Goal: Task Accomplishment & Management: Complete application form

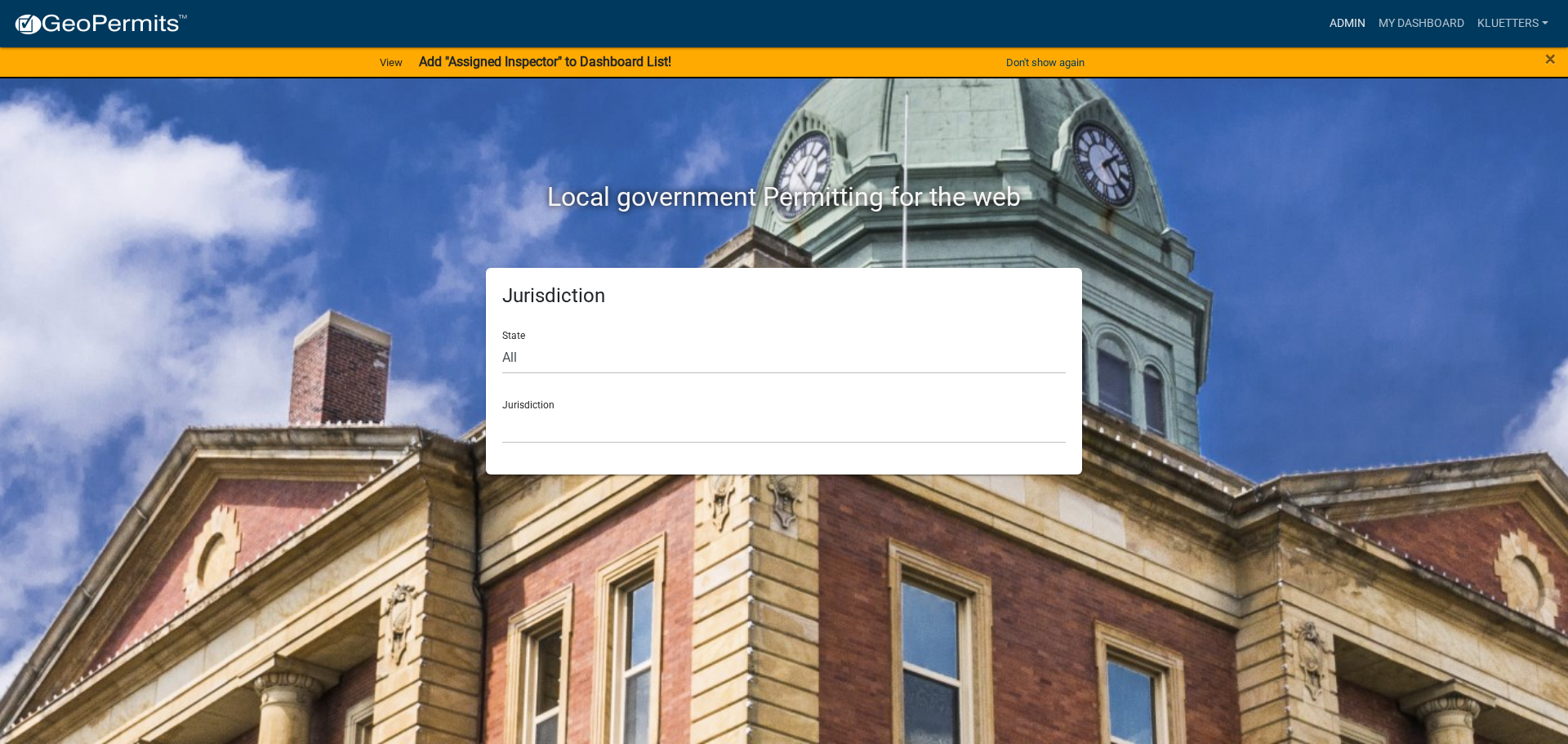
click at [1345, 17] on link "Admin" at bounding box center [1348, 24] width 49 height 31
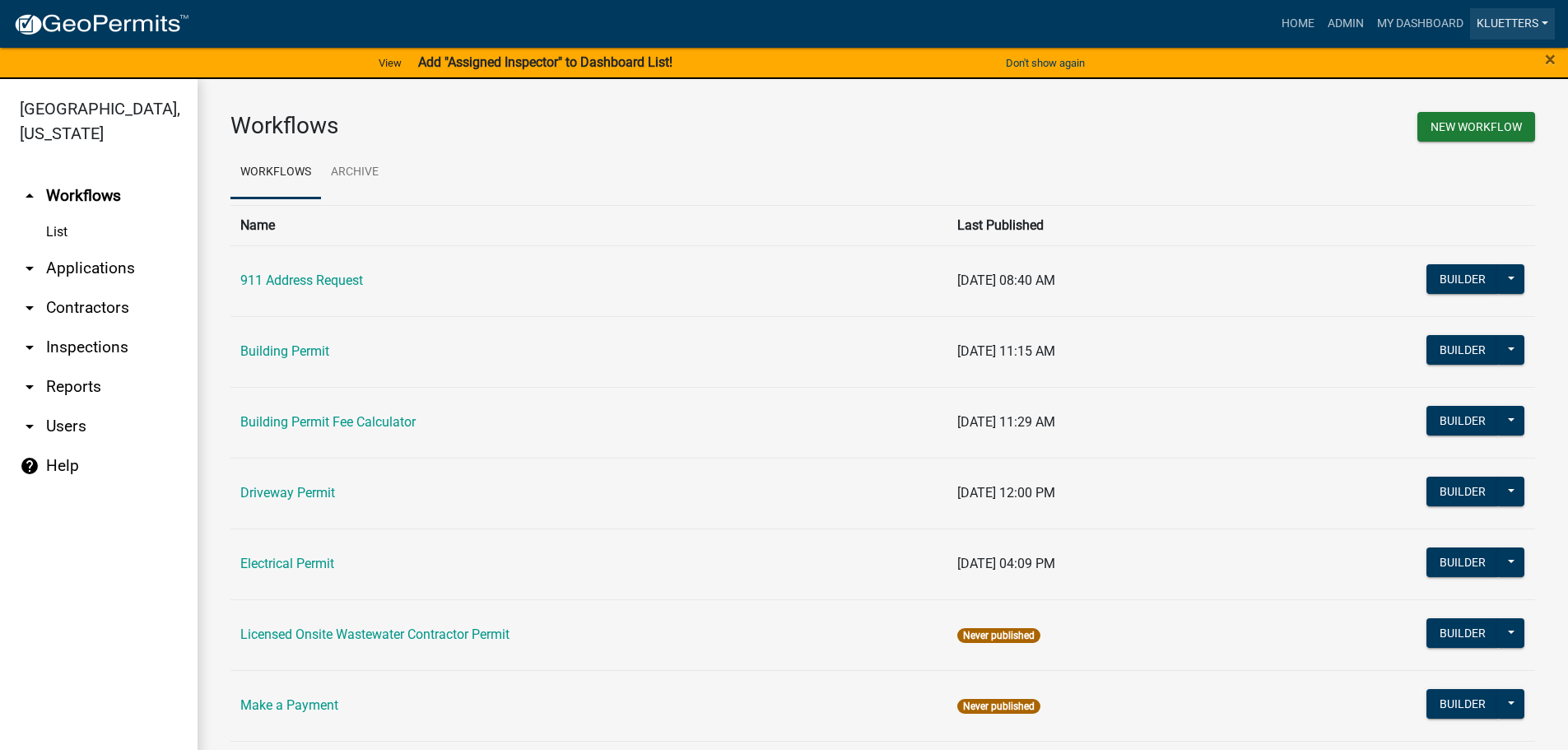
click at [1509, 26] on link "kluetters" at bounding box center [1512, 24] width 85 height 31
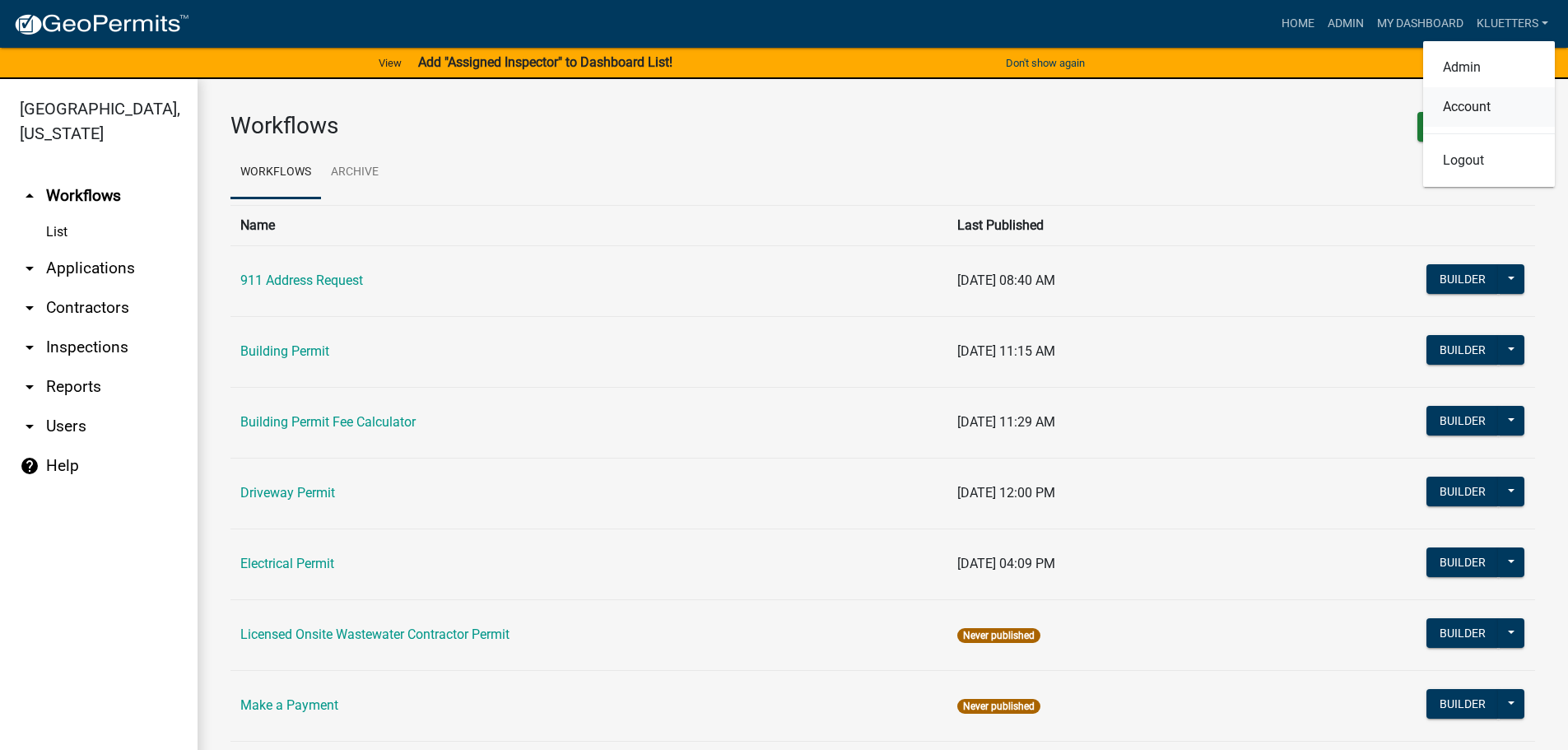
click at [1468, 102] on link "Account" at bounding box center [1489, 108] width 131 height 40
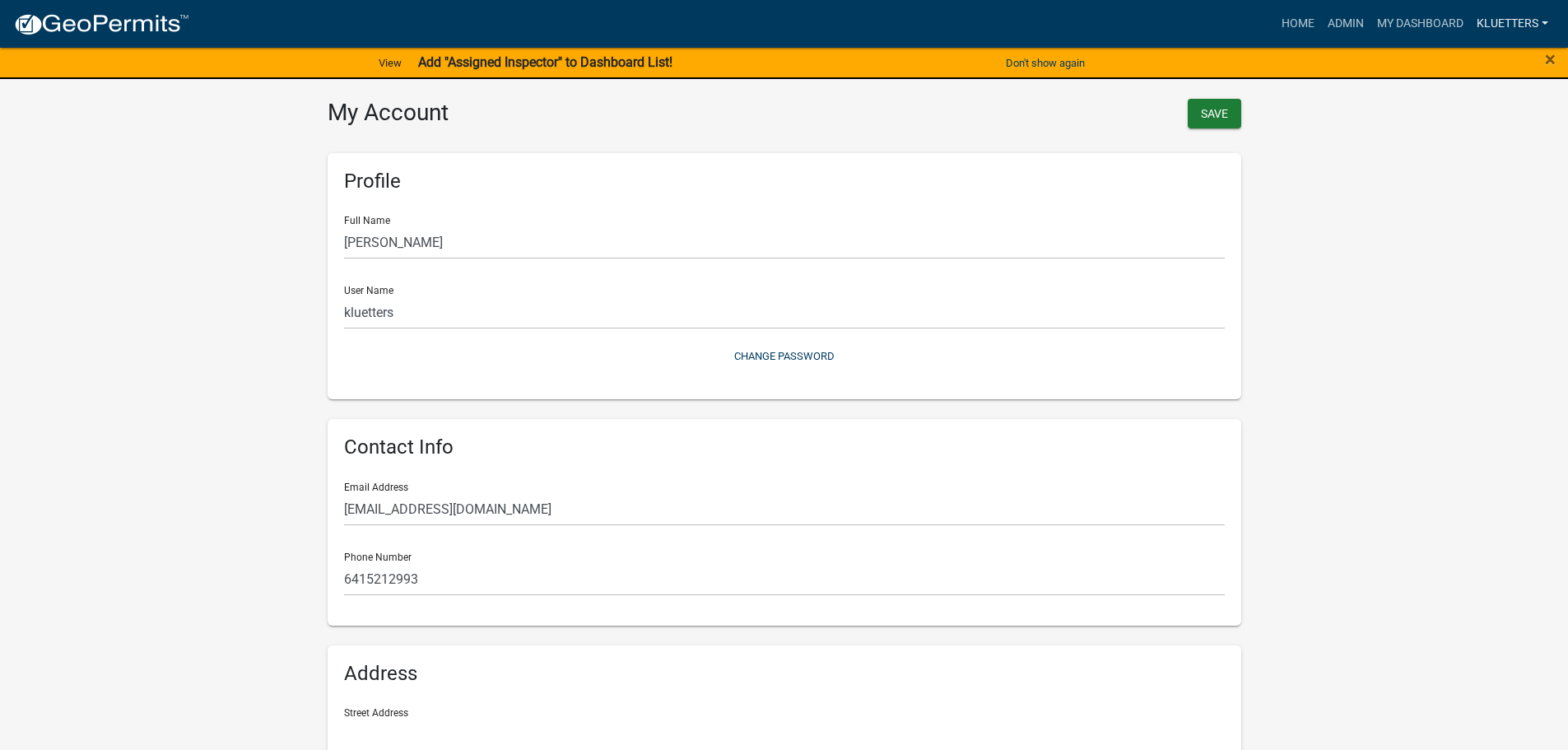
click at [1511, 25] on link "kluetters" at bounding box center [1512, 24] width 85 height 31
click at [1491, 64] on link "Admin" at bounding box center [1489, 68] width 131 height 40
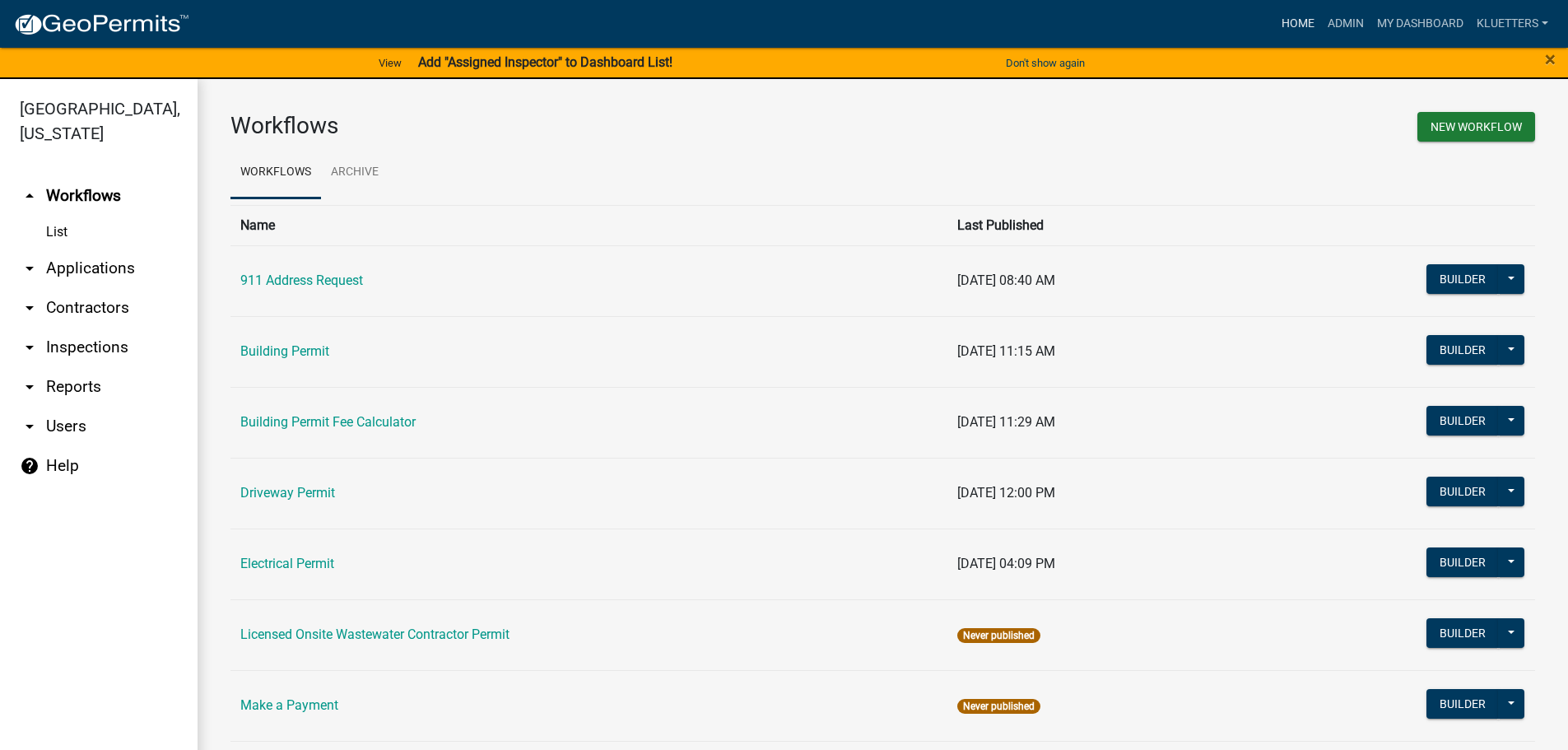
click at [1295, 23] on link "Home" at bounding box center [1298, 24] width 46 height 31
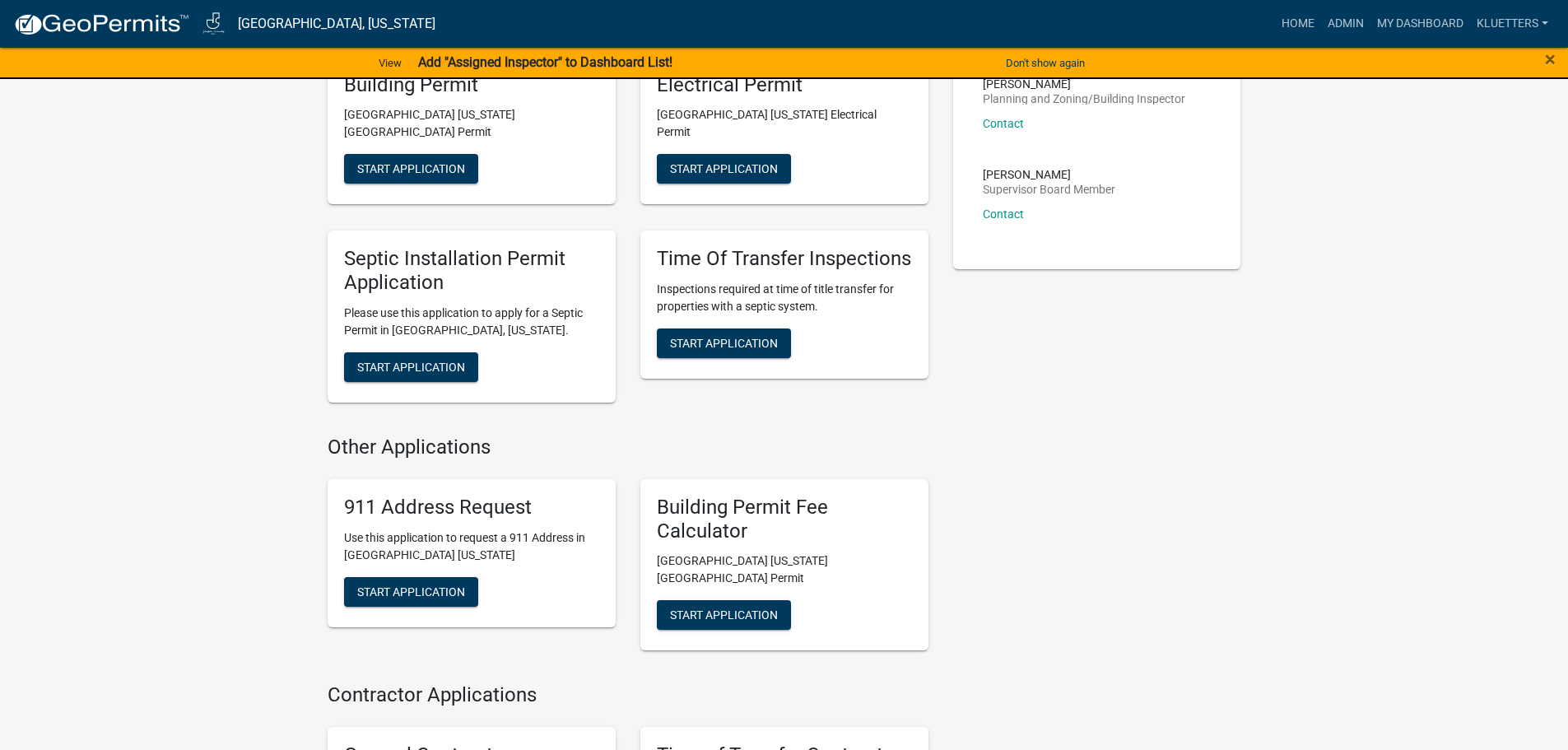
scroll to position [659, 0]
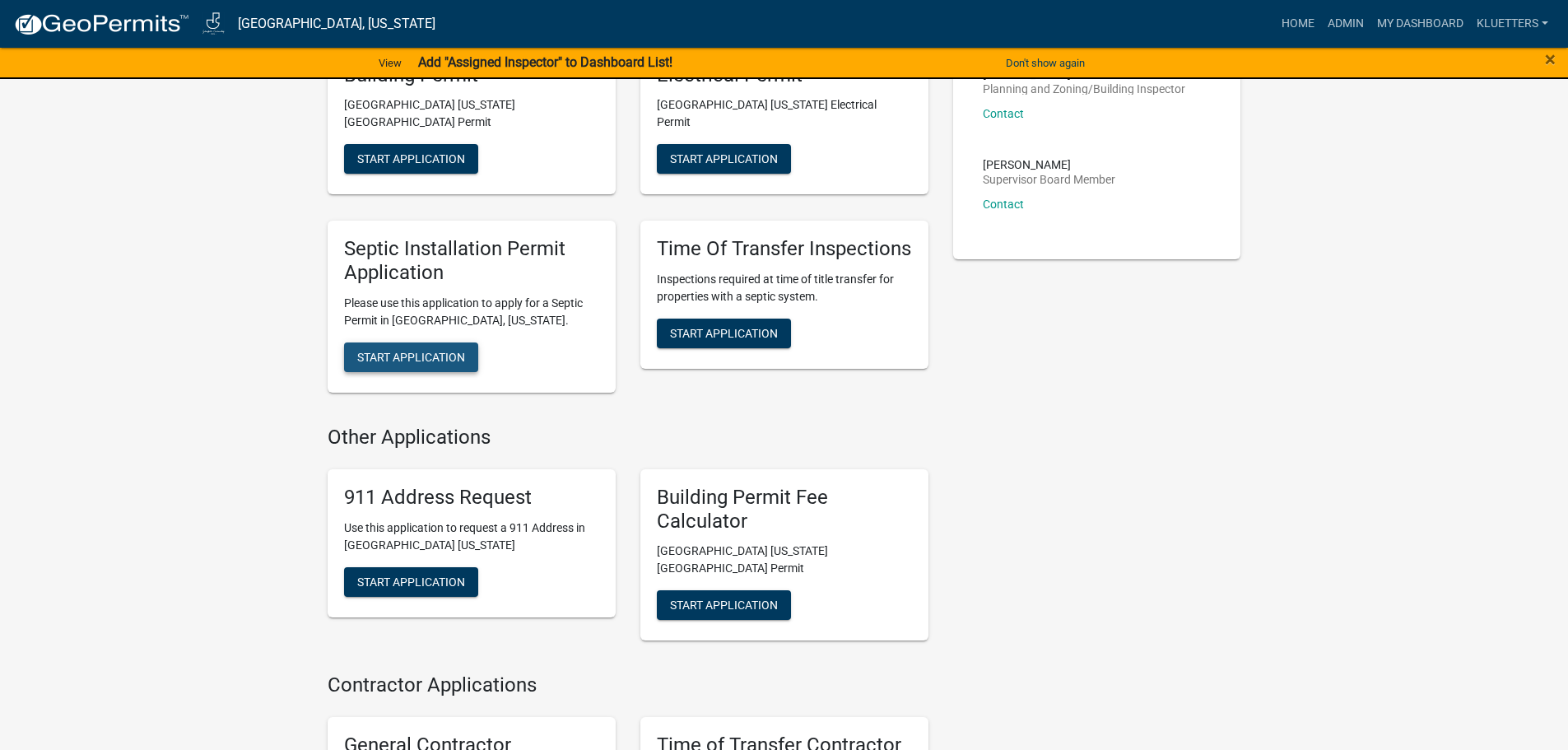
click at [384, 351] on span "Start Application" at bounding box center [410, 358] width 108 height 13
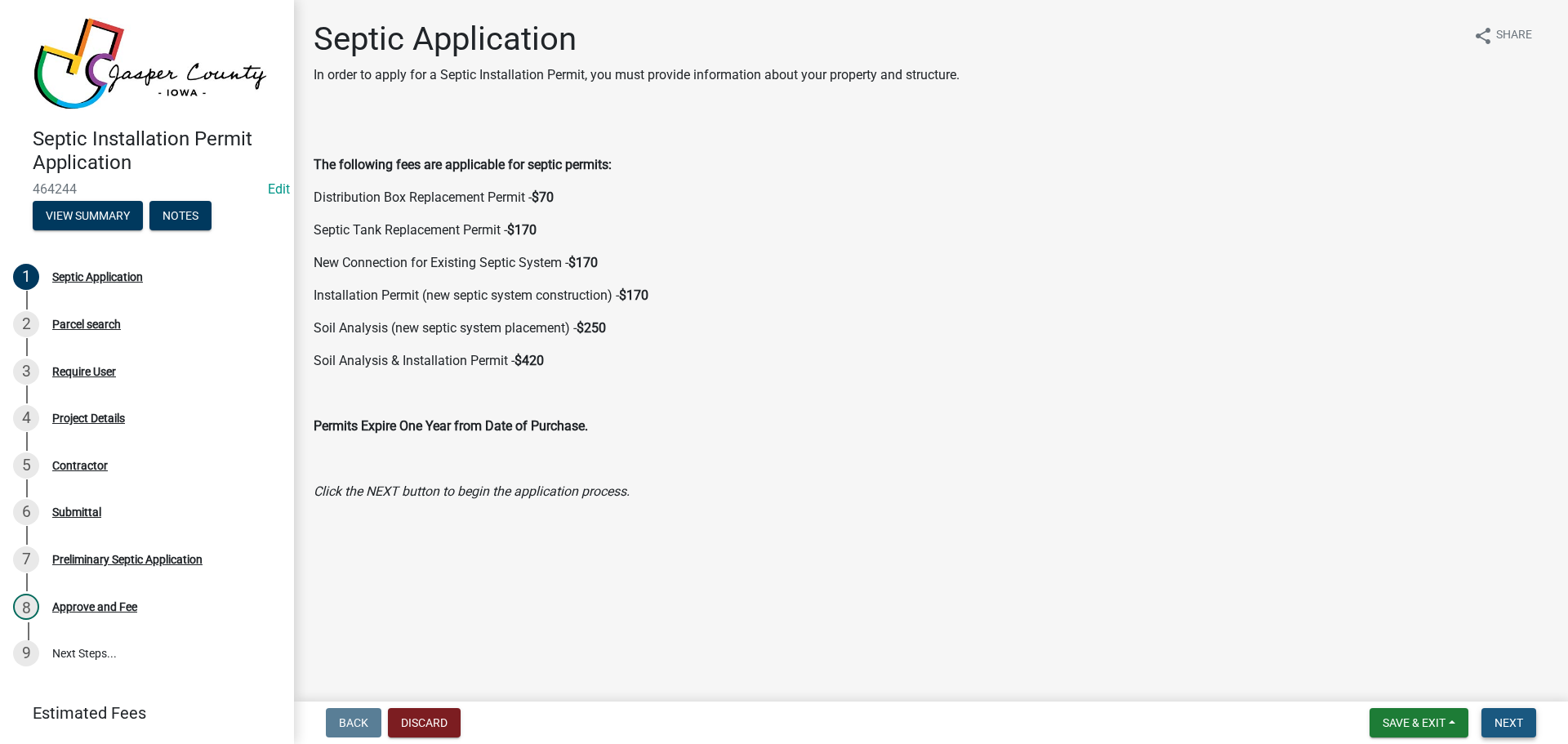
click at [1501, 724] on span "Next" at bounding box center [1509, 723] width 28 height 13
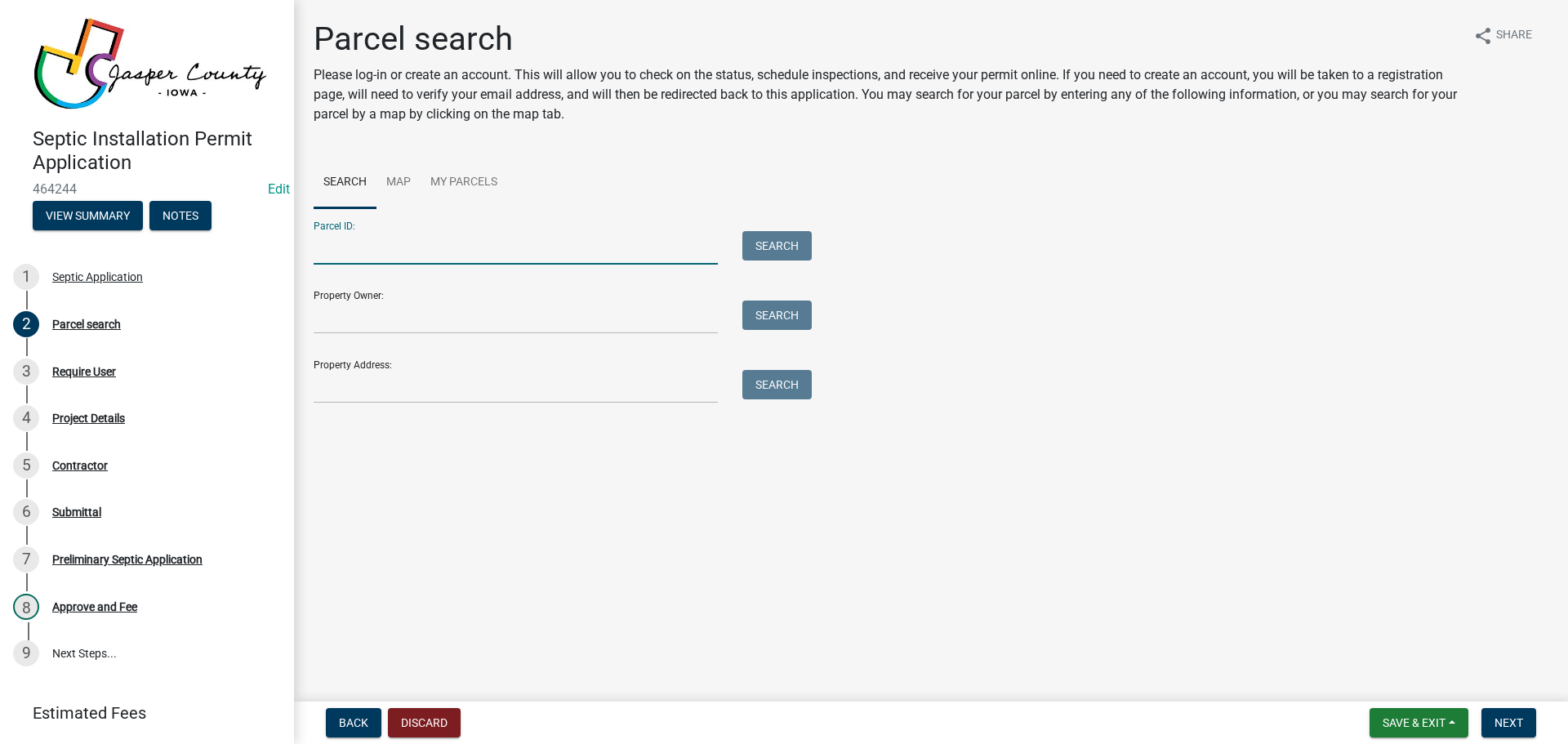
click at [383, 244] on input "Parcel ID:" at bounding box center [515, 247] width 404 height 33
type input "1027200009"
click at [778, 245] on button "Search" at bounding box center [777, 245] width 70 height 29
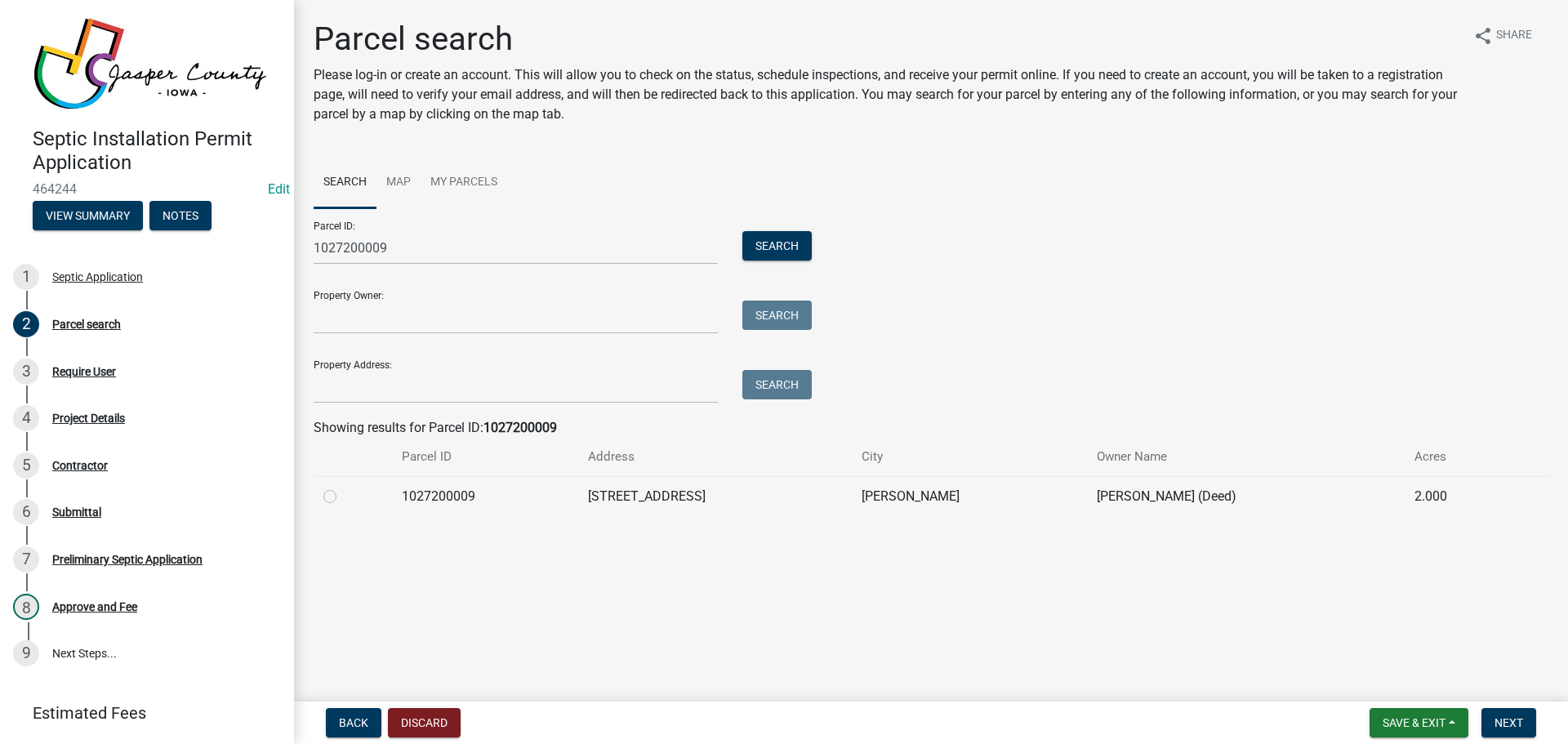
click at [343, 487] on label at bounding box center [343, 487] width 0 height 0
click at [343, 497] on input "radio" at bounding box center [347, 492] width 10 height 10
radio input "true"
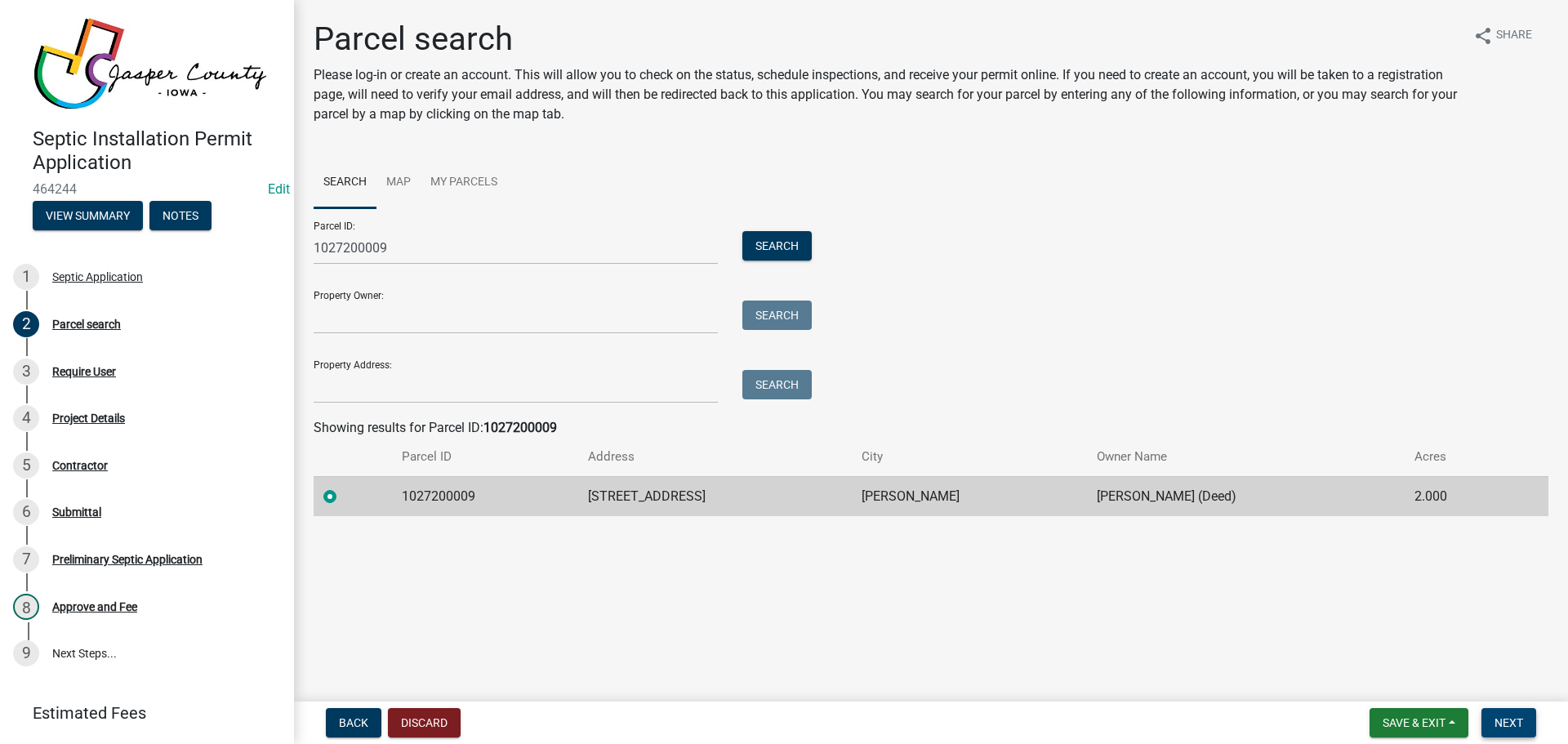
click at [1513, 719] on span "Next" at bounding box center [1509, 723] width 28 height 13
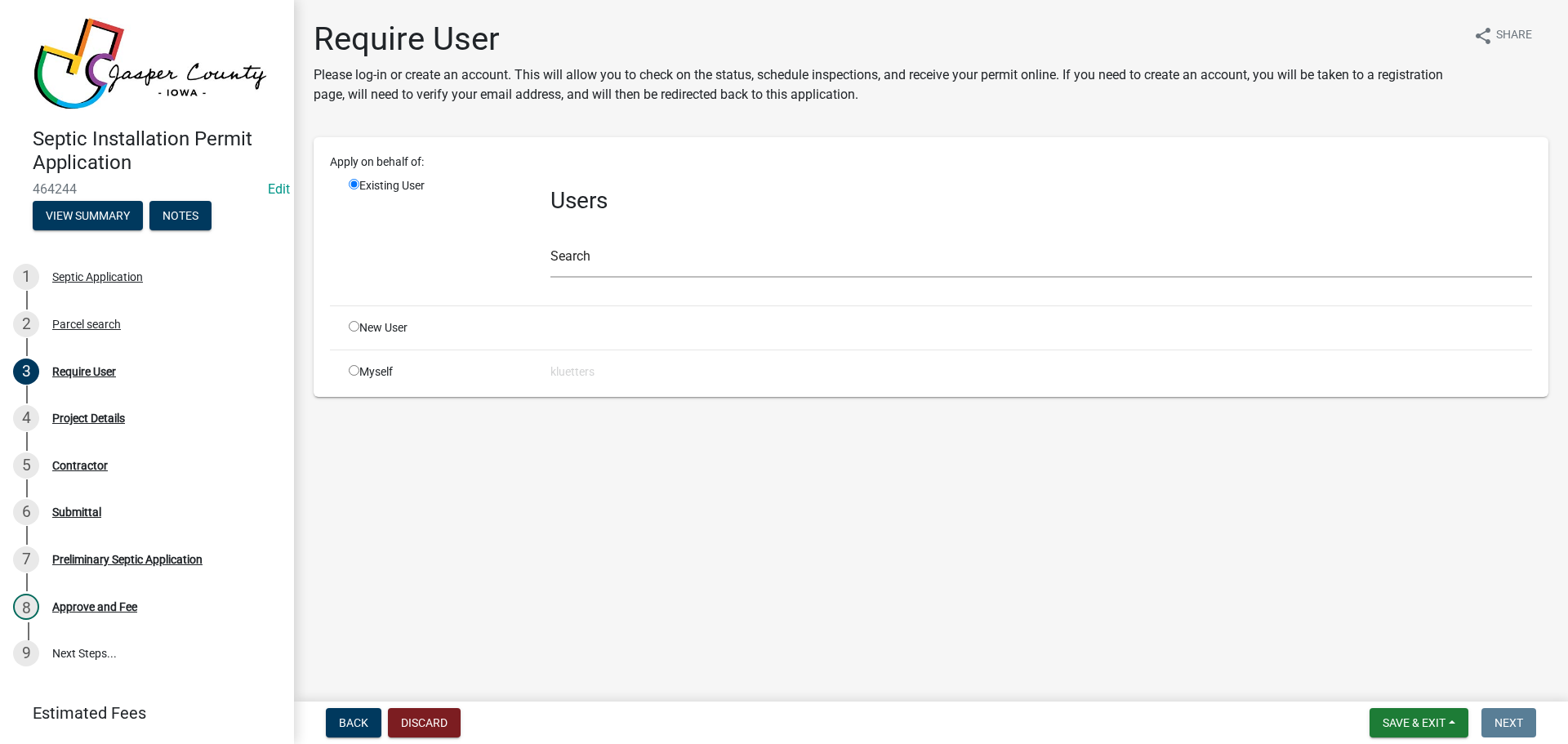
click at [354, 371] on input "radio" at bounding box center [353, 370] width 10 height 10
radio input "true"
radio input "false"
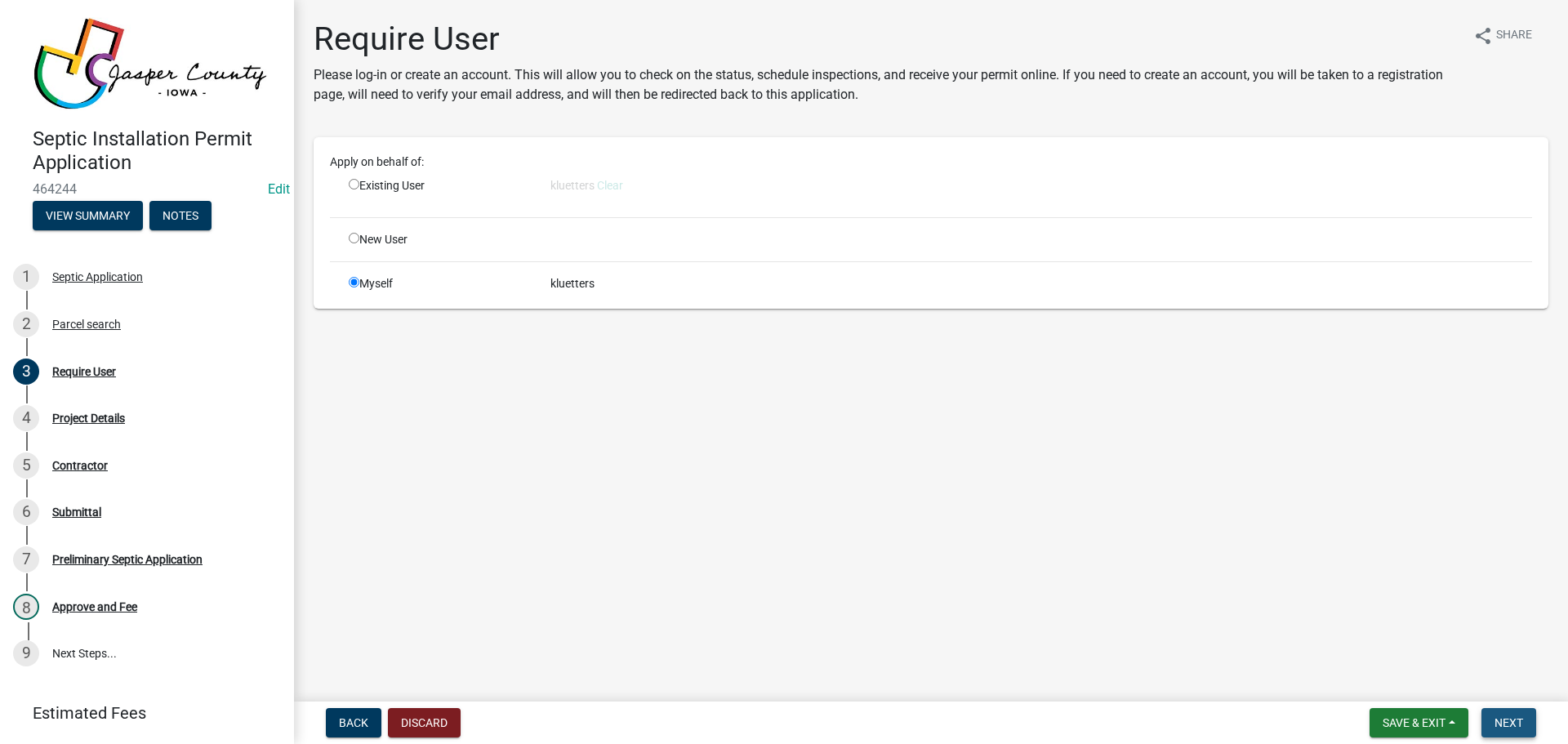
click at [1506, 721] on span "Next" at bounding box center [1509, 723] width 28 height 13
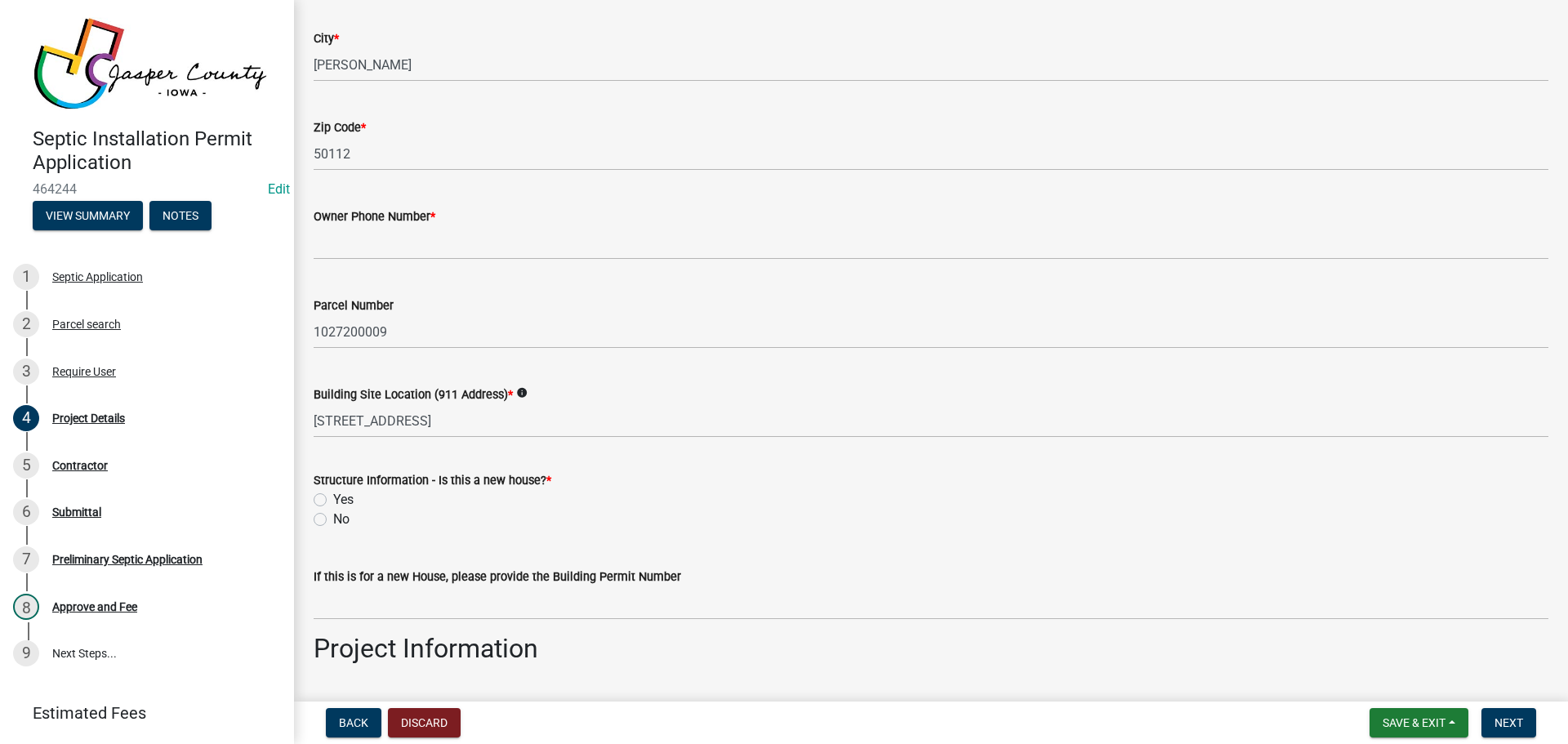
scroll to position [327, 0]
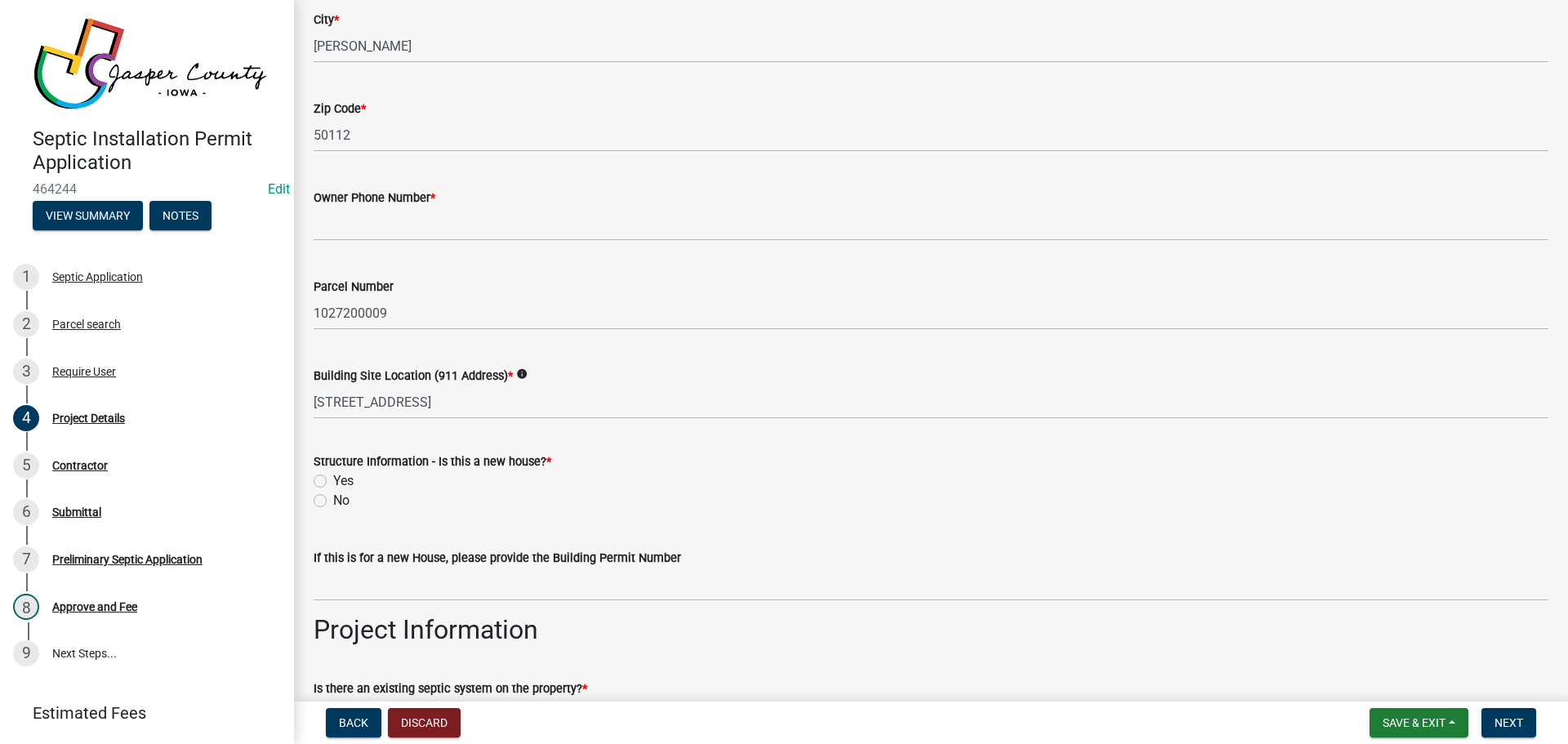
click at [333, 501] on label "No" at bounding box center [341, 500] width 16 height 20
click at [333, 501] on input "No" at bounding box center [338, 496] width 10 height 10
radio input "true"
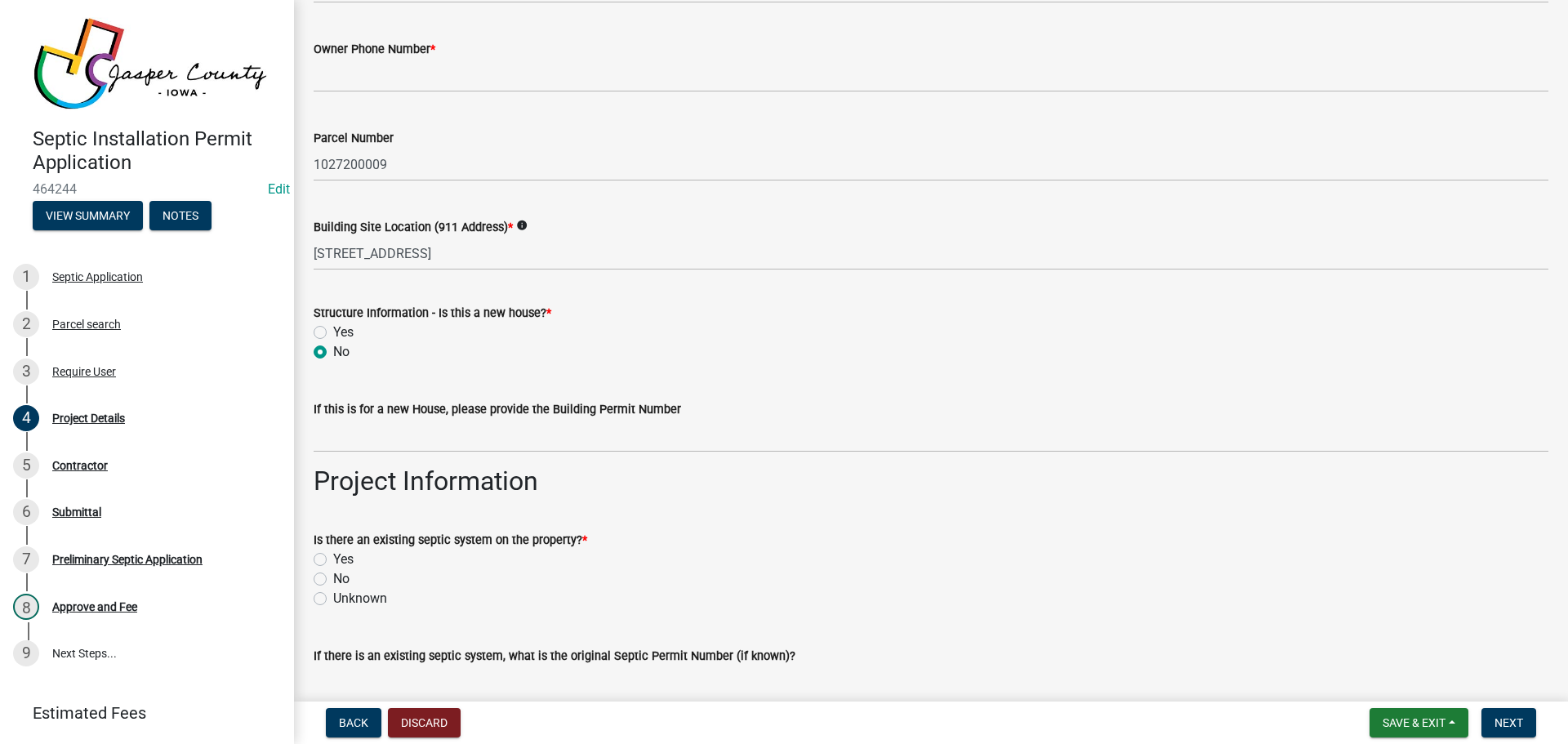
scroll to position [490, 0]
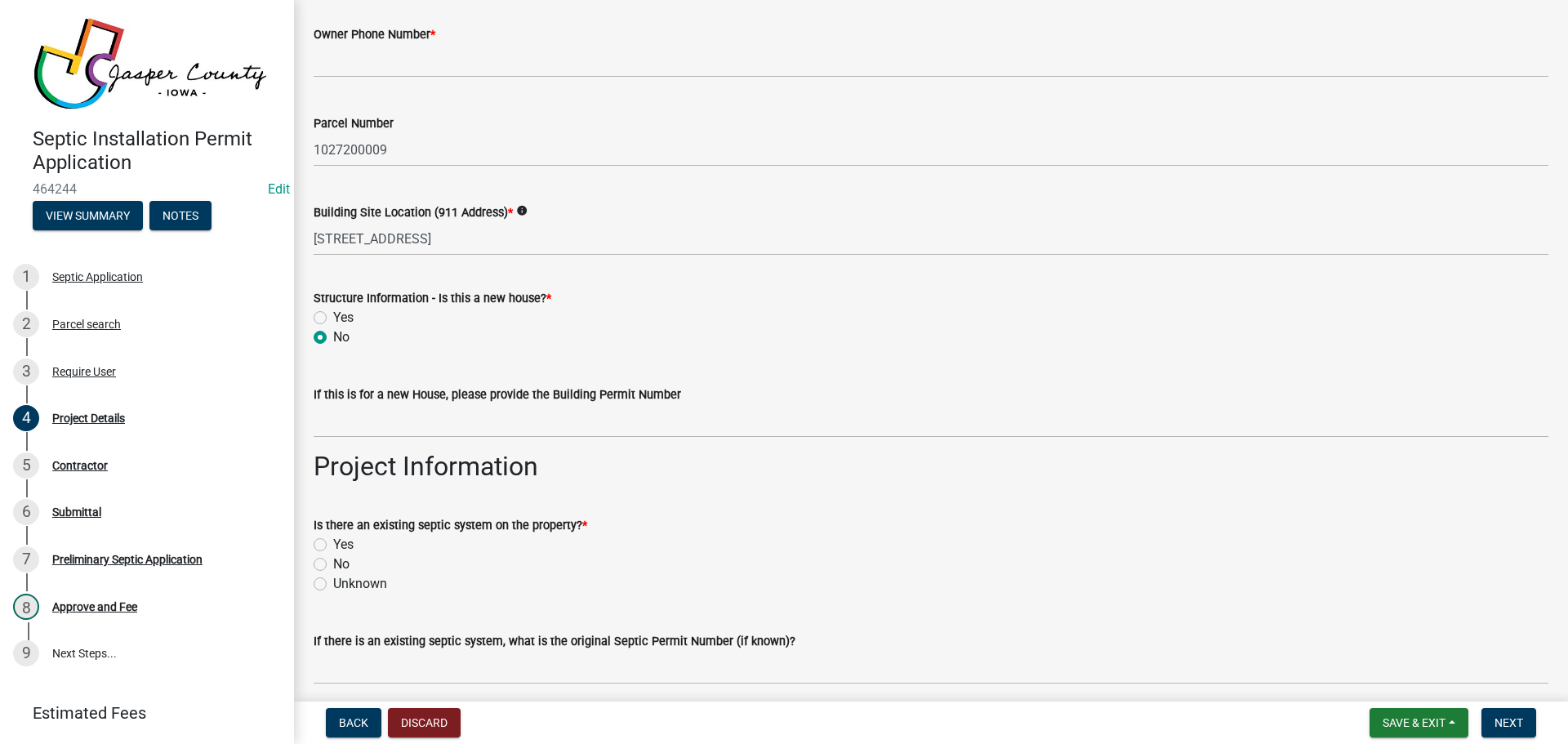
click at [333, 540] on label "Yes" at bounding box center [344, 545] width 21 height 20
click at [333, 540] on input "Yes" at bounding box center [338, 540] width 10 height 10
radio input "true"
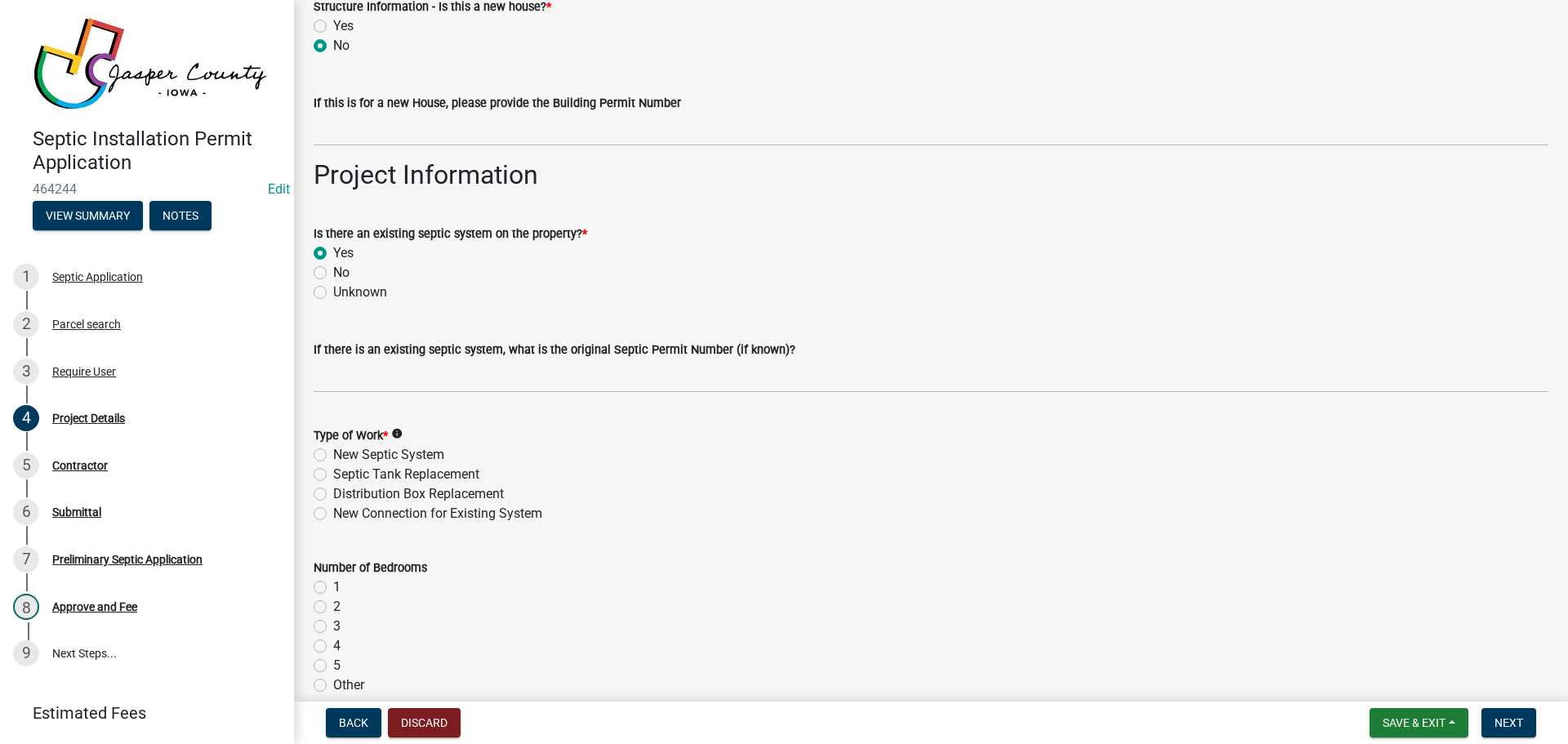
scroll to position [817, 0]
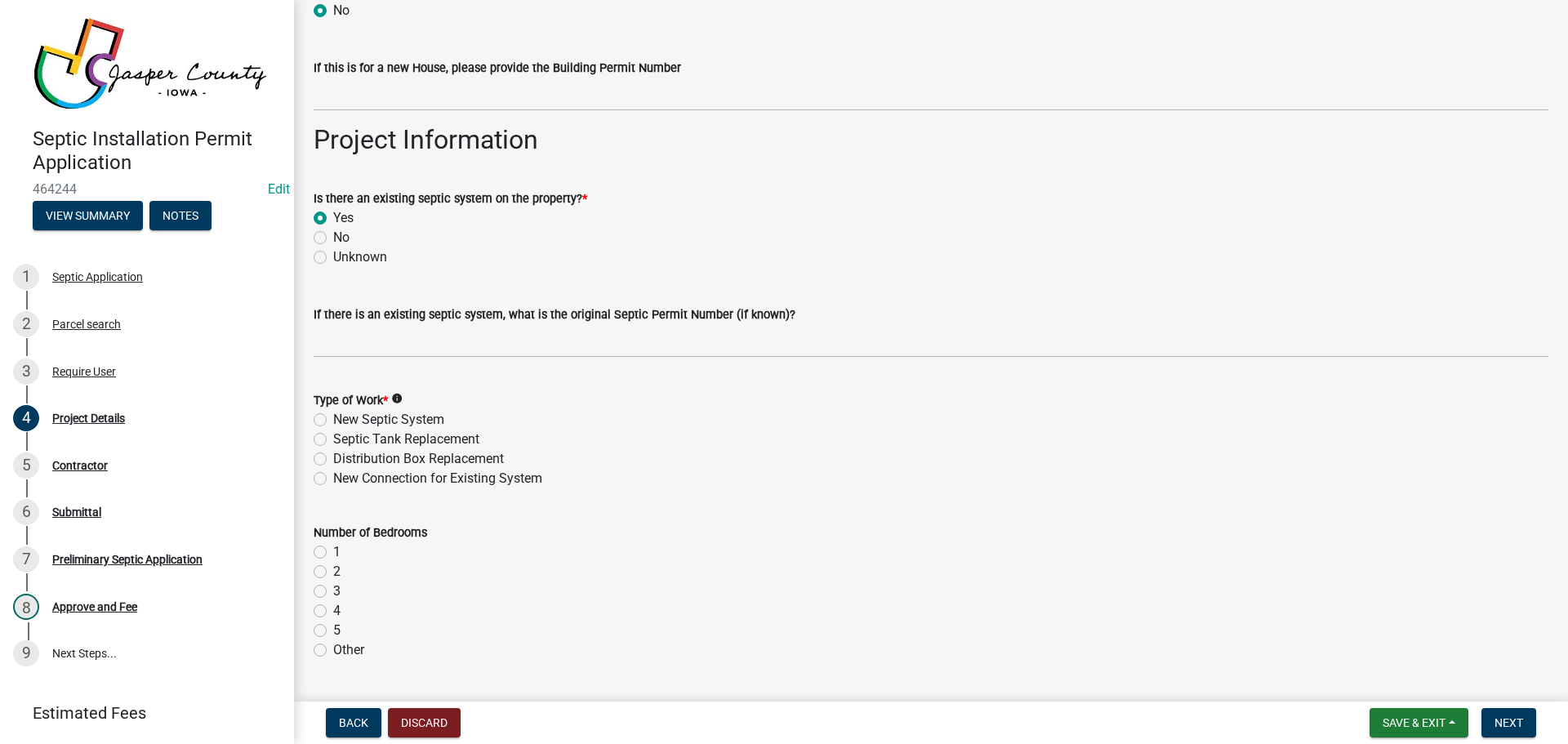
click at [333, 420] on label "New Septic System" at bounding box center [389, 419] width 111 height 20
click at [333, 420] on input "New Septic System" at bounding box center [338, 414] width 10 height 10
radio input "true"
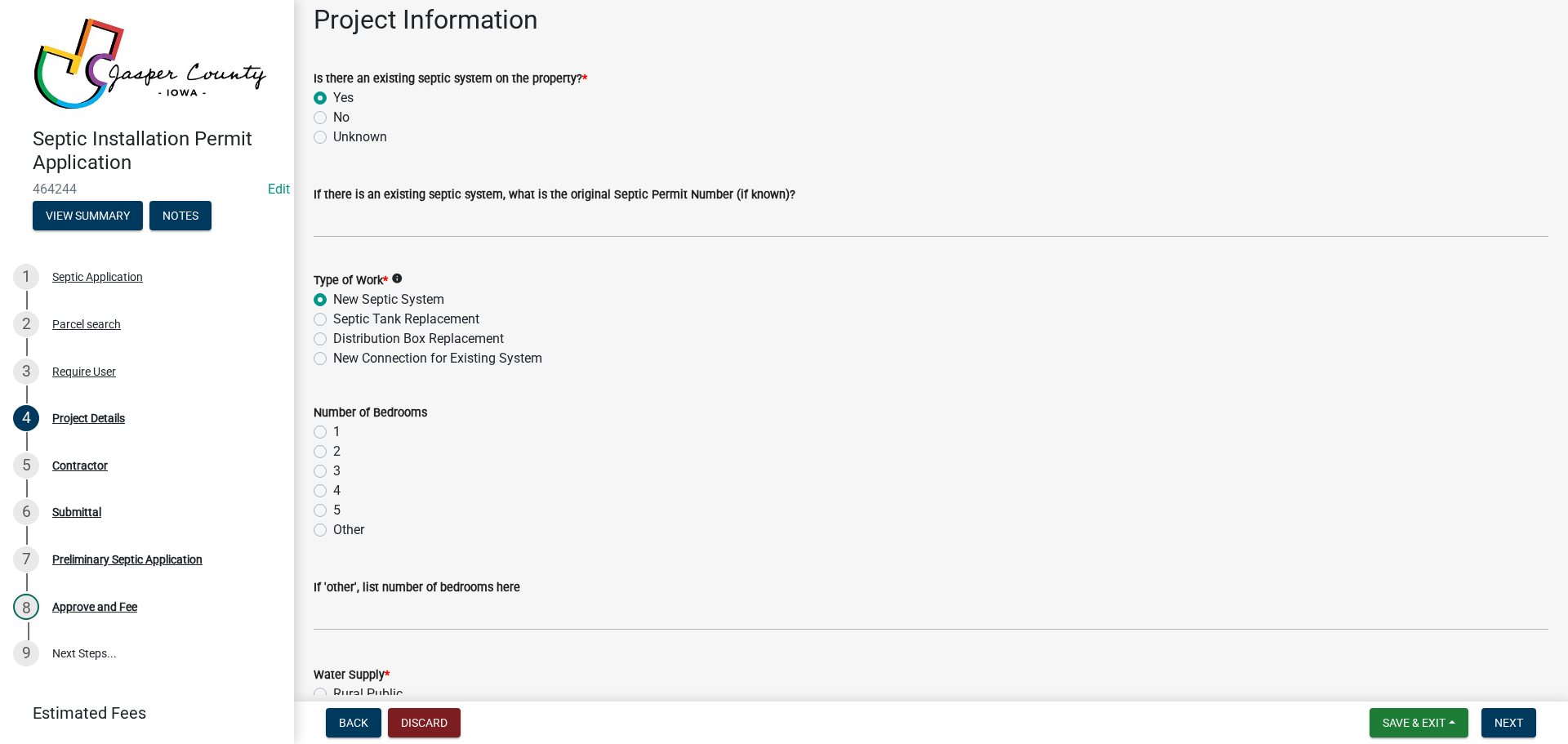
scroll to position [980, 0]
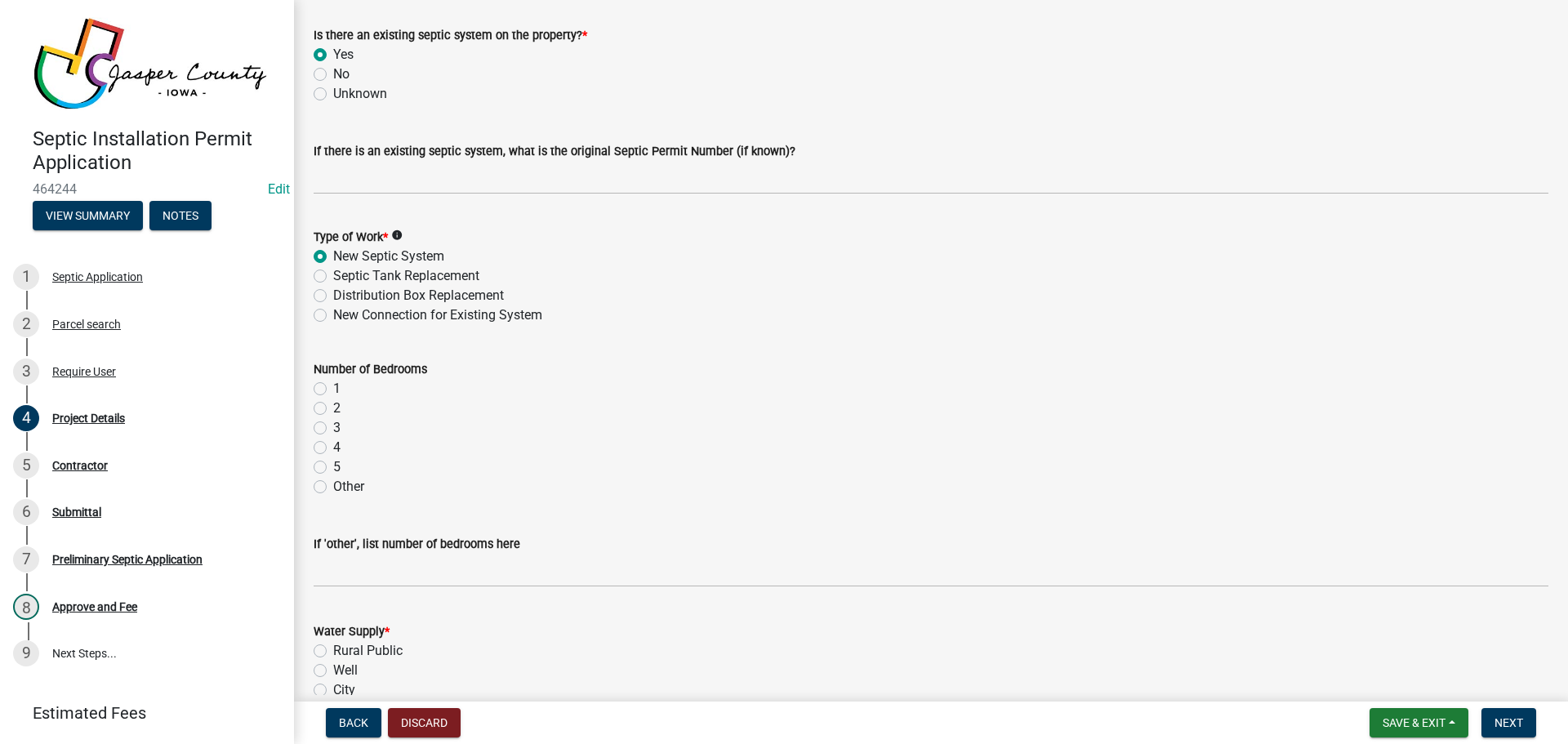
click at [333, 489] on label "Other" at bounding box center [348, 486] width 31 height 20
click at [333, 487] on input "Other" at bounding box center [338, 482] width 10 height 10
radio input "true"
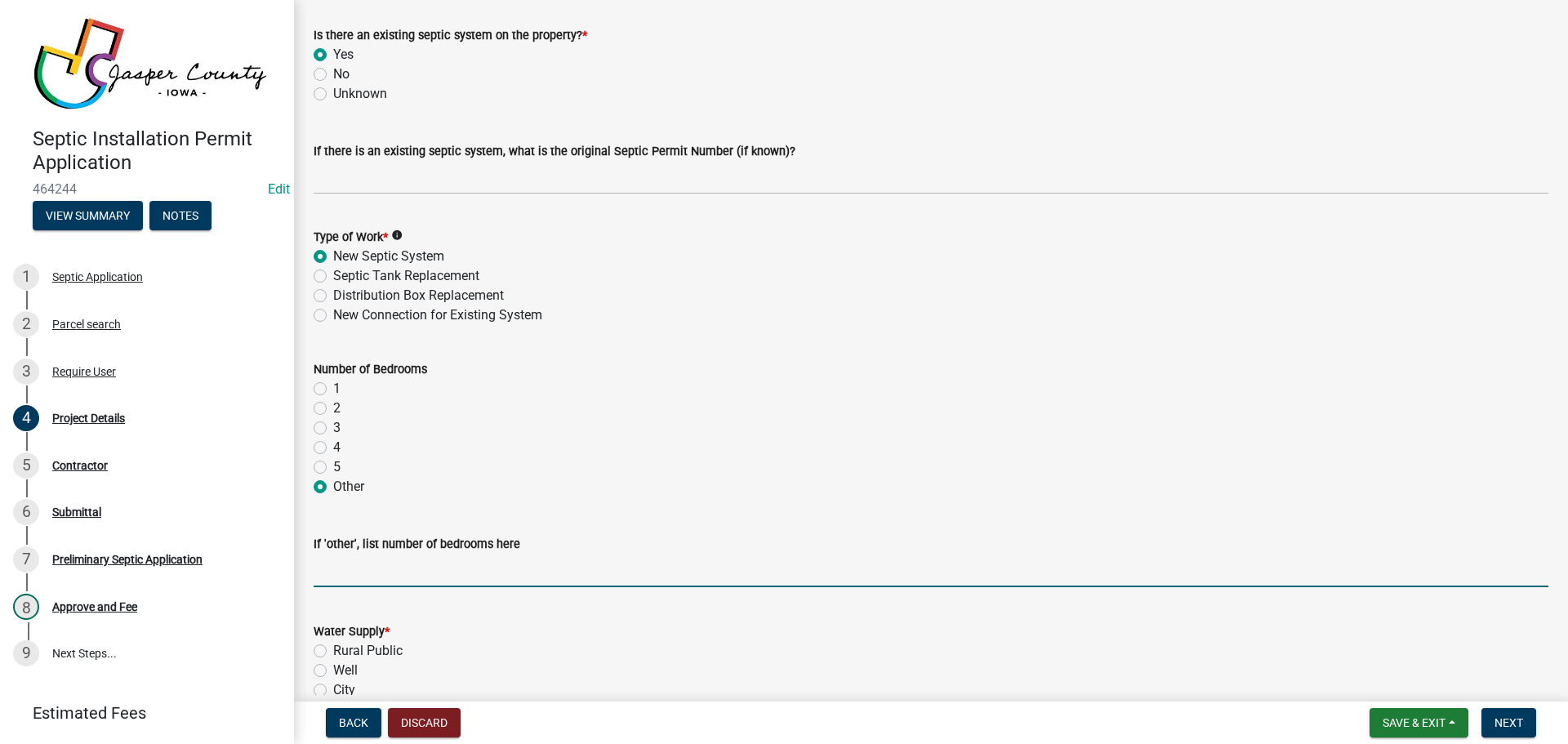
click at [344, 564] on input "text" at bounding box center [931, 570] width 1235 height 33
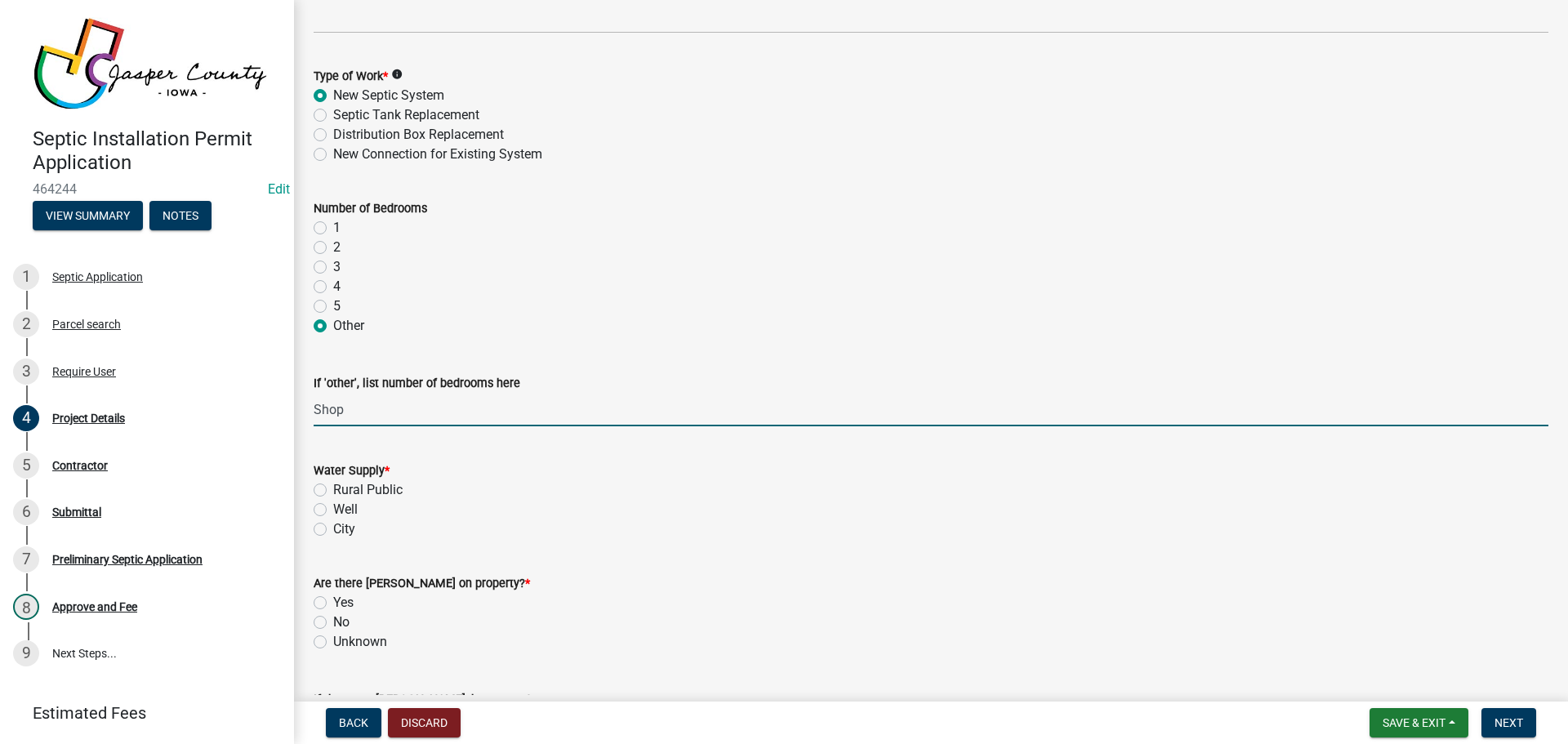
scroll to position [1143, 0]
type input "0"
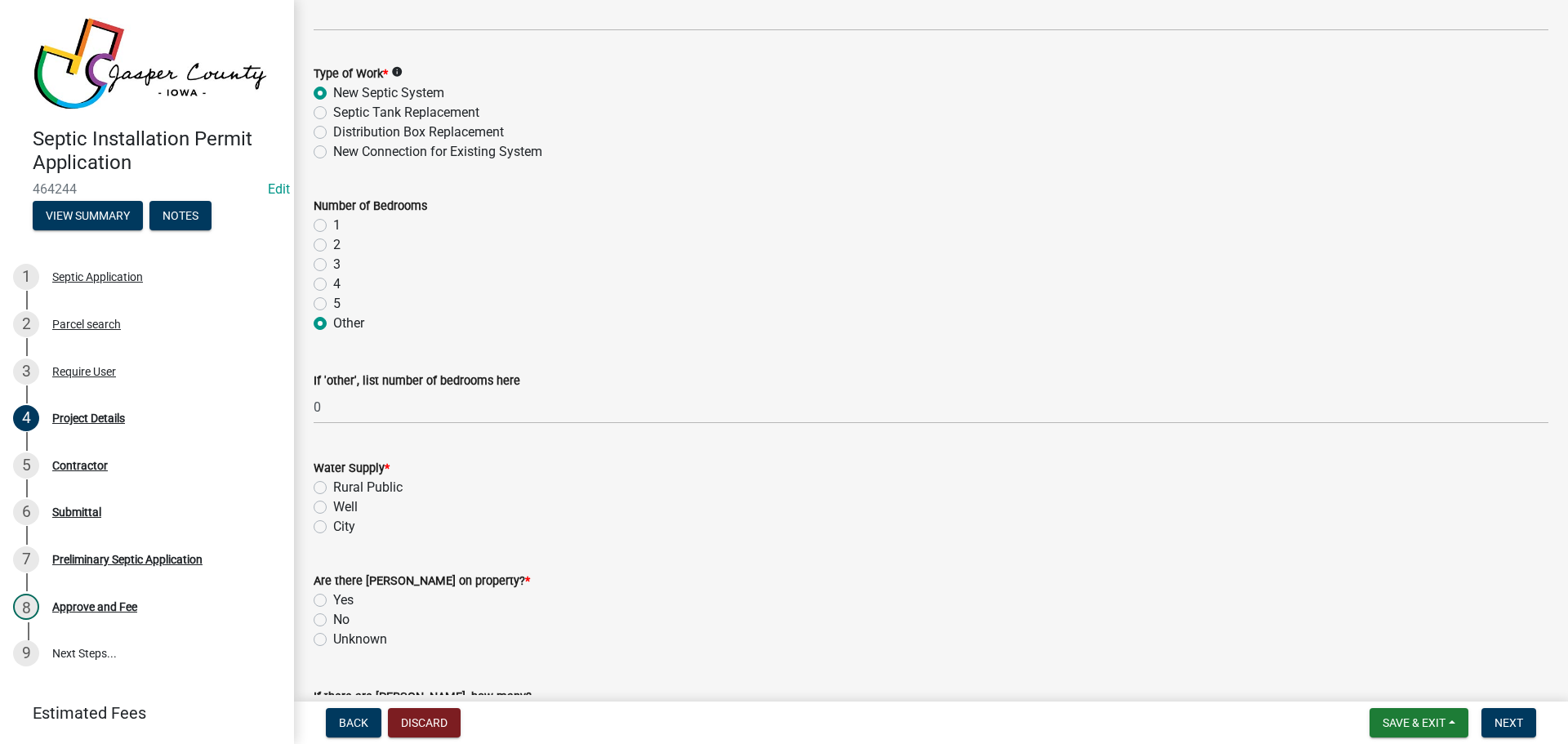
click at [333, 489] on label "Rural Public" at bounding box center [368, 487] width 70 height 20
click at [333, 488] on input "Rural Public" at bounding box center [338, 482] width 10 height 10
radio input "true"
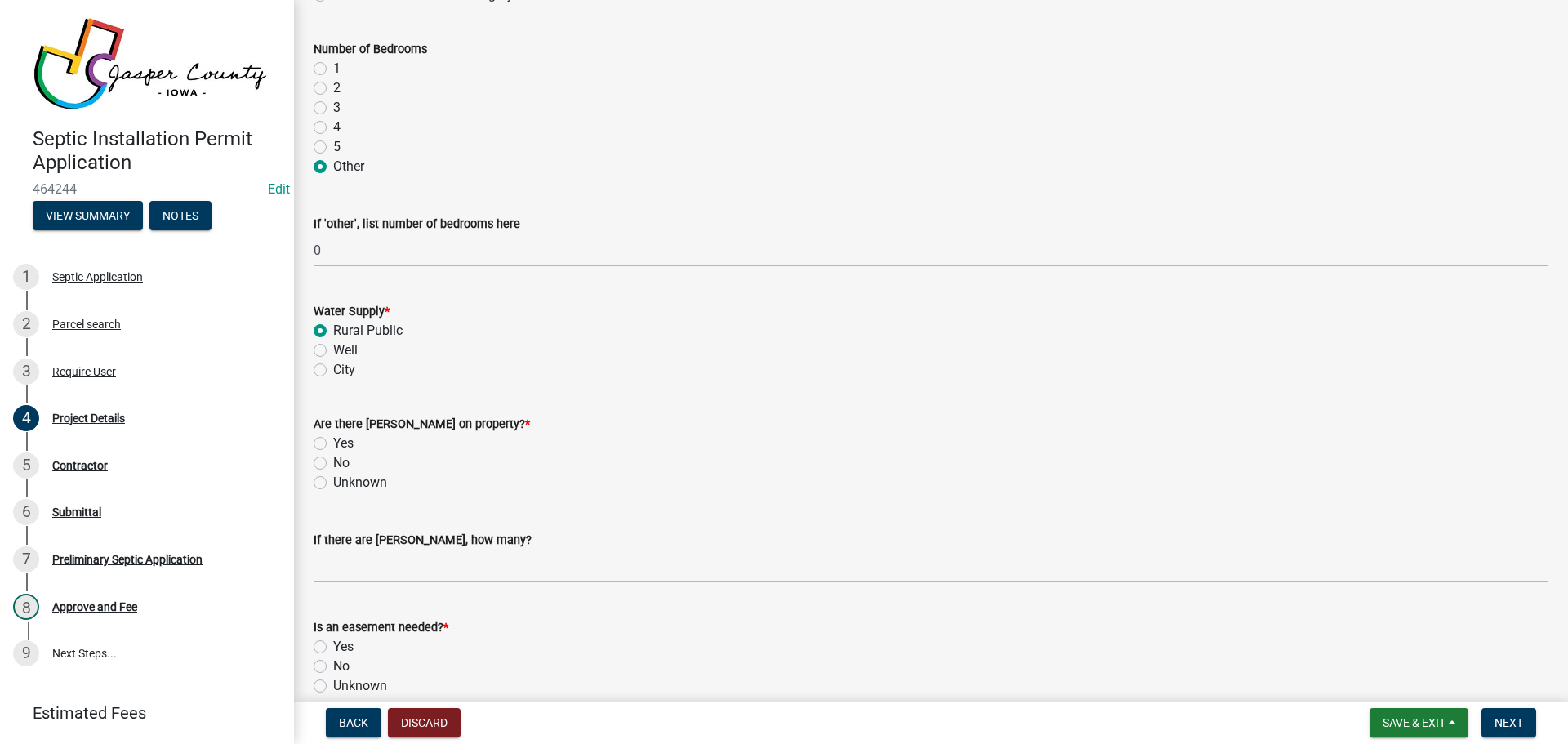
scroll to position [1307, 0]
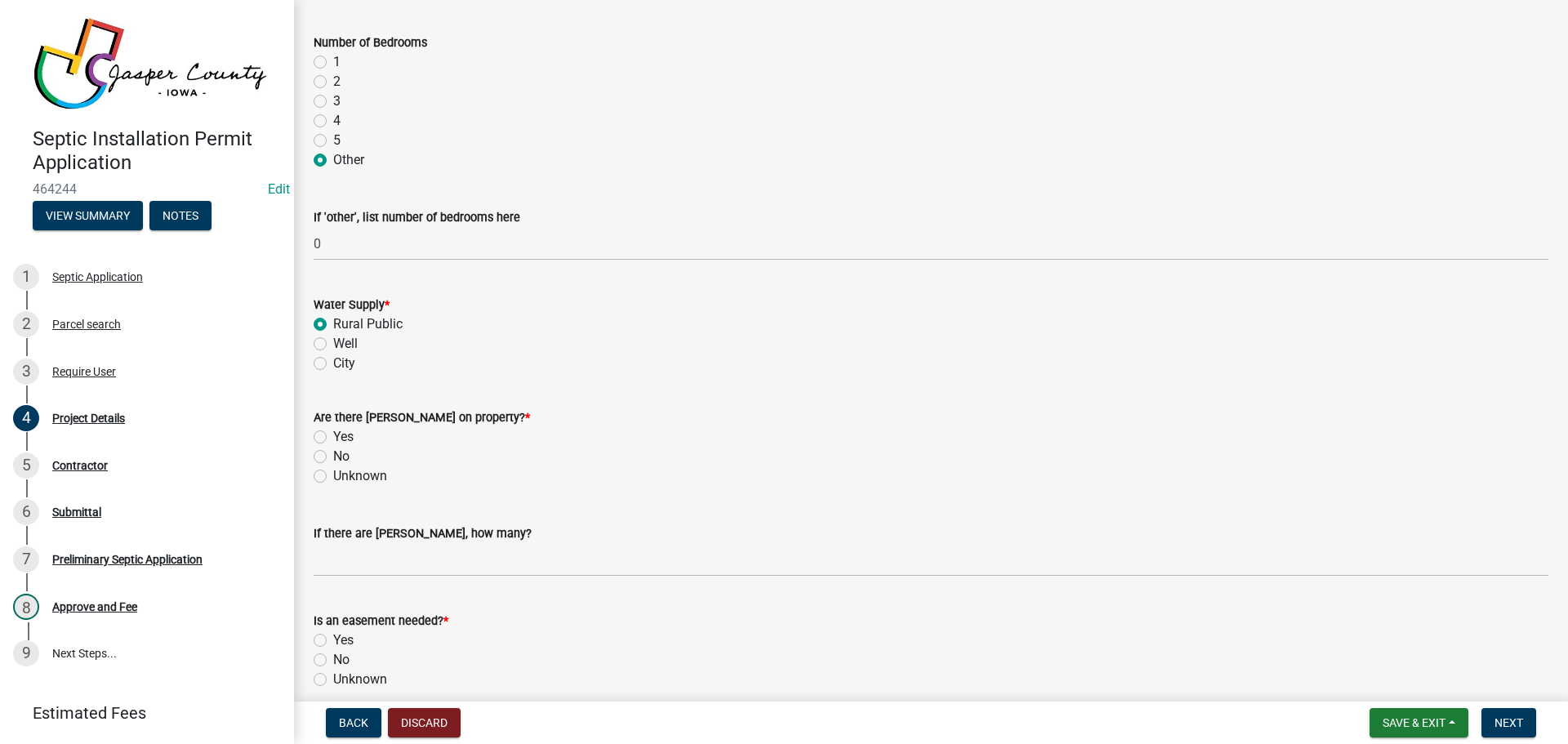
click at [333, 457] on label "No" at bounding box center [341, 456] width 16 height 20
click at [333, 457] on input "No" at bounding box center [338, 451] width 10 height 10
radio input "true"
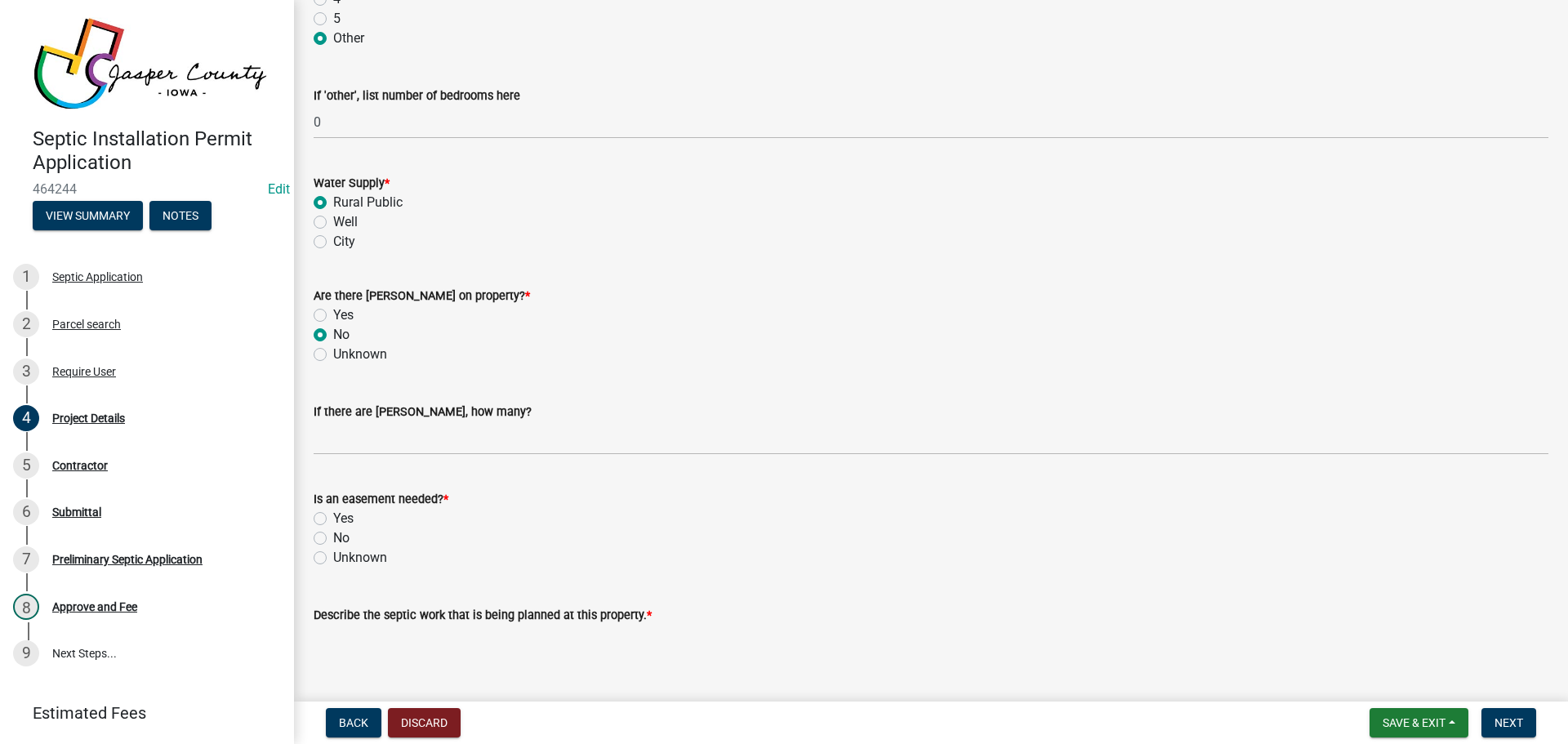
scroll to position [1470, 0]
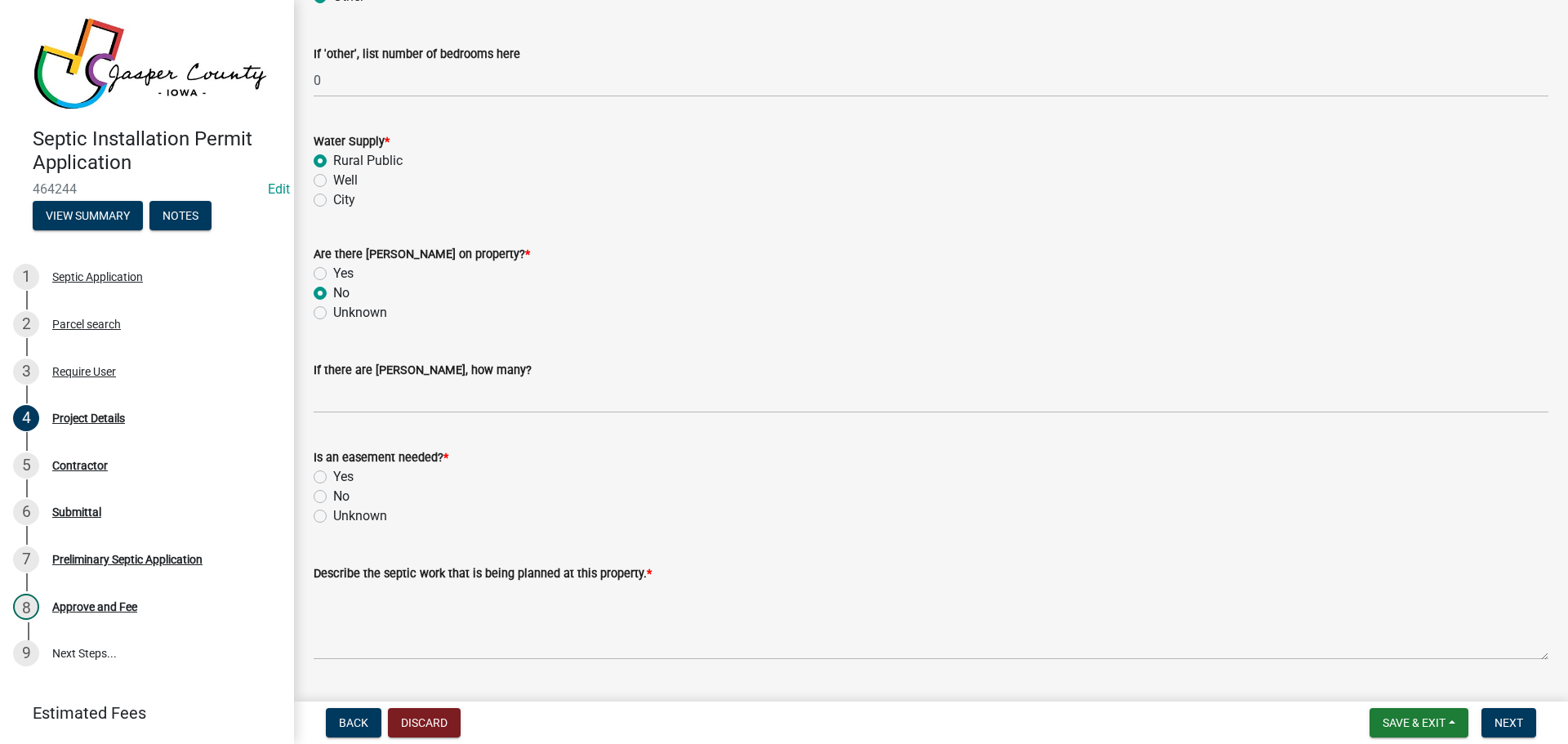
click at [333, 492] on label "No" at bounding box center [341, 497] width 16 height 20
click at [333, 492] on input "No" at bounding box center [338, 492] width 10 height 10
radio input "true"
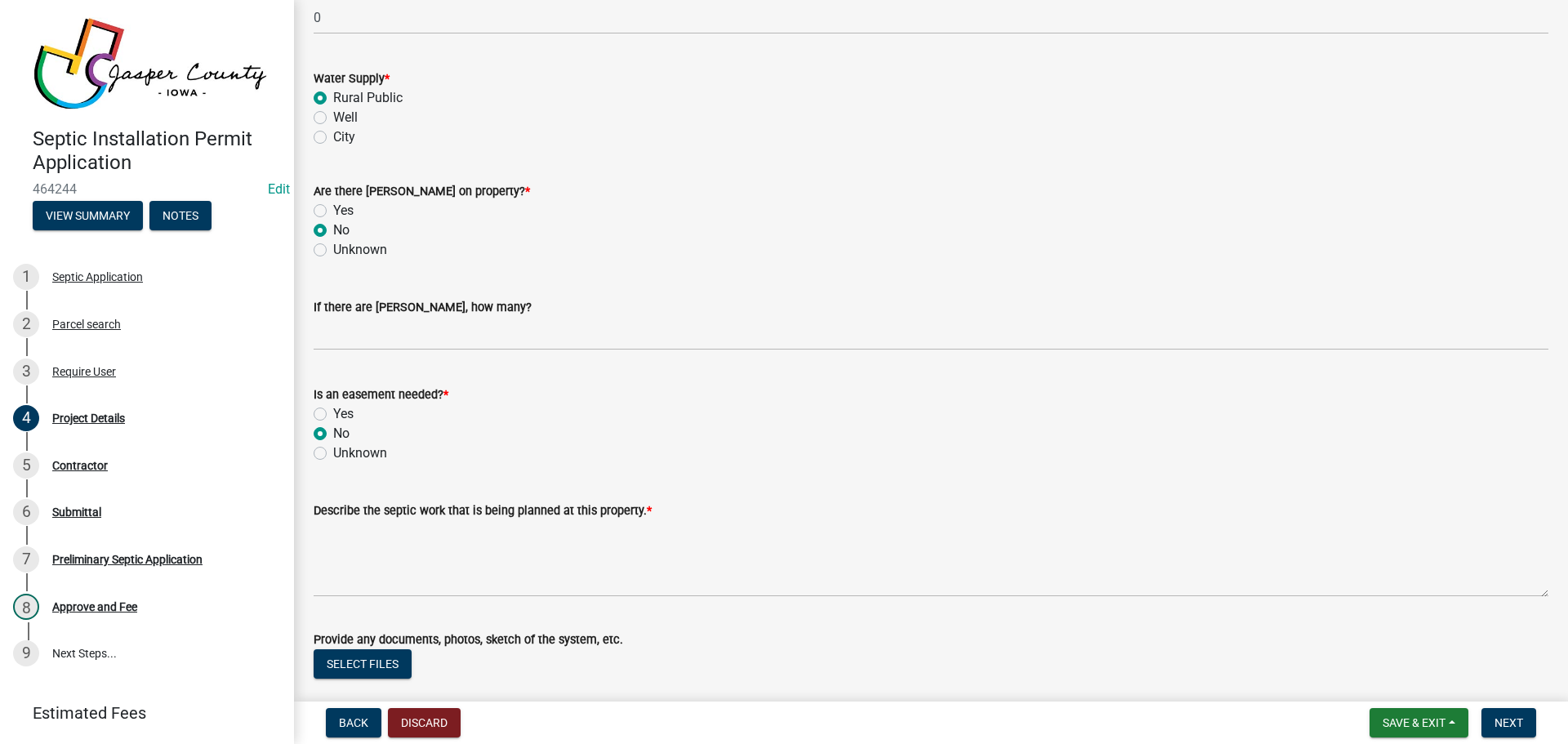
scroll to position [1552, 0]
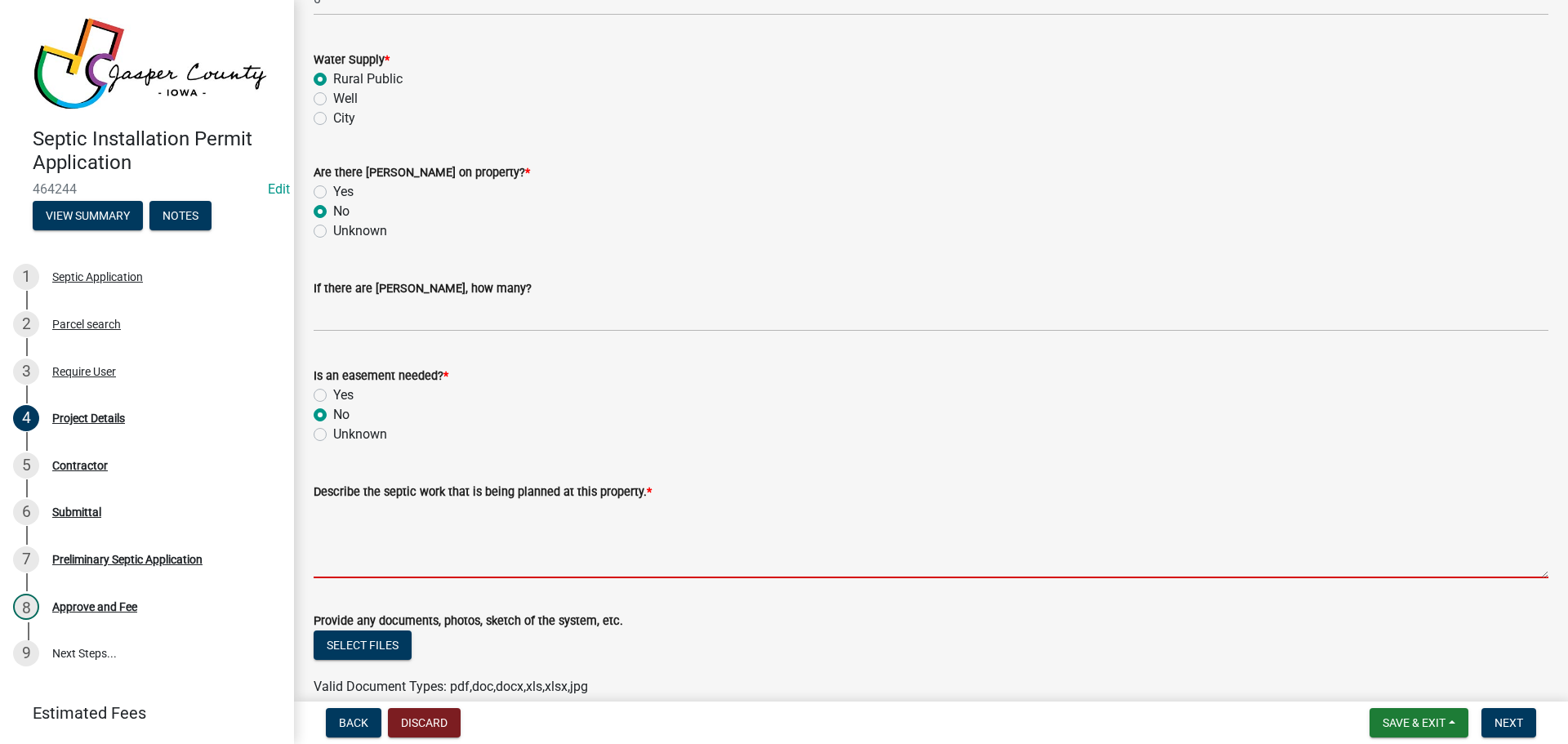
click at [402, 564] on textarea "Describe the septic work that is being planned at this property. *" at bounding box center [931, 539] width 1235 height 76
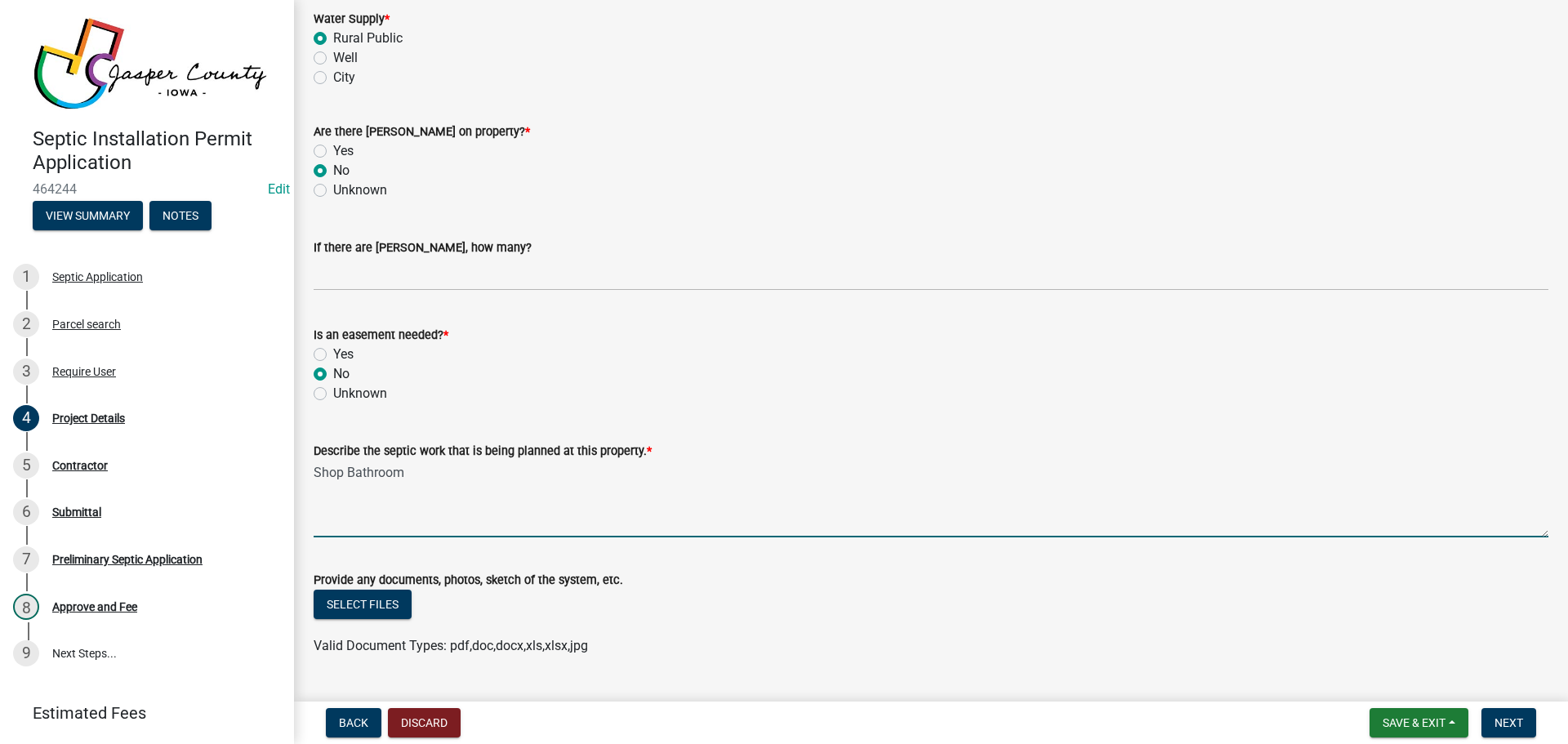
scroll to position [1632, 0]
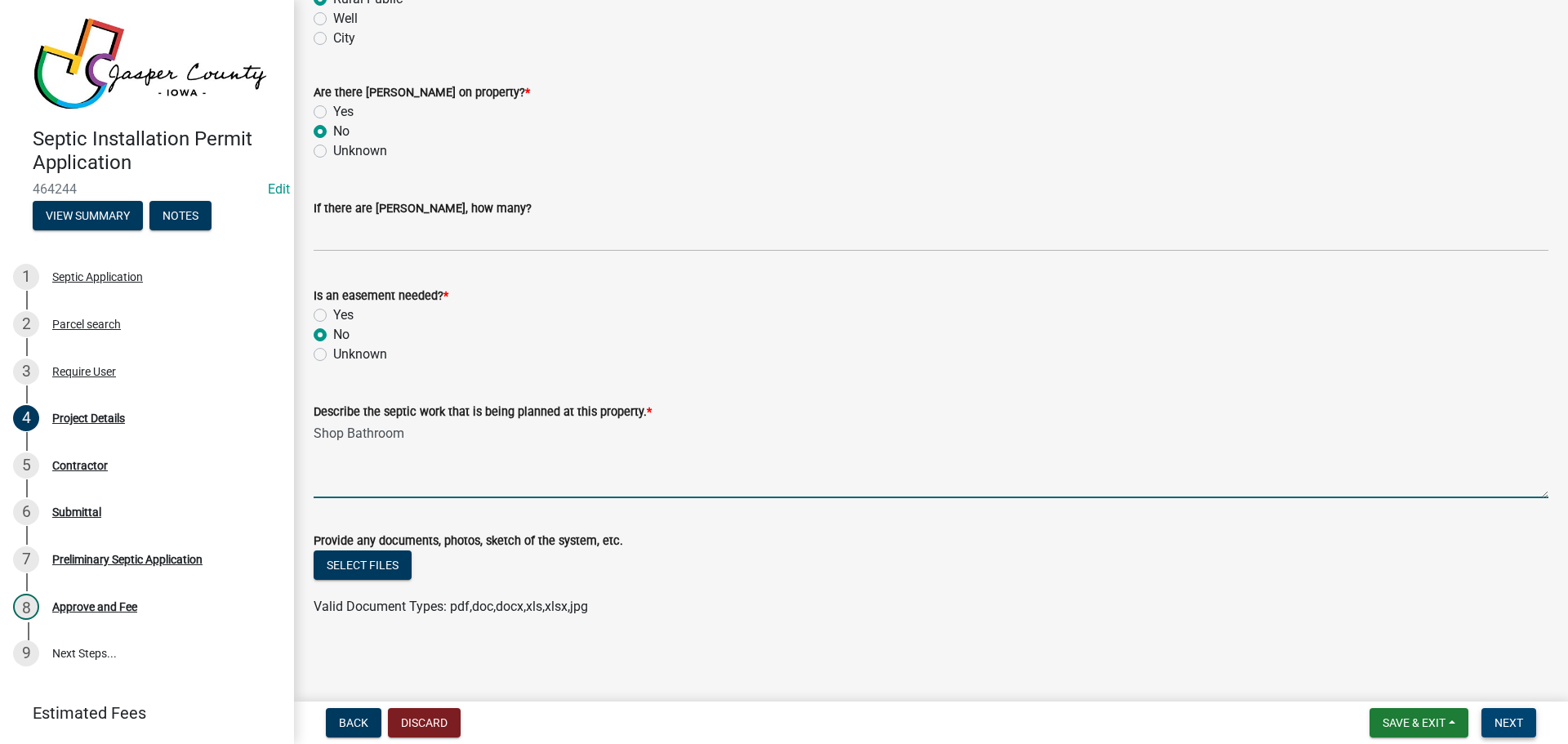
type textarea "Shop Bathroom"
click at [1498, 717] on span "Next" at bounding box center [1509, 723] width 28 height 13
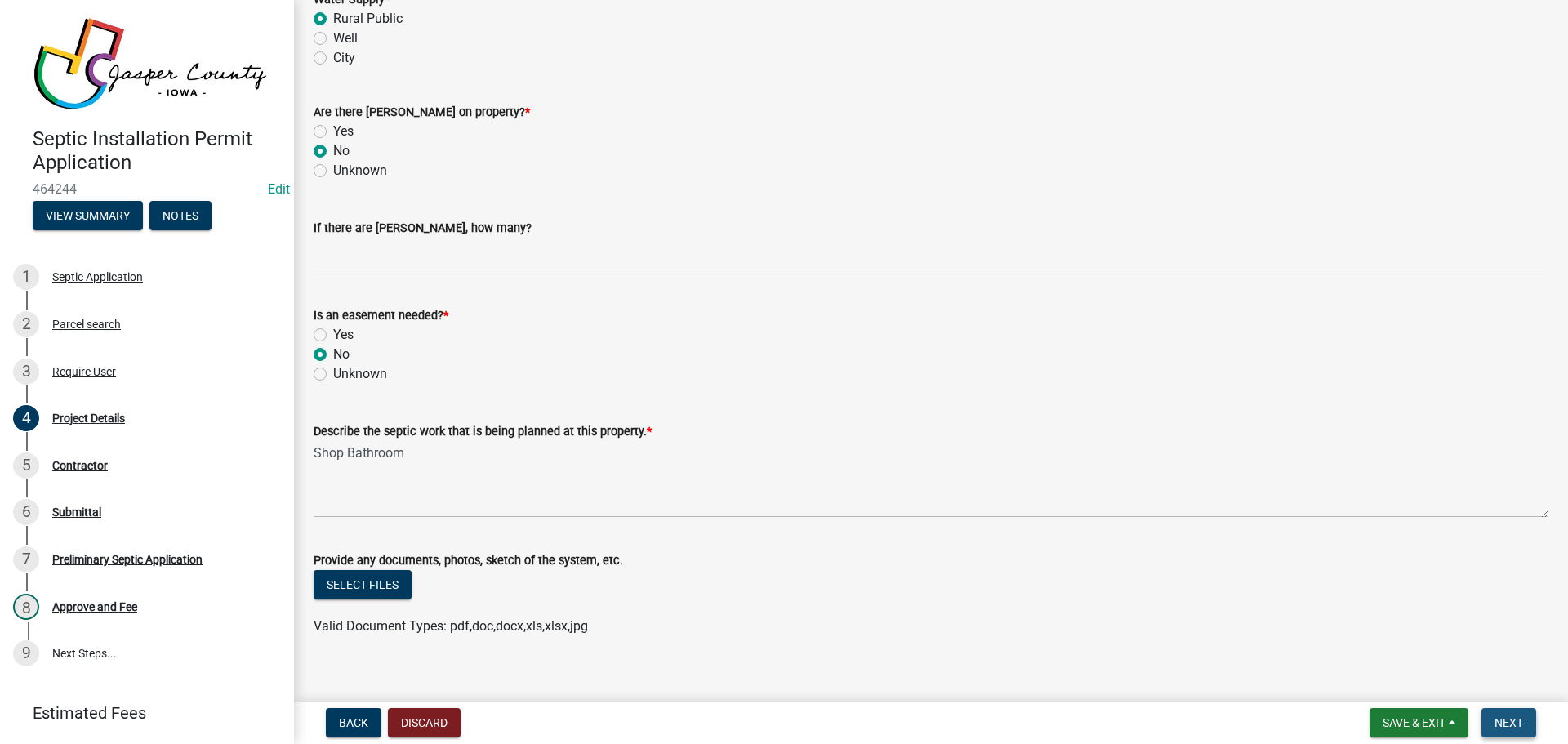
scroll to position [1651, 0]
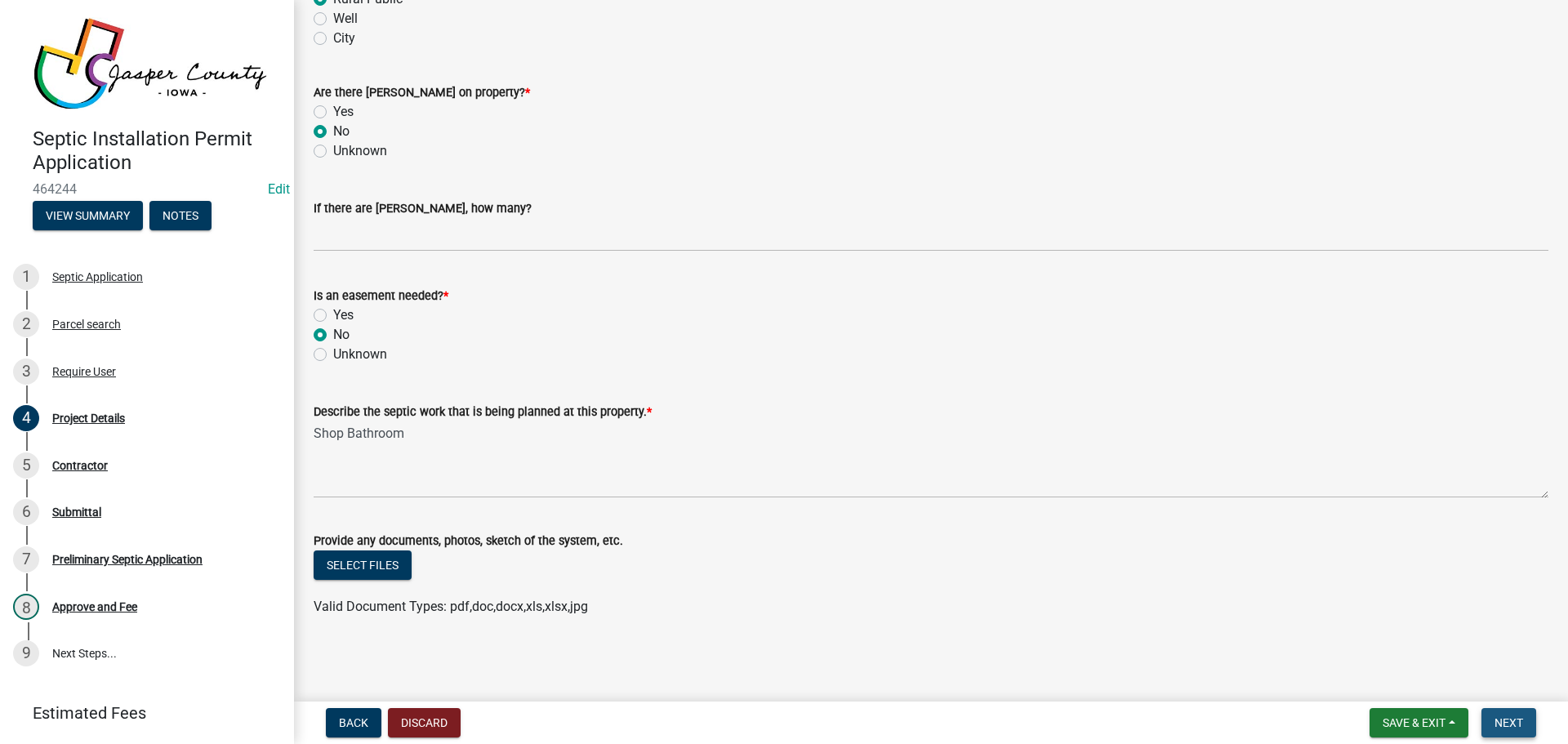
click at [1505, 723] on span "Next" at bounding box center [1509, 723] width 28 height 13
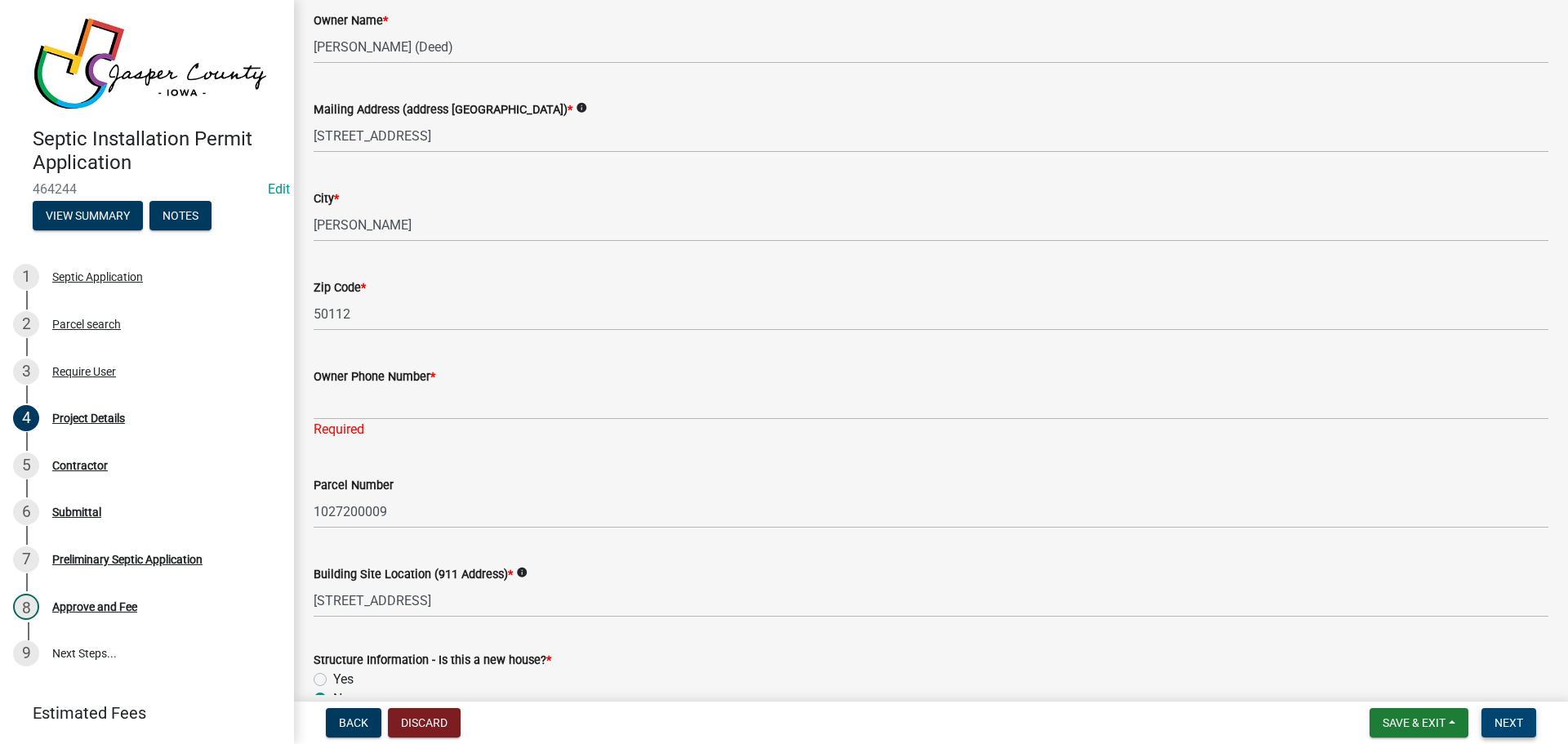
scroll to position [100, 0]
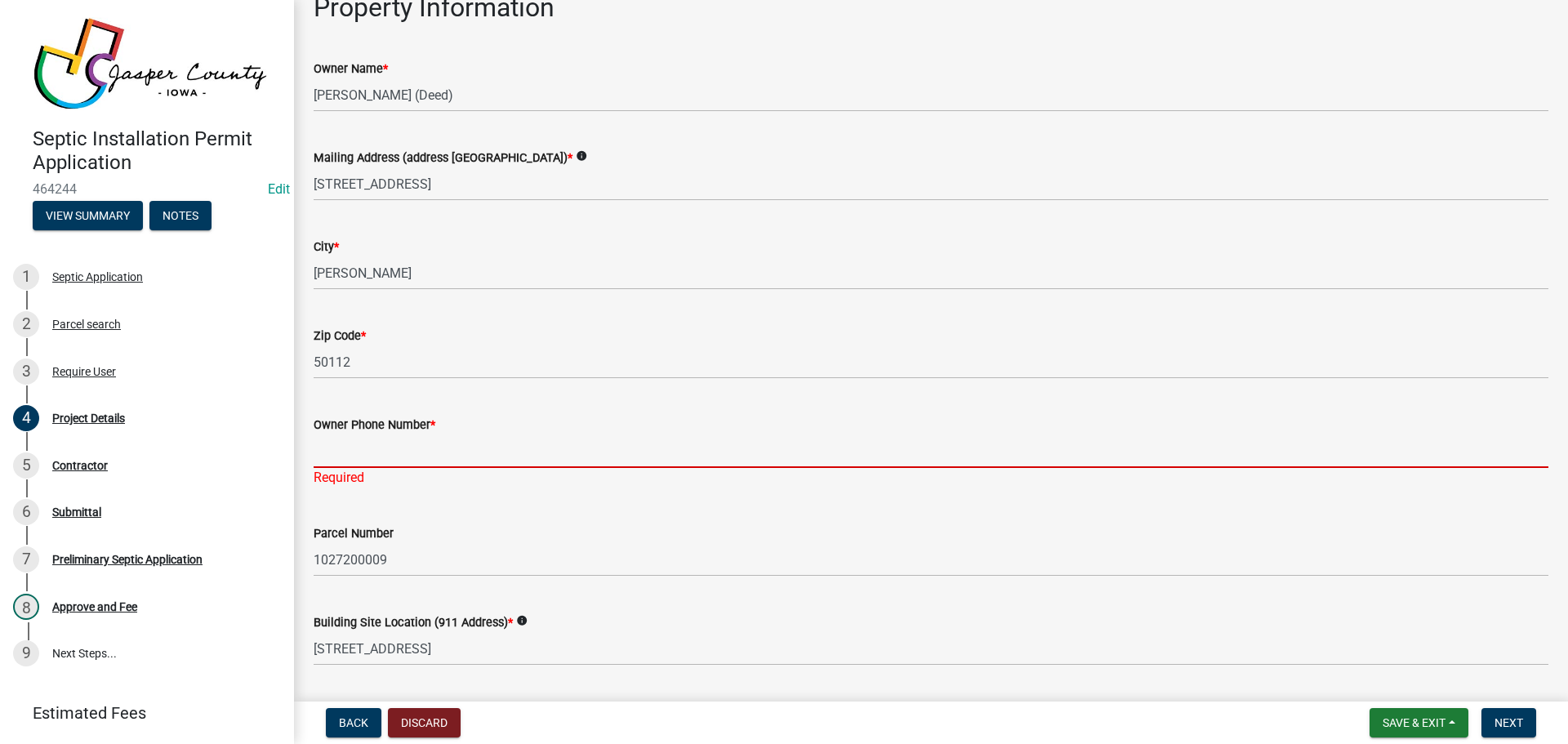
click at [342, 457] on input "Owner Phone Number *" at bounding box center [931, 450] width 1235 height 33
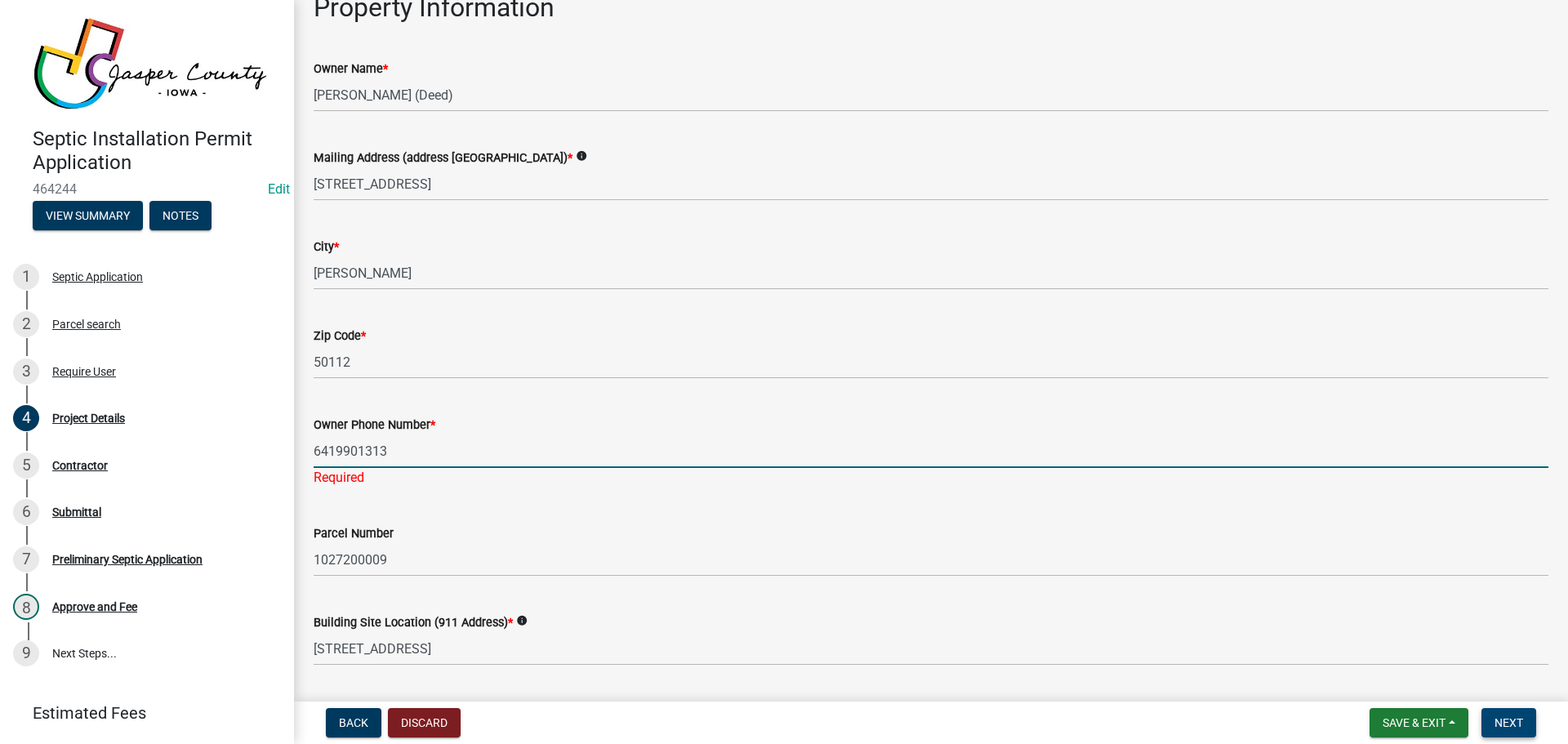
type input "6419901313"
click at [1498, 725] on span "Next" at bounding box center [1509, 723] width 28 height 13
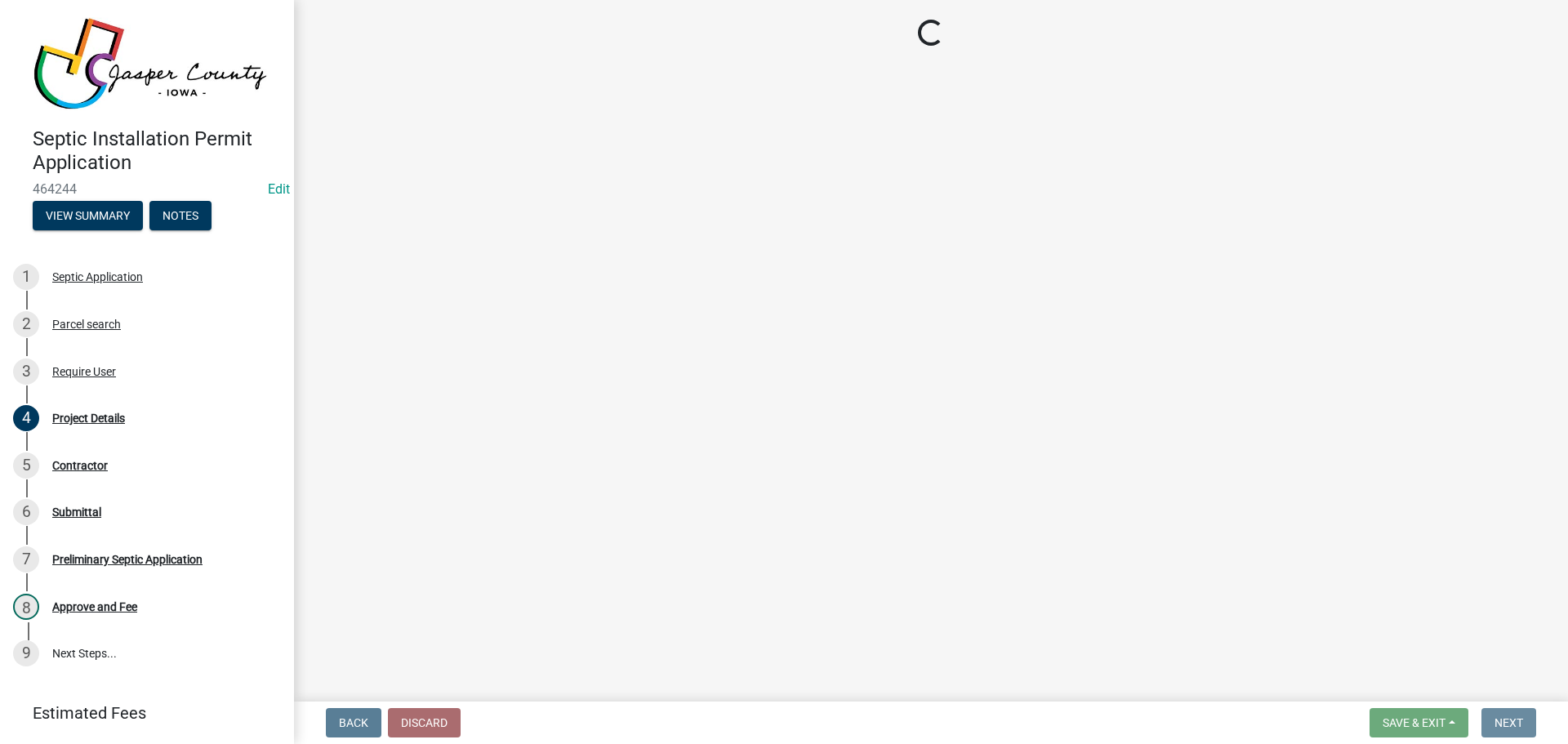
scroll to position [0, 0]
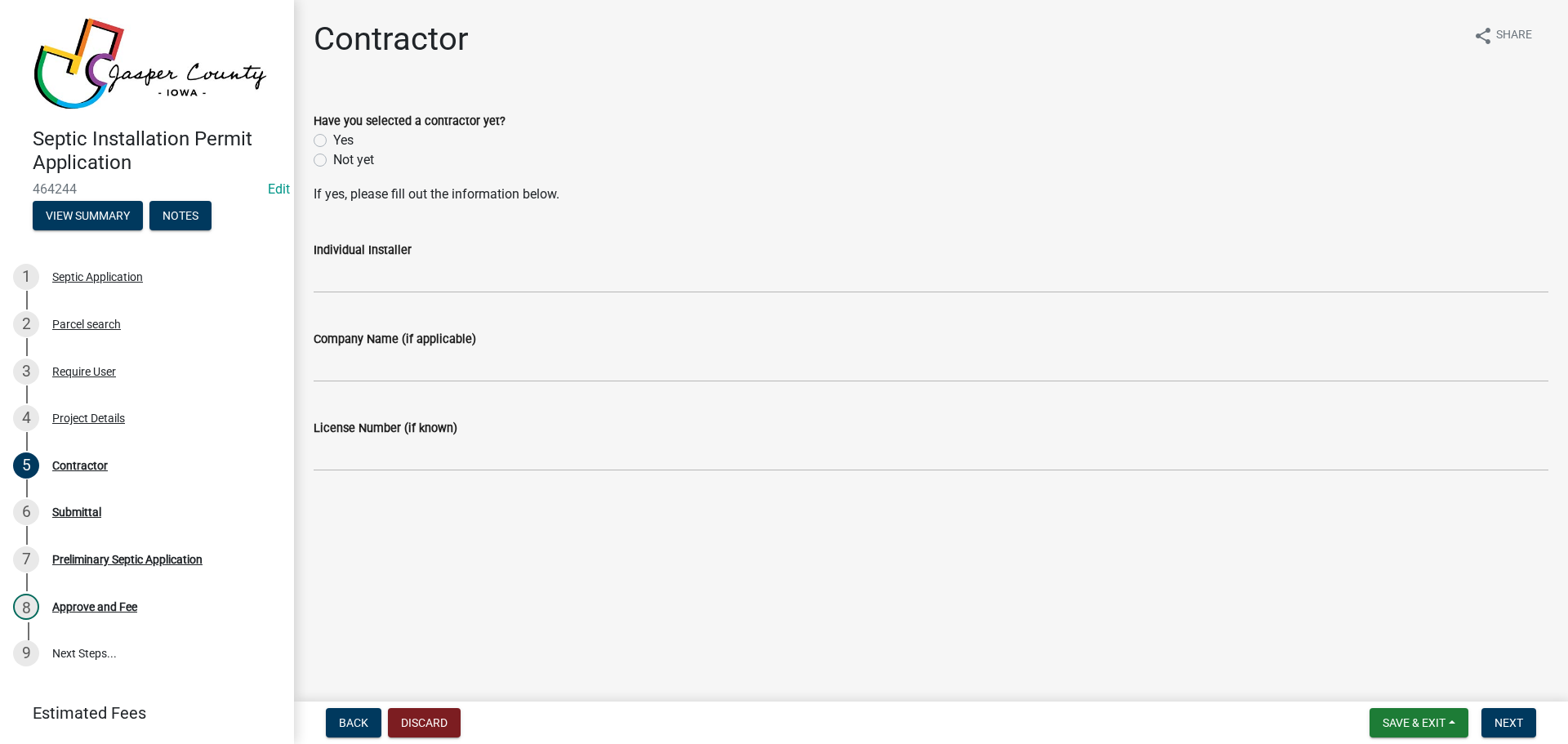
click at [333, 143] on label "Yes" at bounding box center [344, 140] width 21 height 20
click at [333, 142] on input "Yes" at bounding box center [338, 135] width 10 height 10
radio input "true"
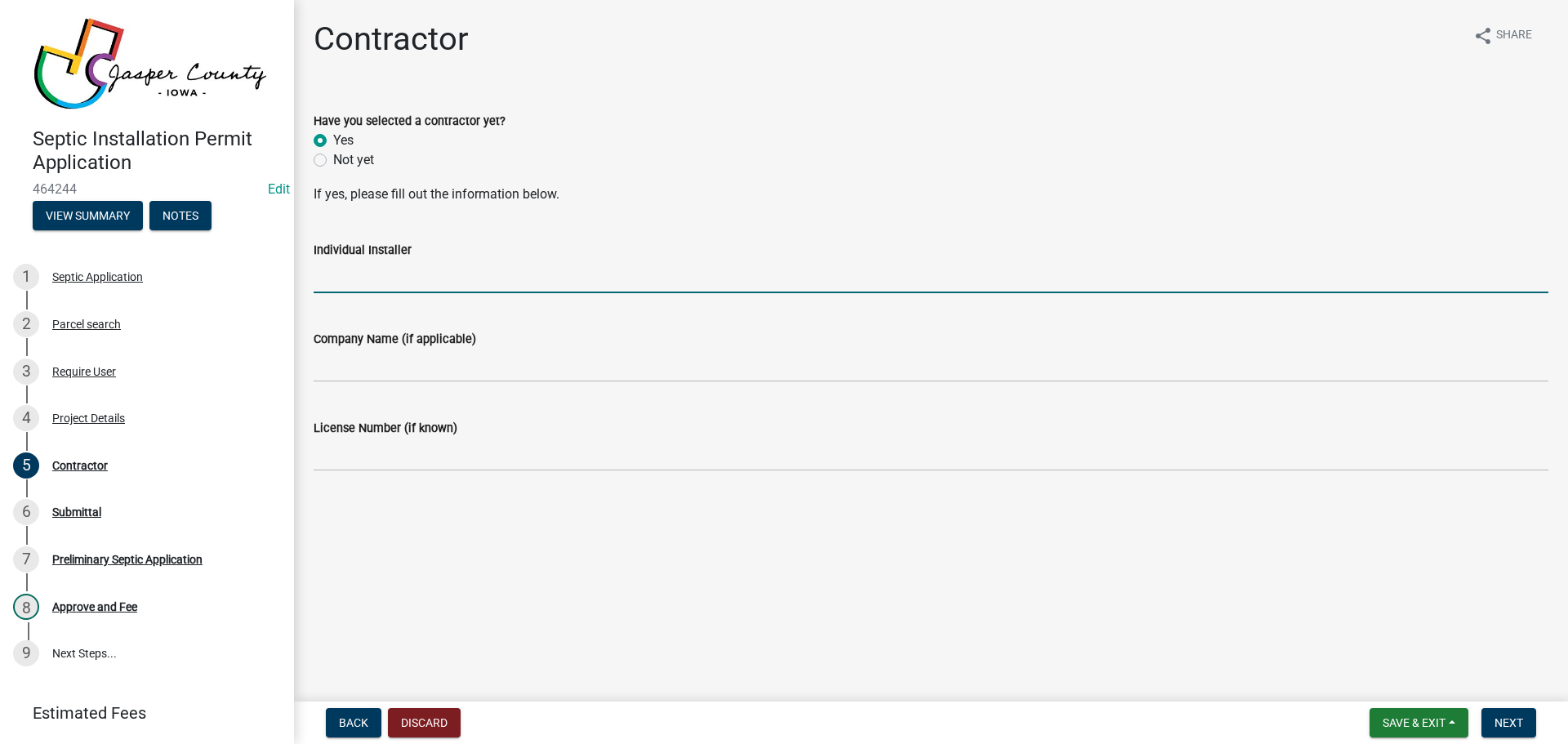
click at [360, 285] on input "Individual Installer" at bounding box center [931, 276] width 1235 height 33
type input "Strand Excavating"
click at [1495, 719] on span "Next" at bounding box center [1509, 723] width 28 height 13
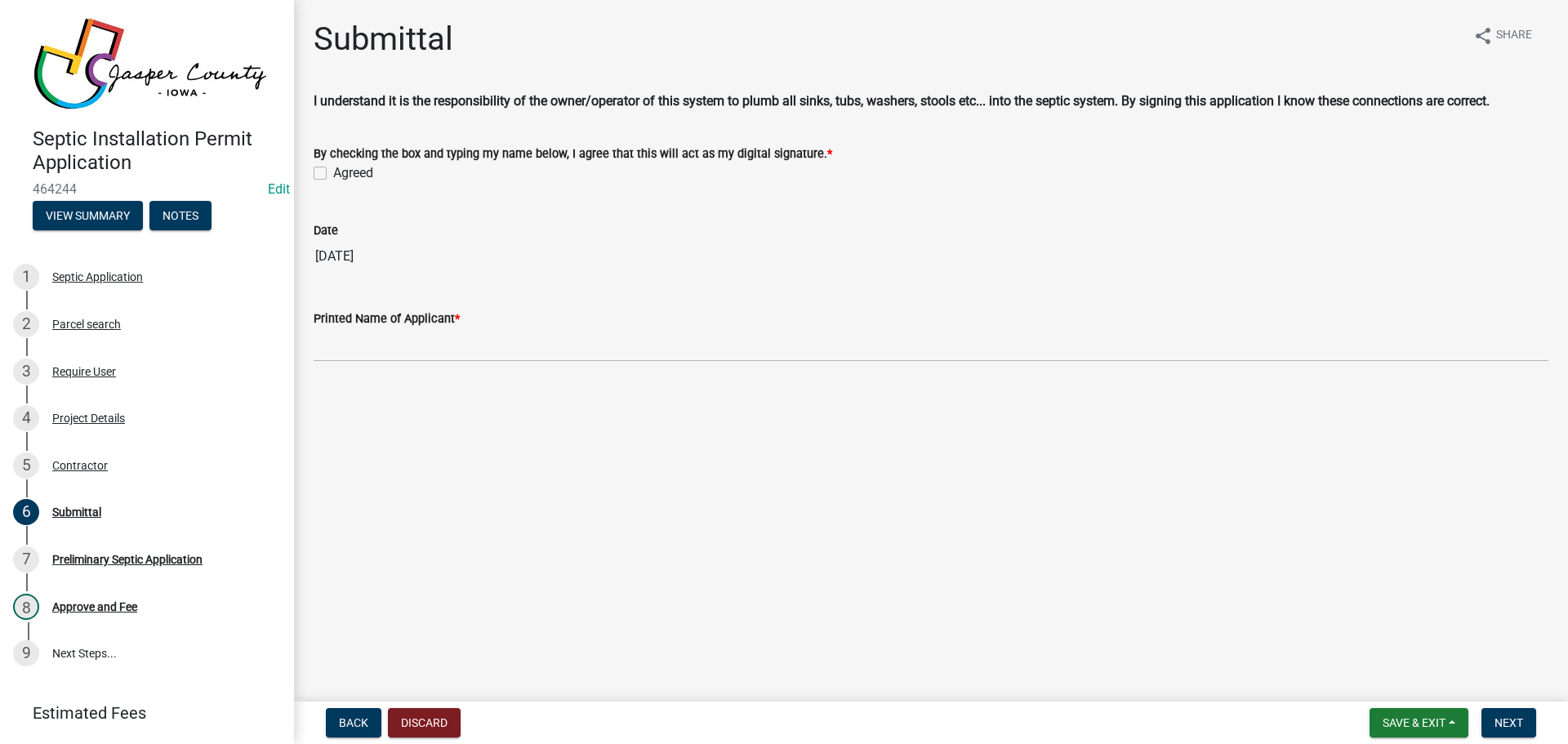
click at [333, 174] on label "Agreed" at bounding box center [353, 173] width 40 height 20
click at [333, 174] on input "Agreed" at bounding box center [338, 168] width 10 height 10
checkbox input "true"
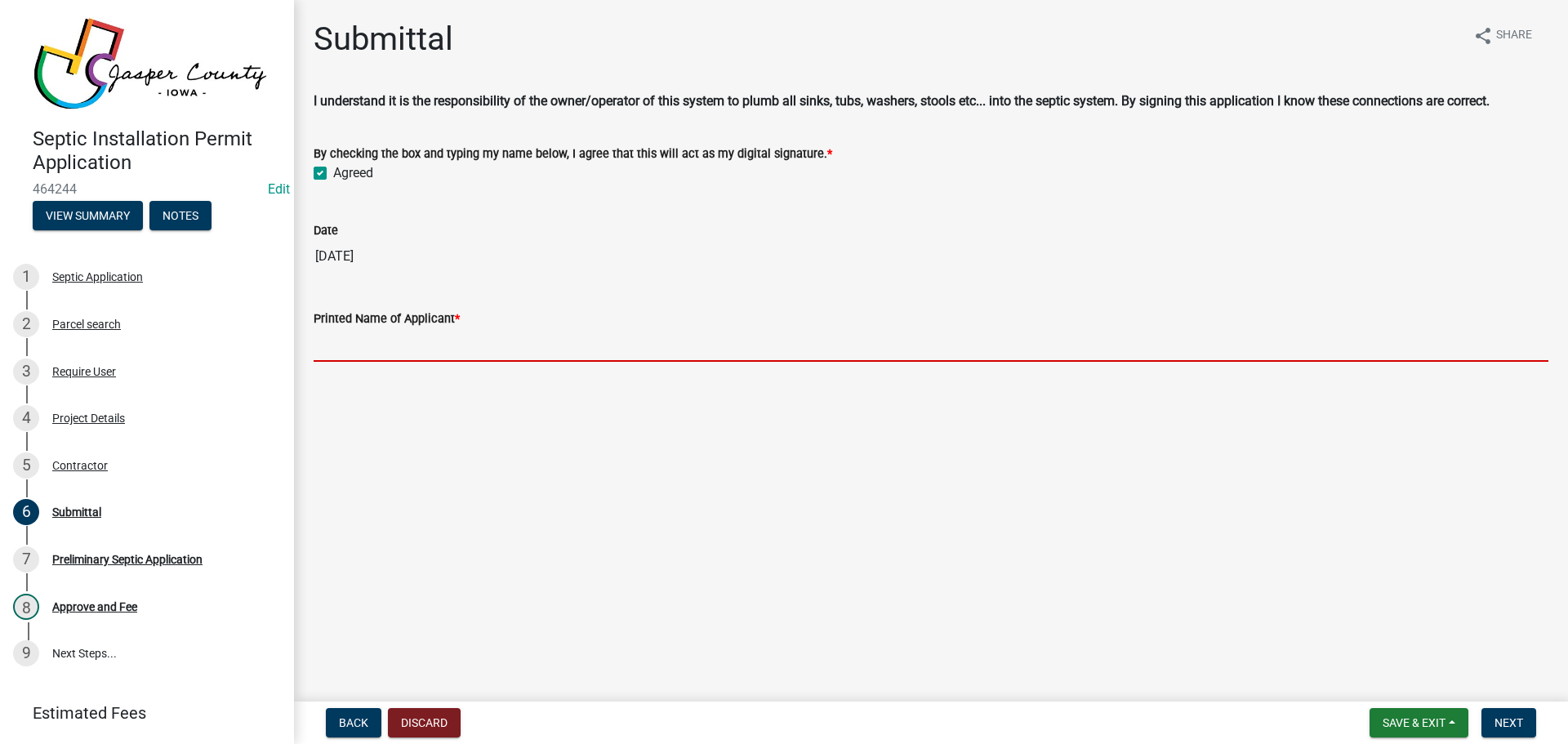
click at [373, 348] on input "Printed Name of Applicant *" at bounding box center [931, 345] width 1235 height 33
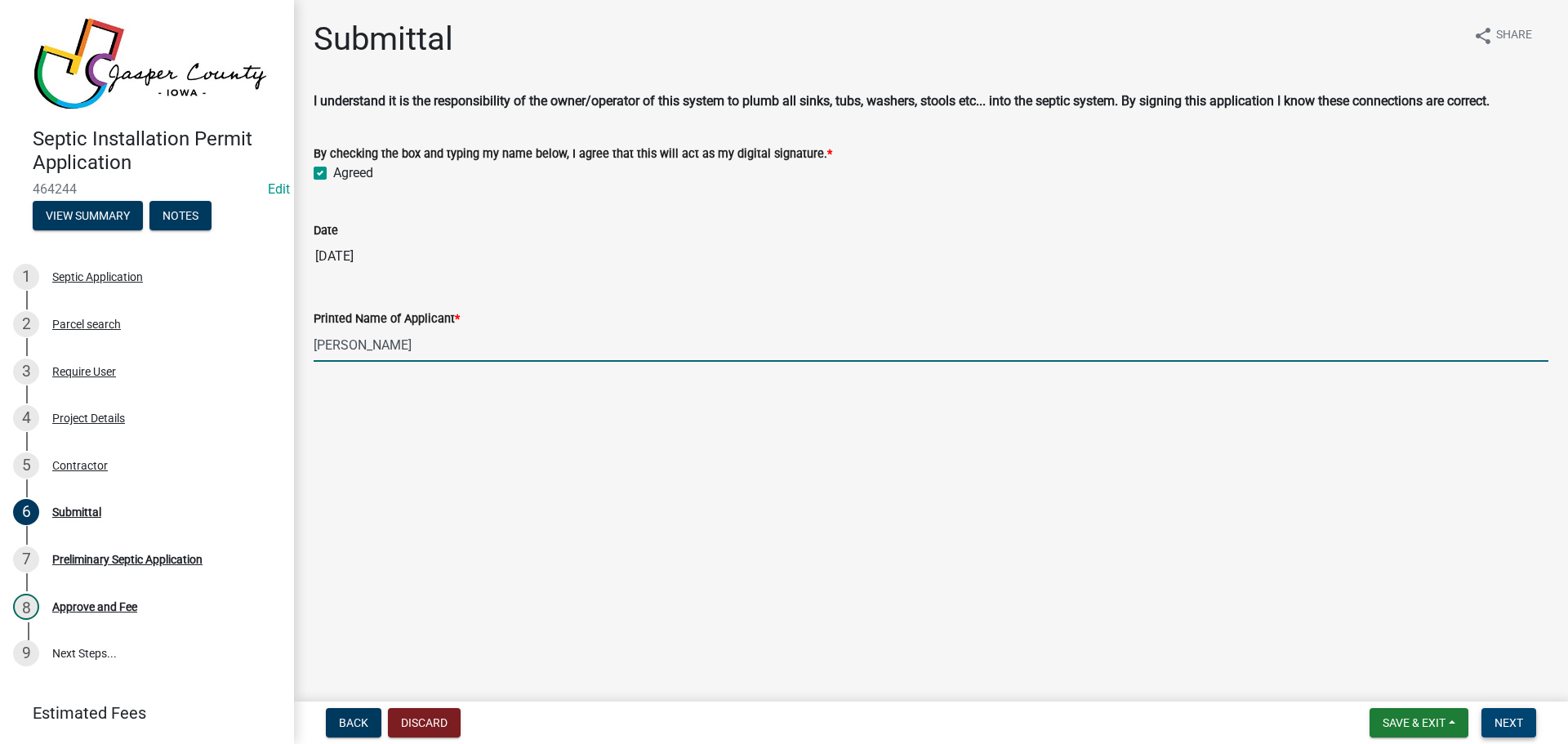
type input "[PERSON_NAME]"
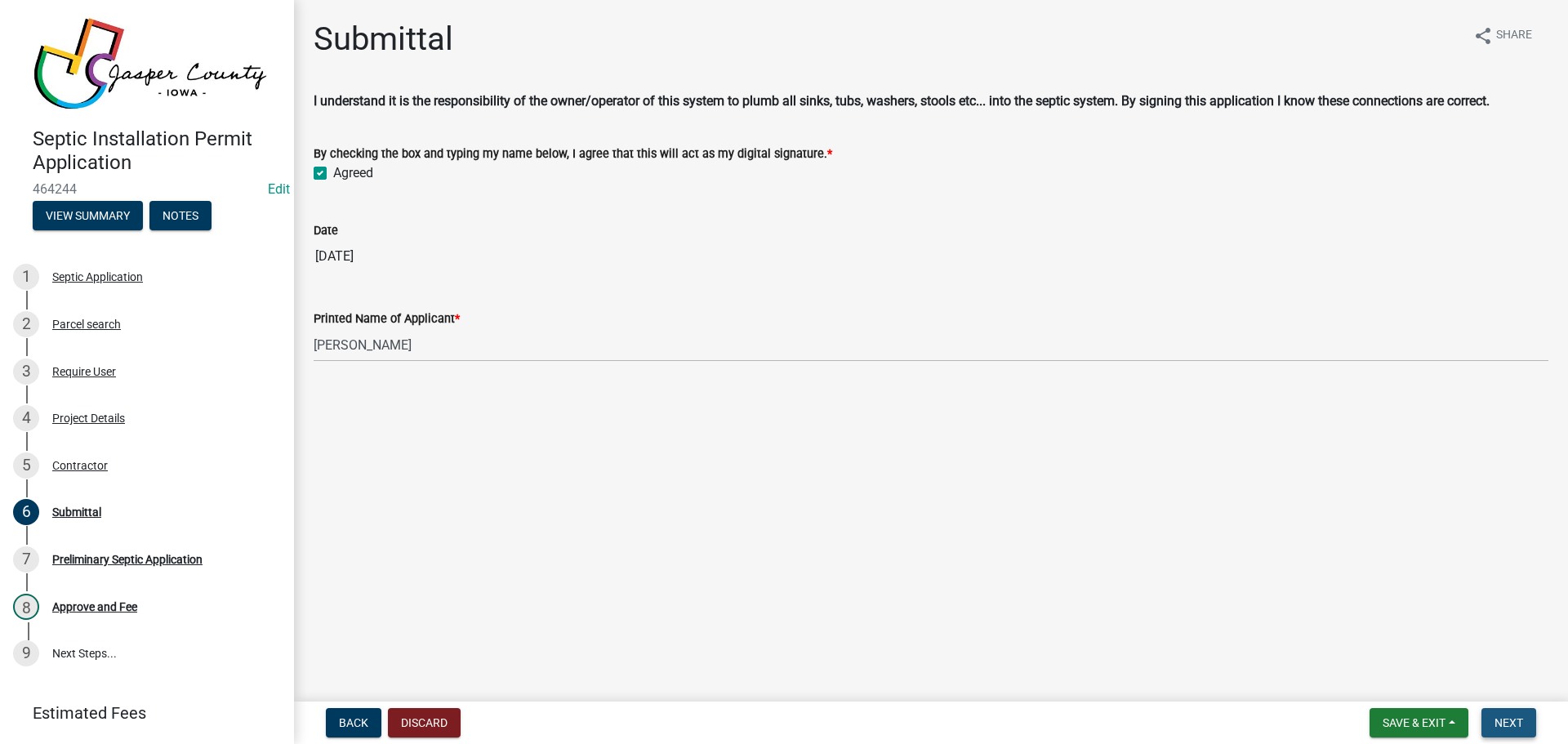
click at [1492, 719] on button "Next" at bounding box center [1509, 722] width 55 height 29
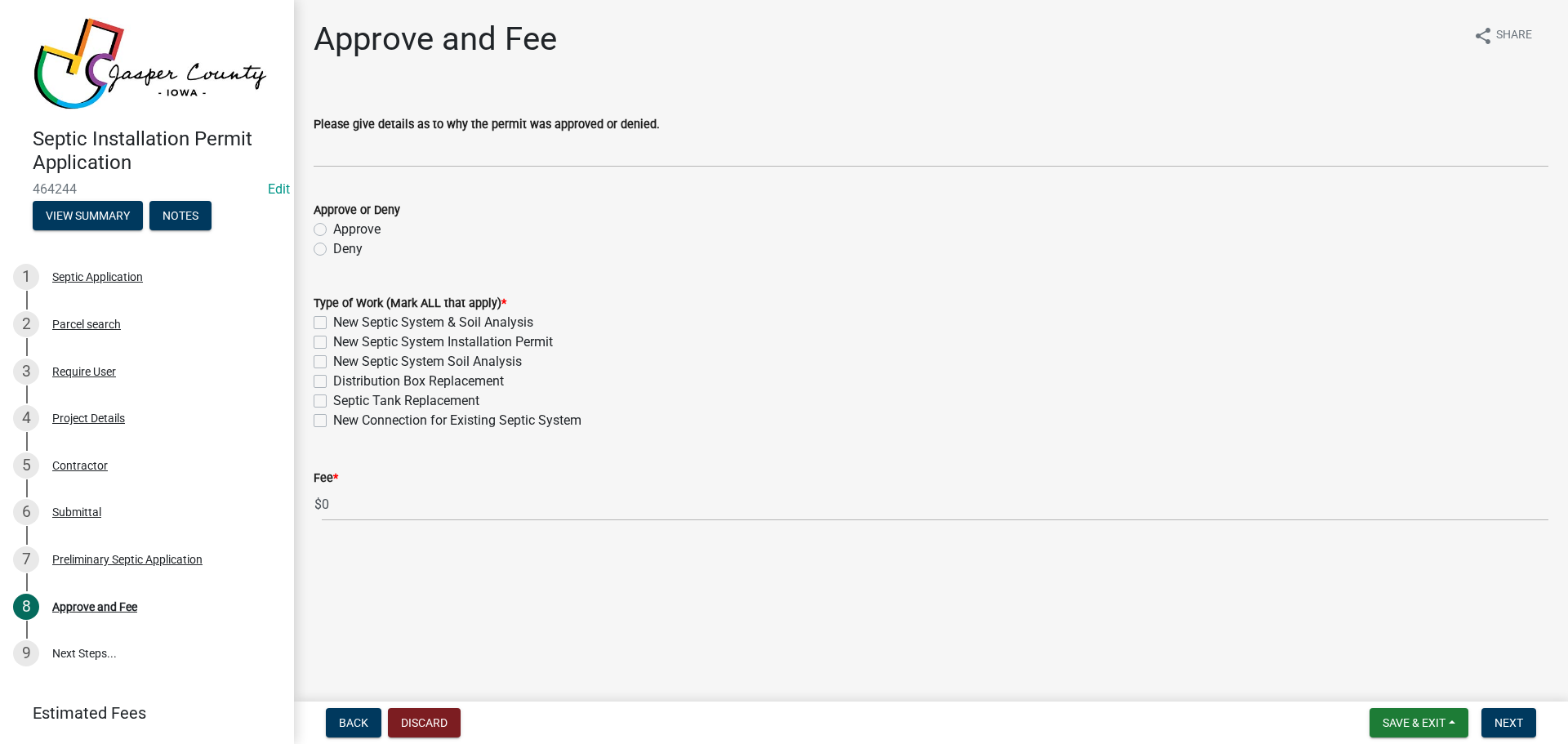
click at [333, 228] on label "Approve" at bounding box center [357, 229] width 47 height 20
click at [333, 228] on input "Approve" at bounding box center [338, 225] width 10 height 10
radio input "true"
click at [333, 324] on label "New Septic System & Soil Analysis" at bounding box center [433, 322] width 200 height 20
click at [333, 324] on input "New Septic System & Soil Analysis" at bounding box center [338, 317] width 10 height 10
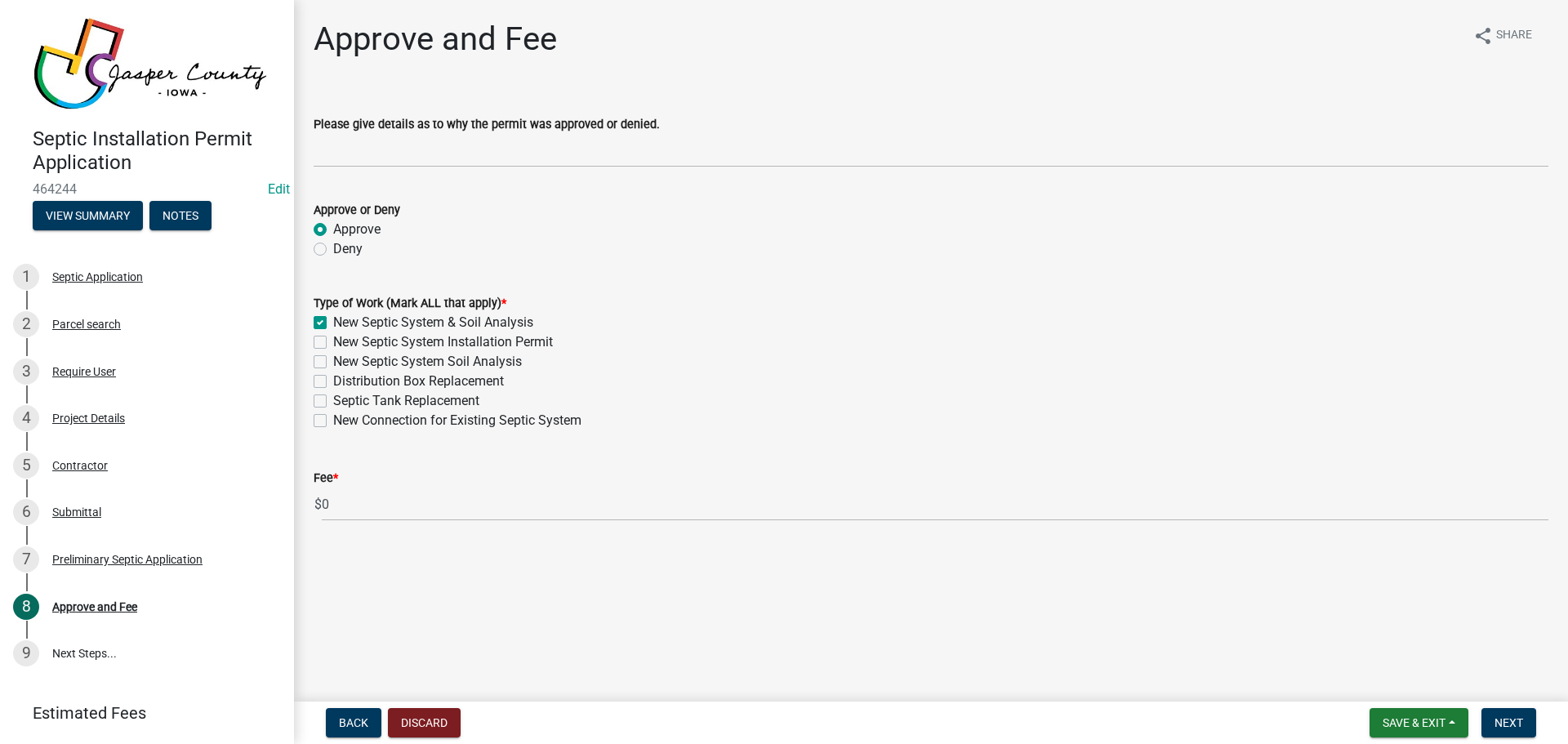
checkbox input "true"
checkbox input "false"
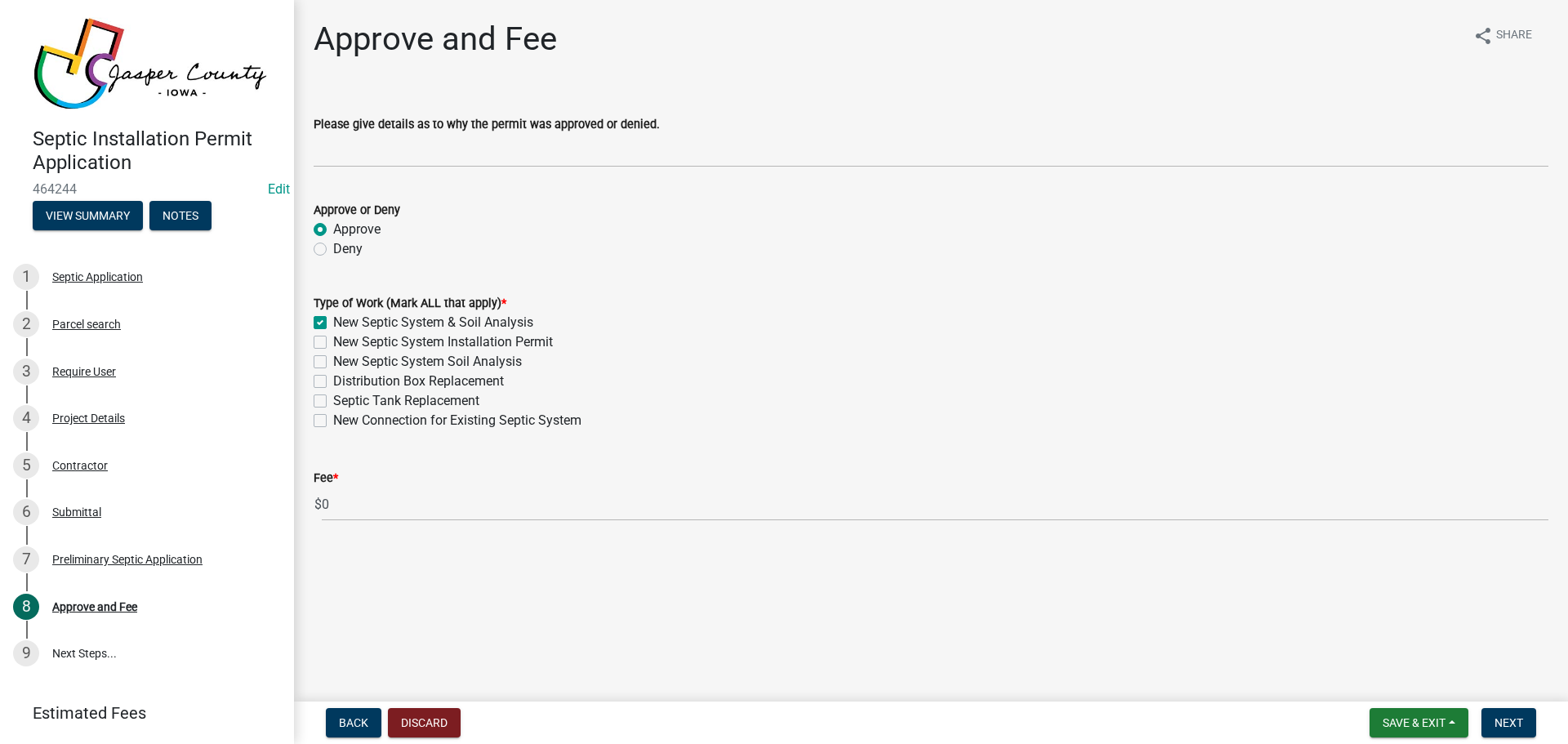
checkbox input "false"
click at [1509, 718] on span "Next" at bounding box center [1509, 723] width 28 height 13
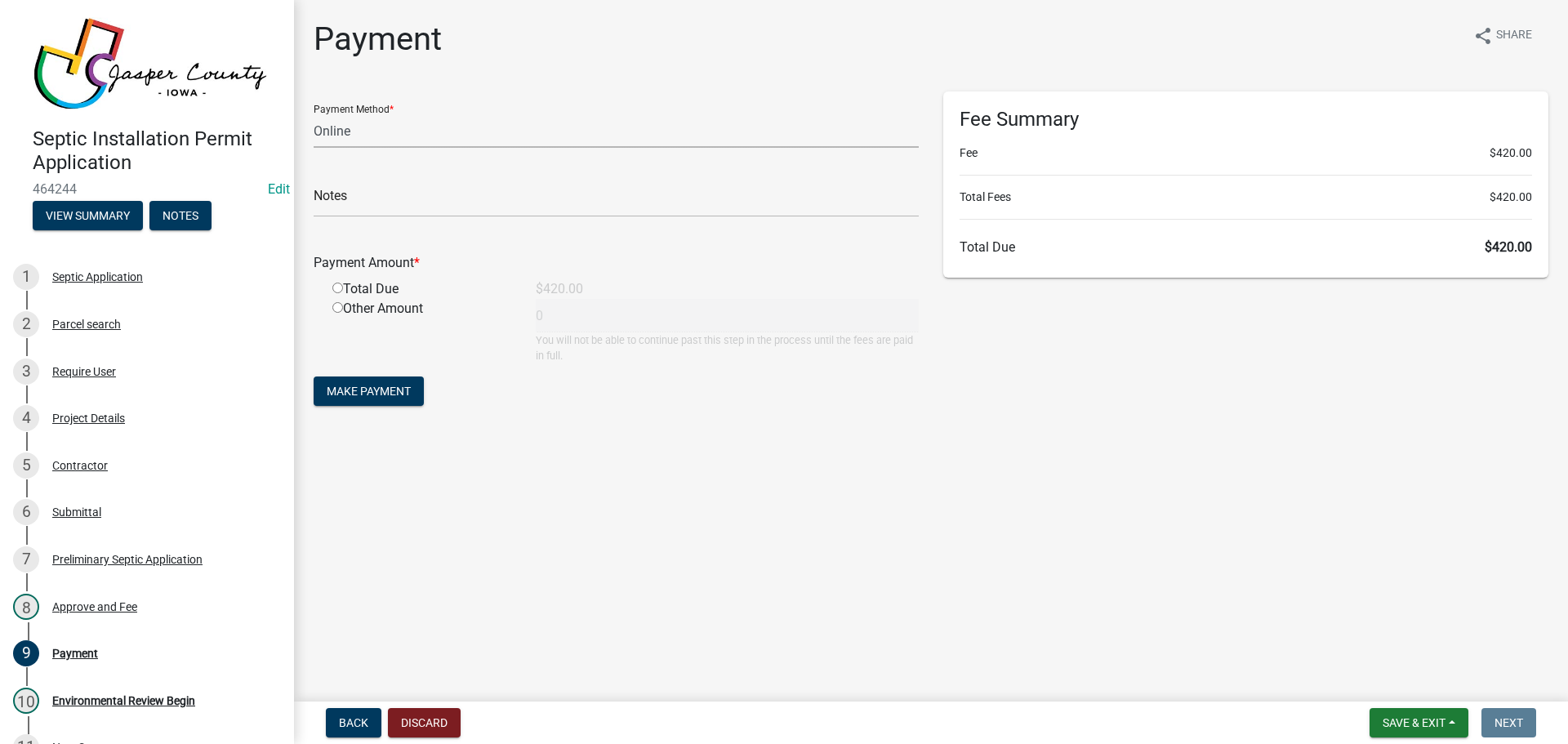
click at [384, 130] on select "Credit Card POS Check Cash Online" at bounding box center [615, 130] width 605 height 33
select select "1: 0"
click at [313, 114] on select "Credit Card POS Check Cash Online" at bounding box center [615, 130] width 605 height 33
click at [373, 391] on span "Make Payment" at bounding box center [368, 391] width 84 height 13
click at [335, 309] on input "radio" at bounding box center [337, 307] width 10 height 10
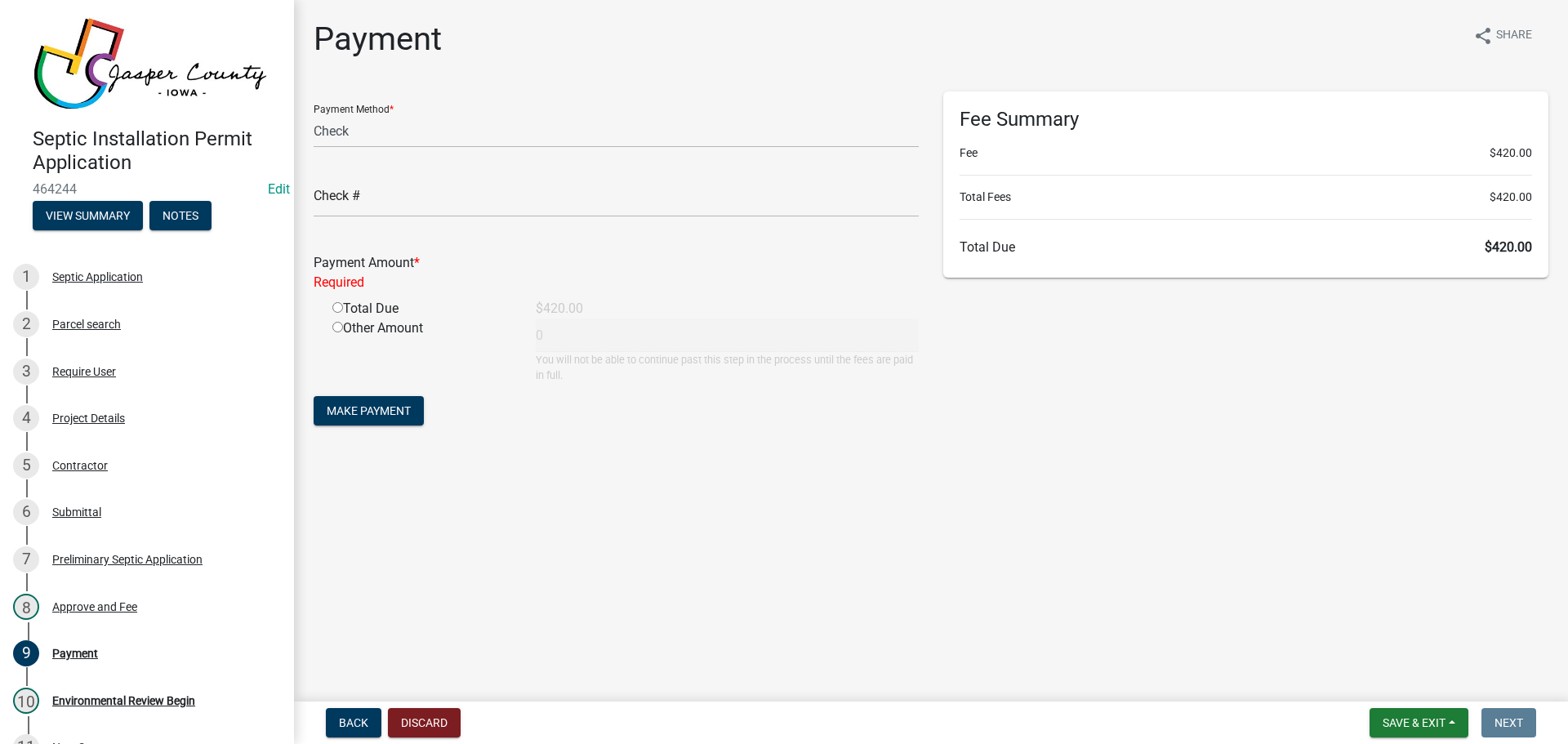
radio input "true"
type input "420"
click at [354, 397] on span "Make Payment" at bounding box center [368, 391] width 84 height 13
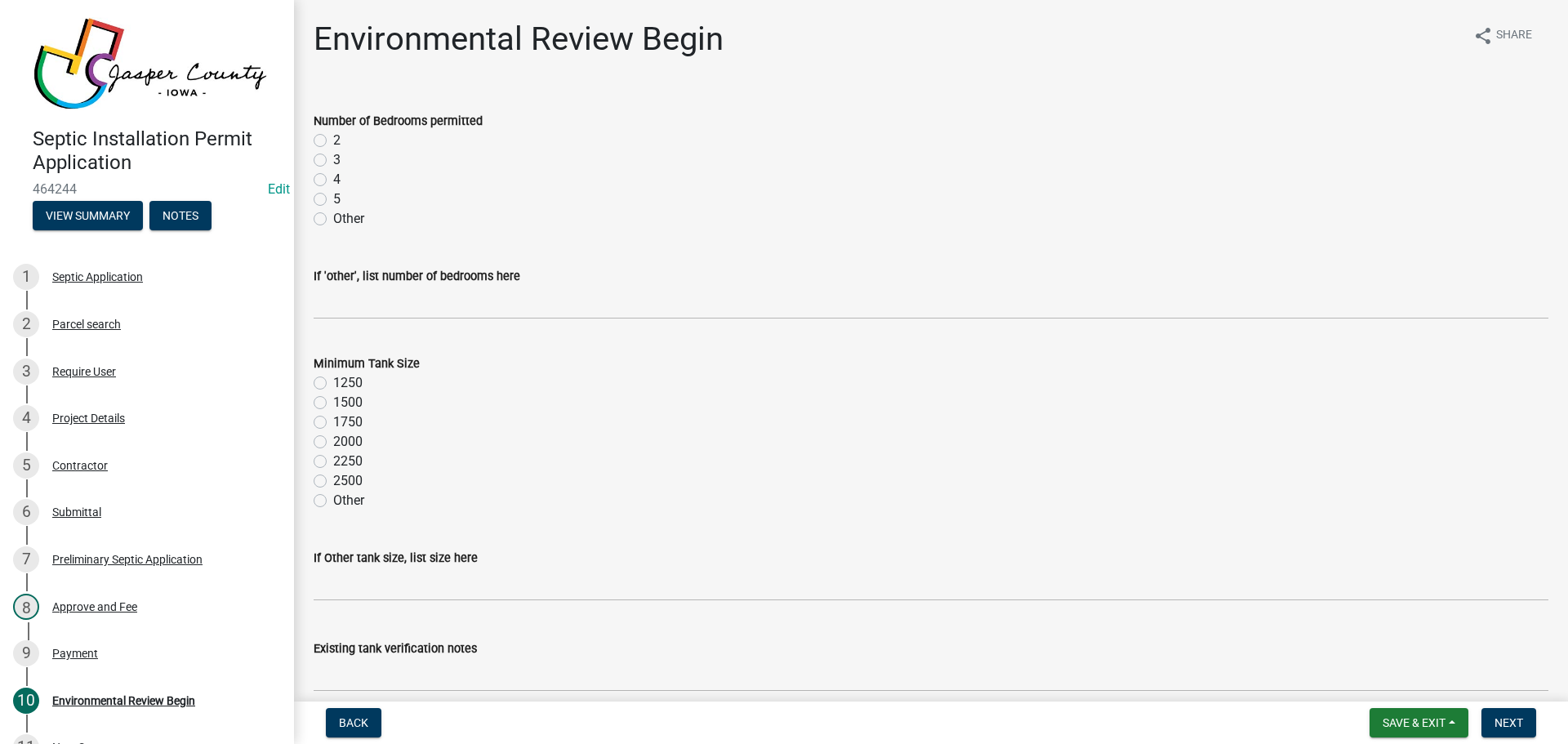
click at [333, 217] on label "Other" at bounding box center [348, 218] width 31 height 20
click at [333, 217] on input "Other" at bounding box center [338, 213] width 10 height 10
radio input "true"
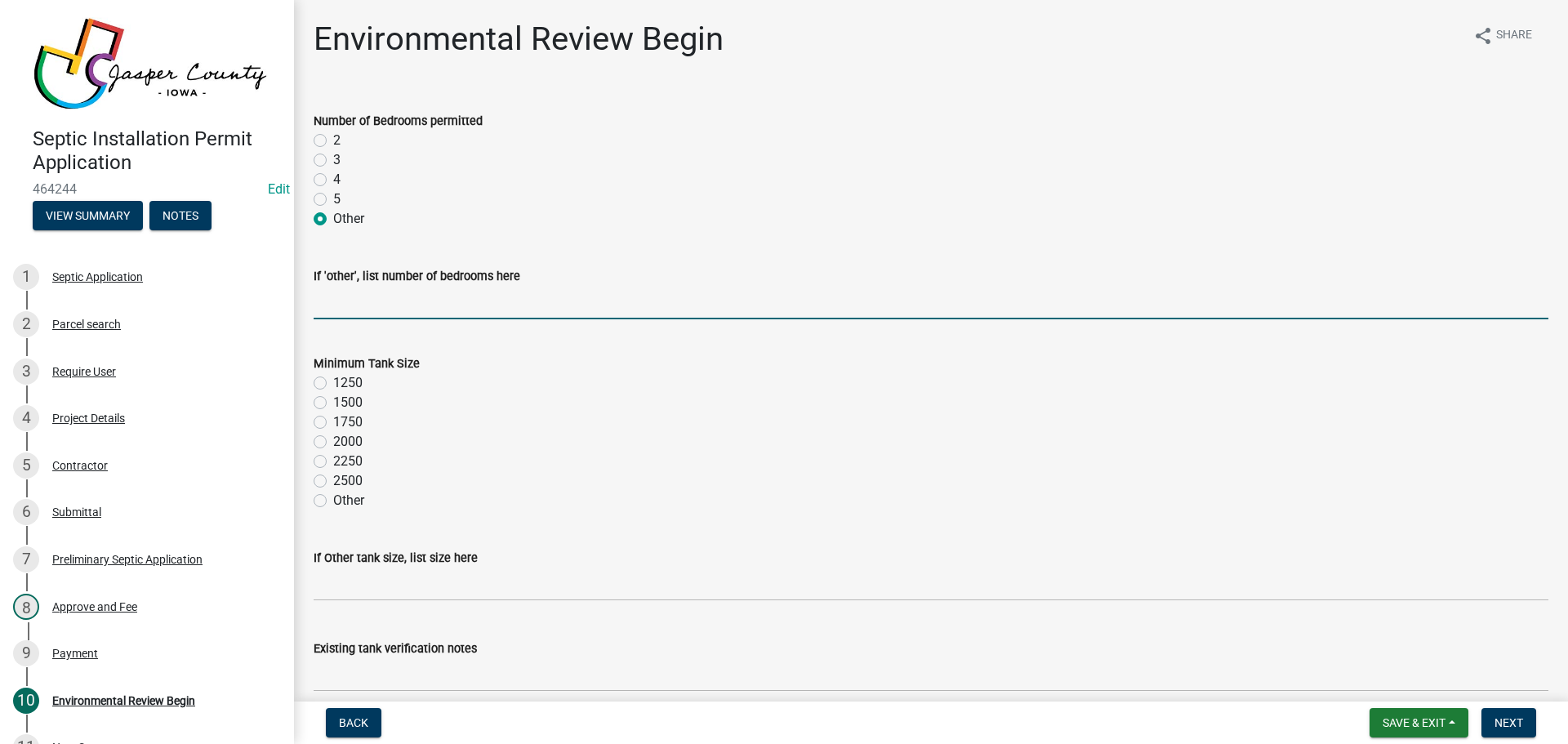
click at [340, 294] on input "text" at bounding box center [931, 302] width 1235 height 33
type input "0"
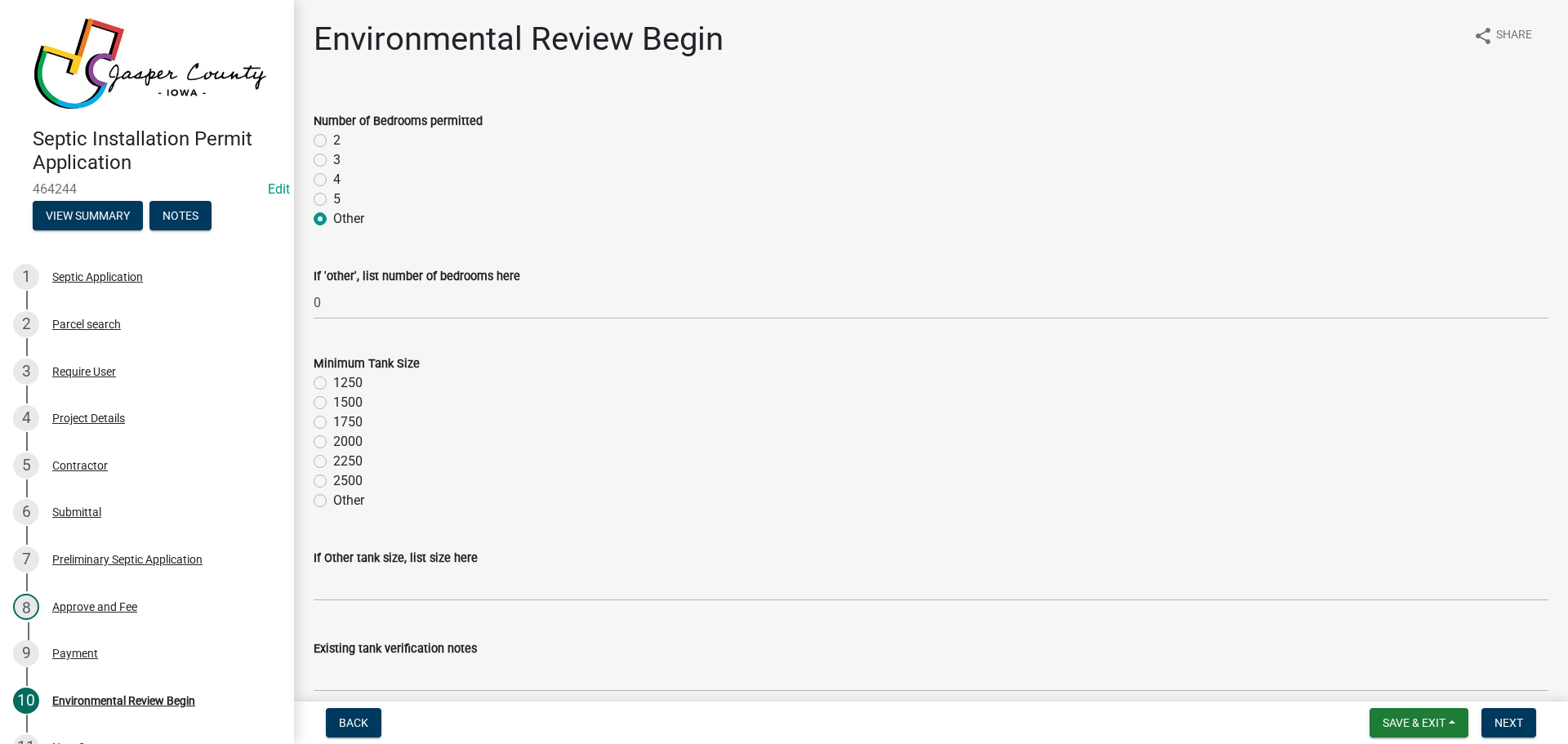
click at [333, 384] on label "1250" at bounding box center [347, 382] width 29 height 20
click at [333, 384] on input "1250" at bounding box center [338, 378] width 10 height 10
radio input "true"
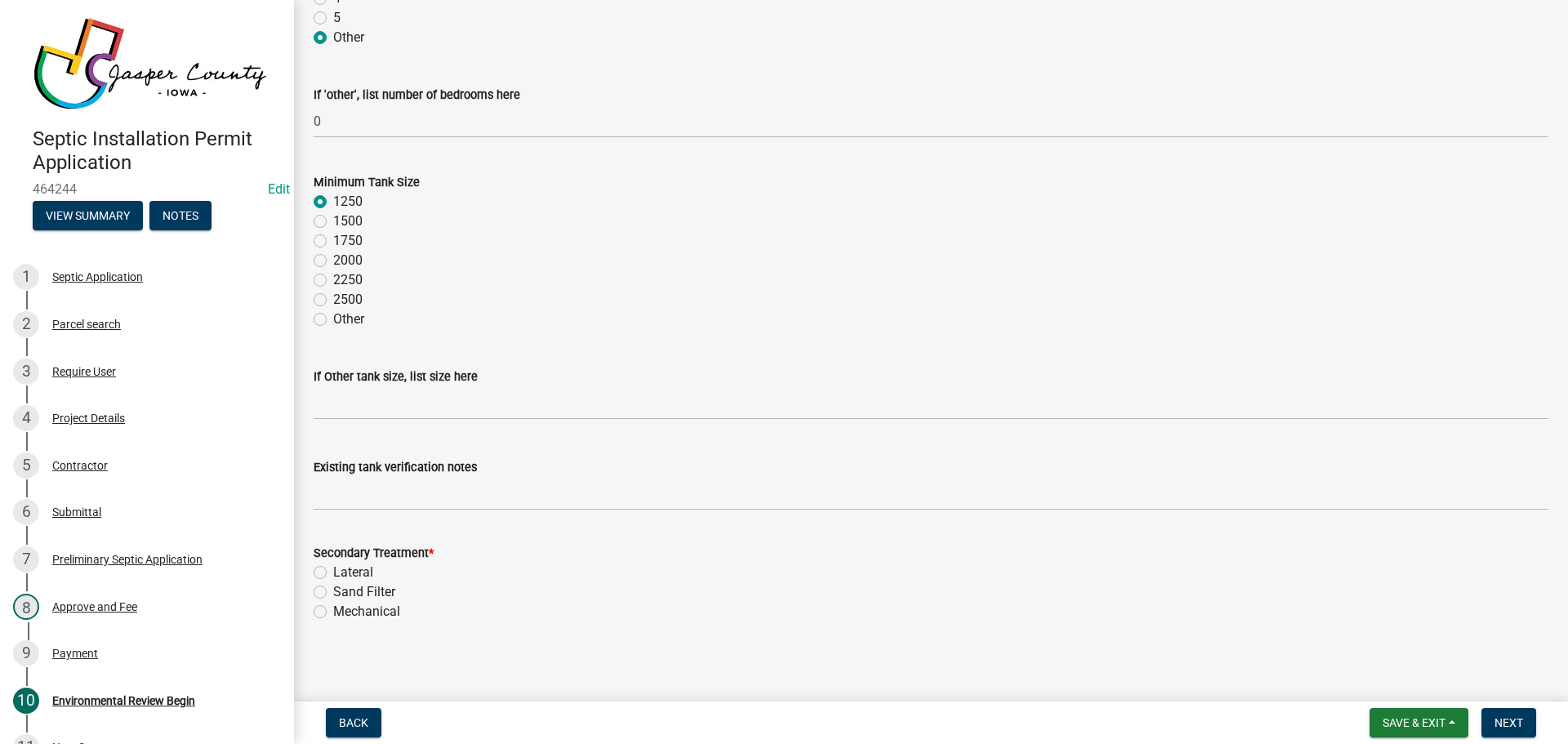
scroll to position [186, 0]
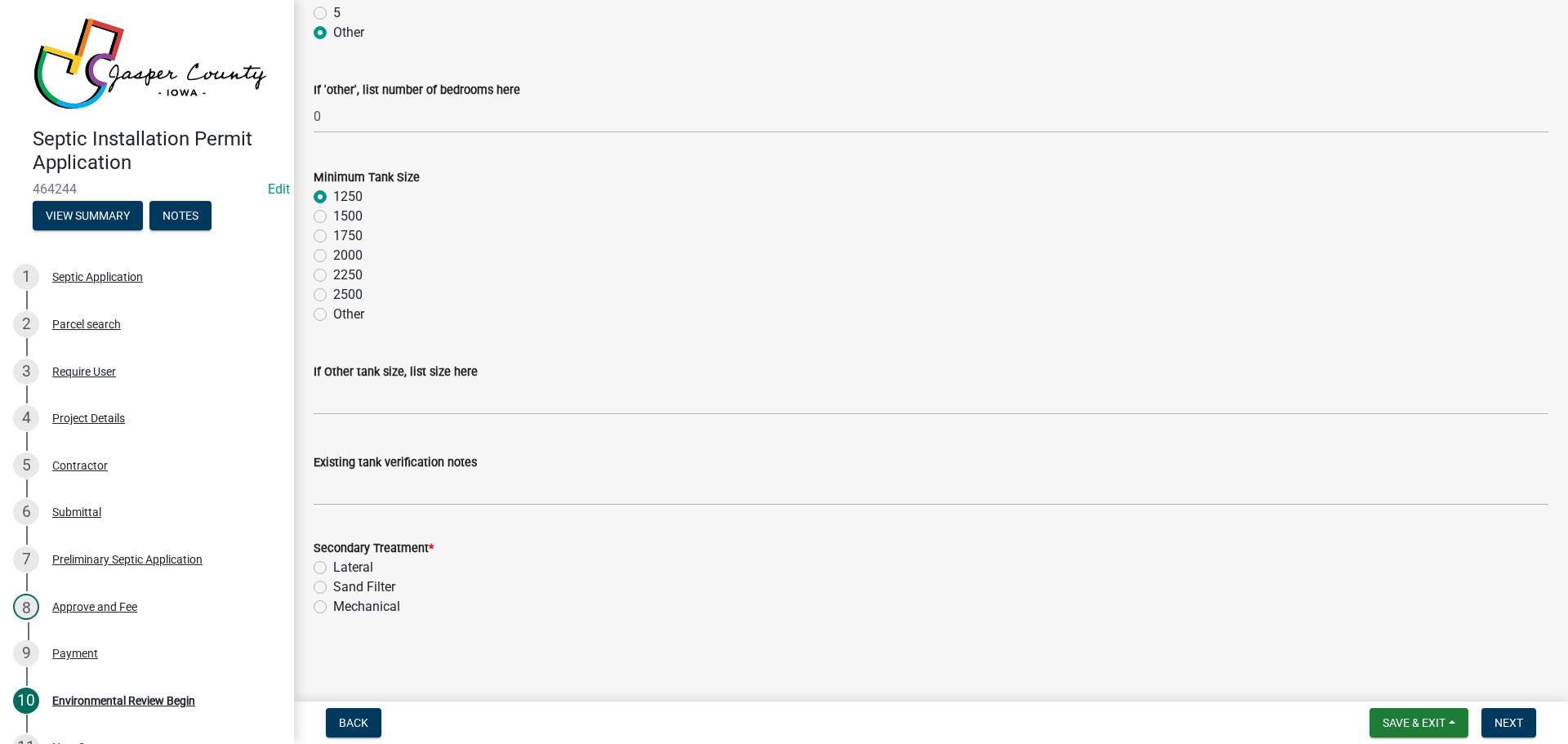
click at [333, 569] on label "Lateral" at bounding box center [353, 567] width 40 height 20
click at [333, 568] on input "Lateral" at bounding box center [338, 563] width 10 height 10
radio input "true"
click at [1499, 726] on span "Next" at bounding box center [1509, 723] width 28 height 13
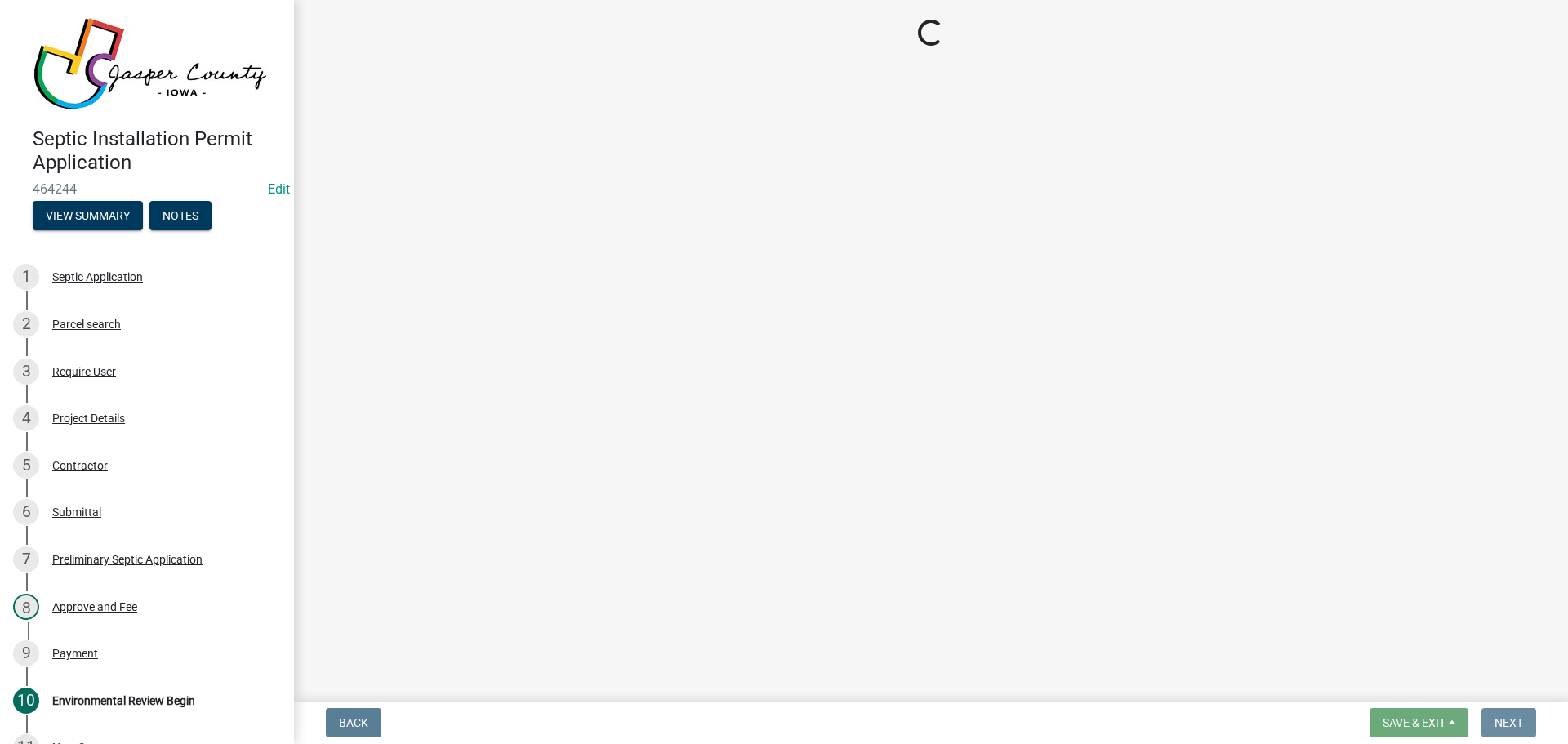
scroll to position [0, 0]
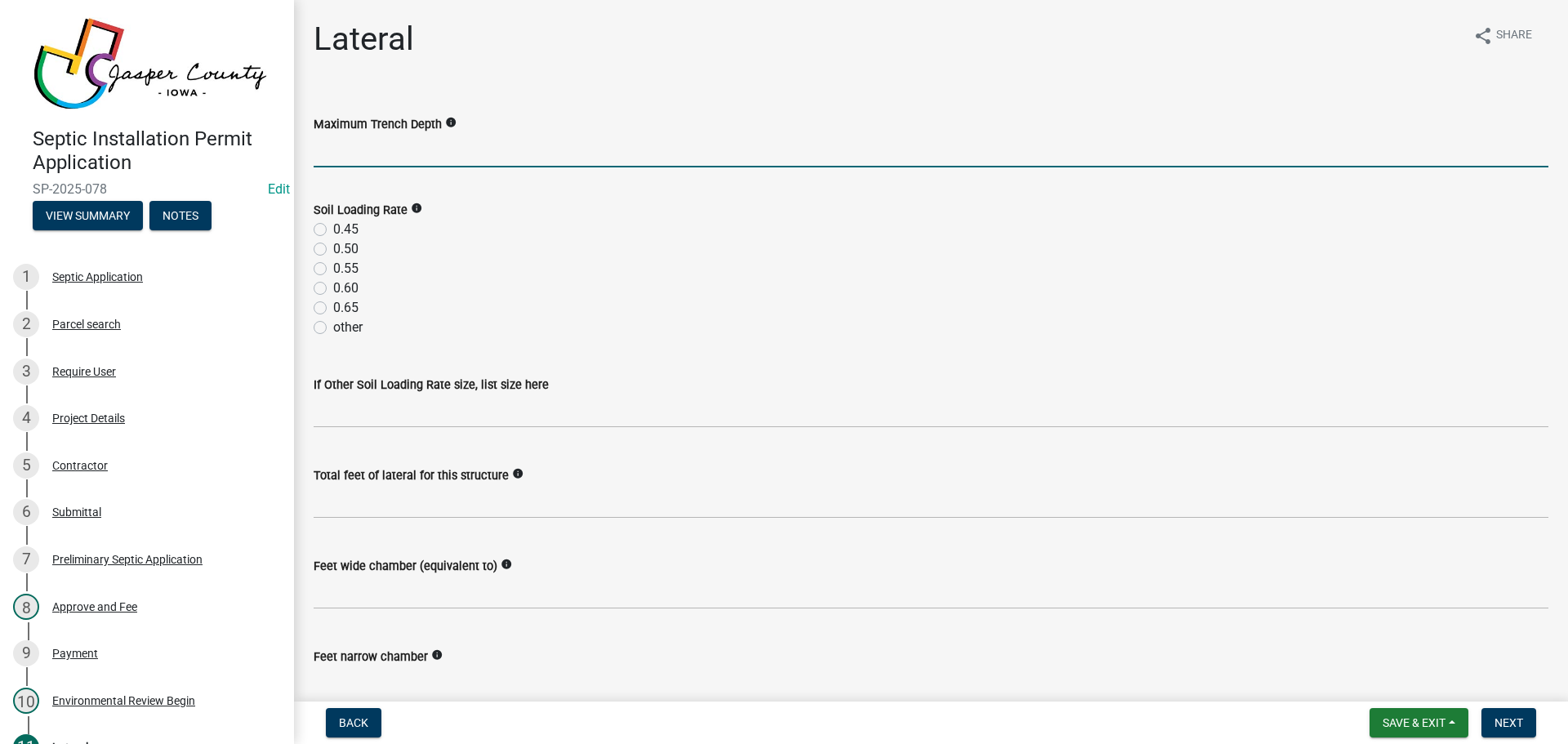
click at [341, 155] on input "Maximum Trench Depth" at bounding box center [931, 150] width 1235 height 33
type input "18"
click at [330, 228] on div "0.45" at bounding box center [931, 229] width 1235 height 20
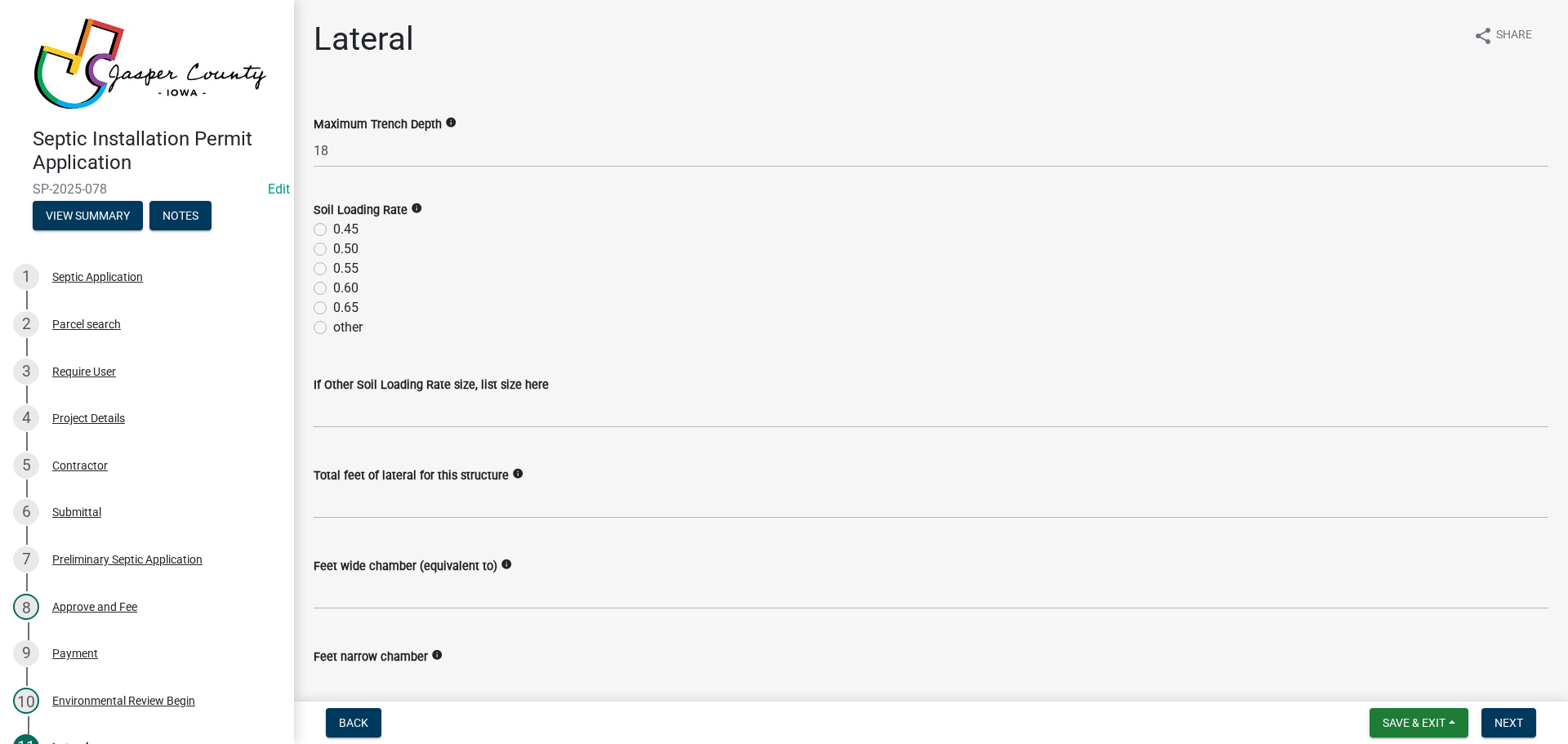
scroll to position [83, 0]
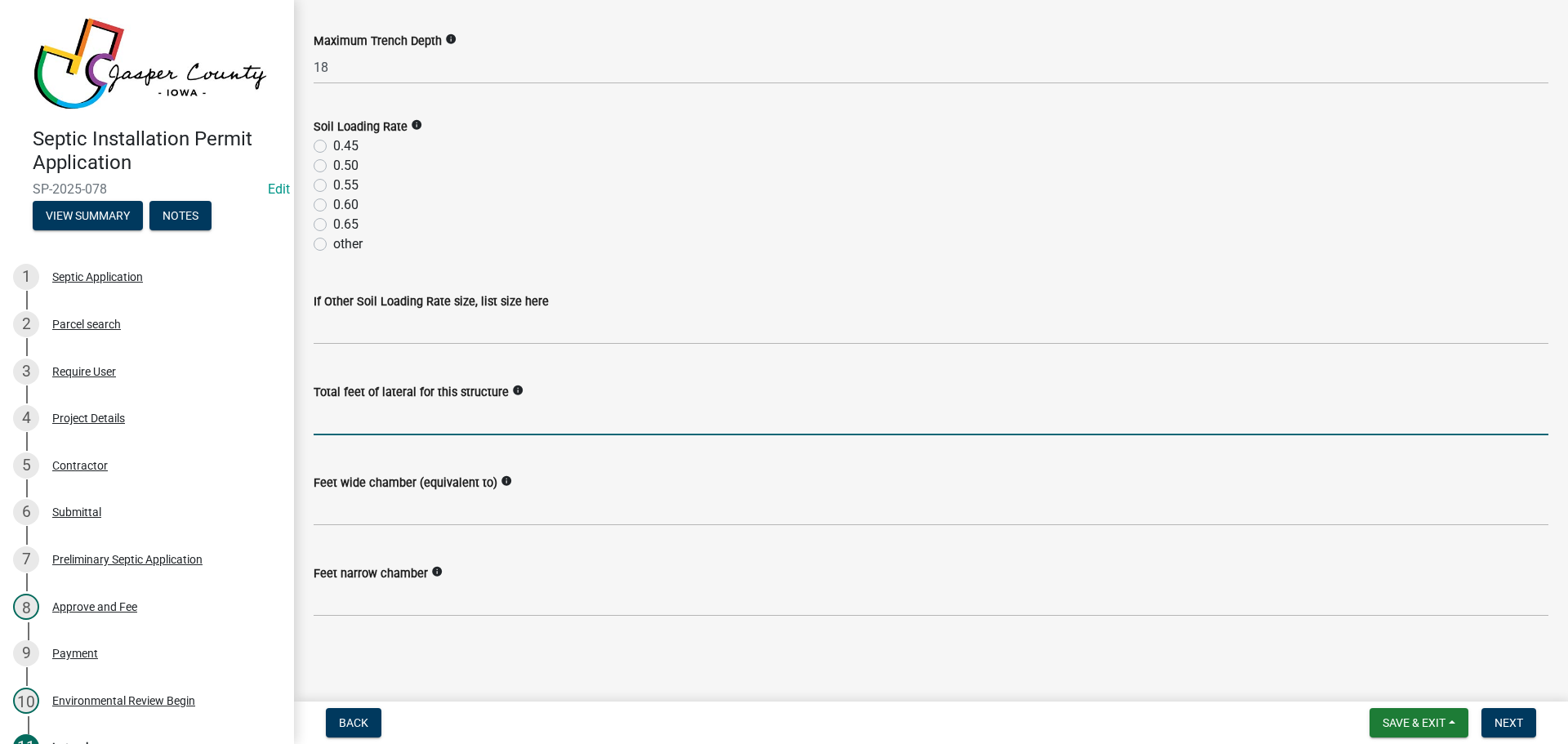
click at [387, 412] on input "text" at bounding box center [931, 418] width 1235 height 33
type input "100"
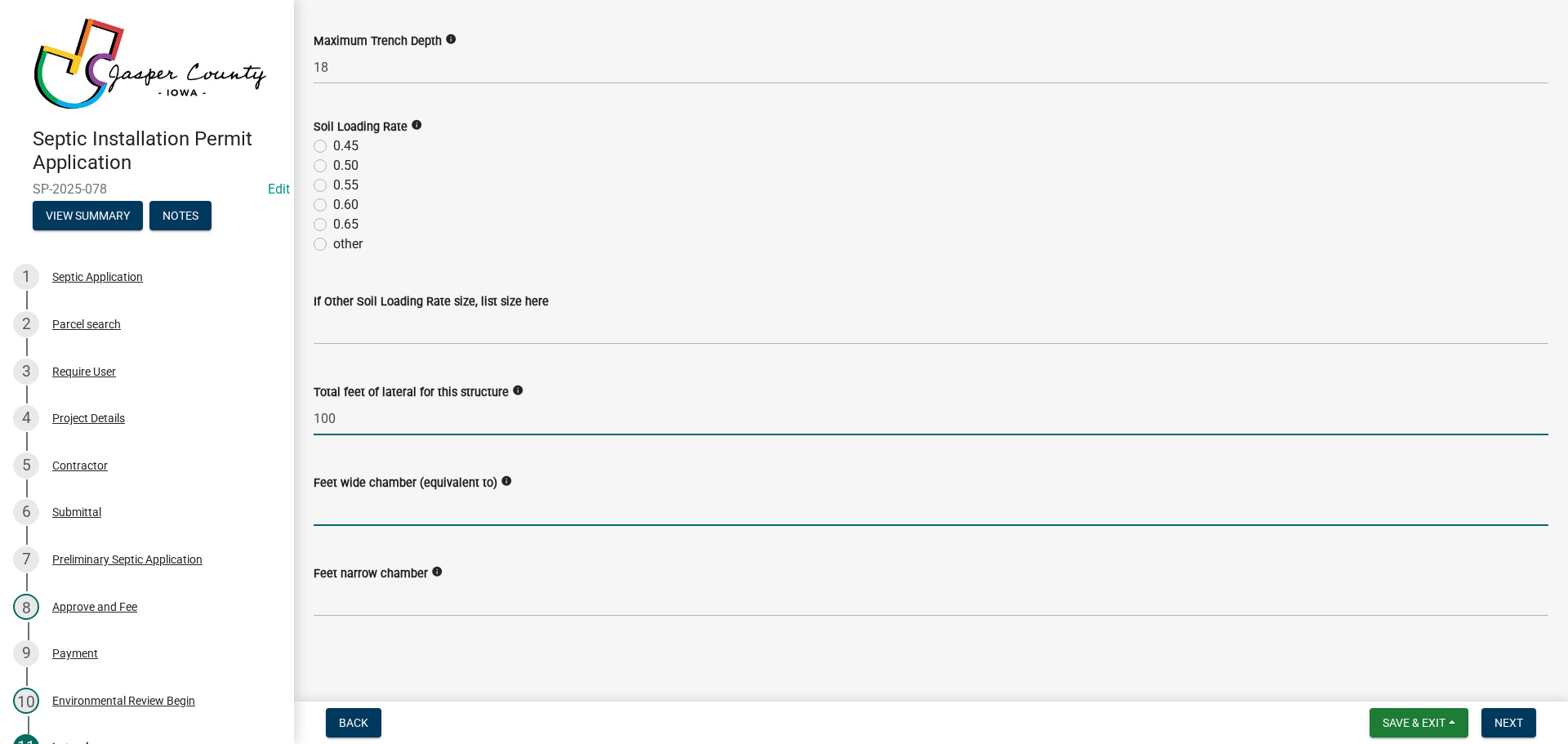
click at [484, 501] on input "text" at bounding box center [931, 509] width 1235 height 33
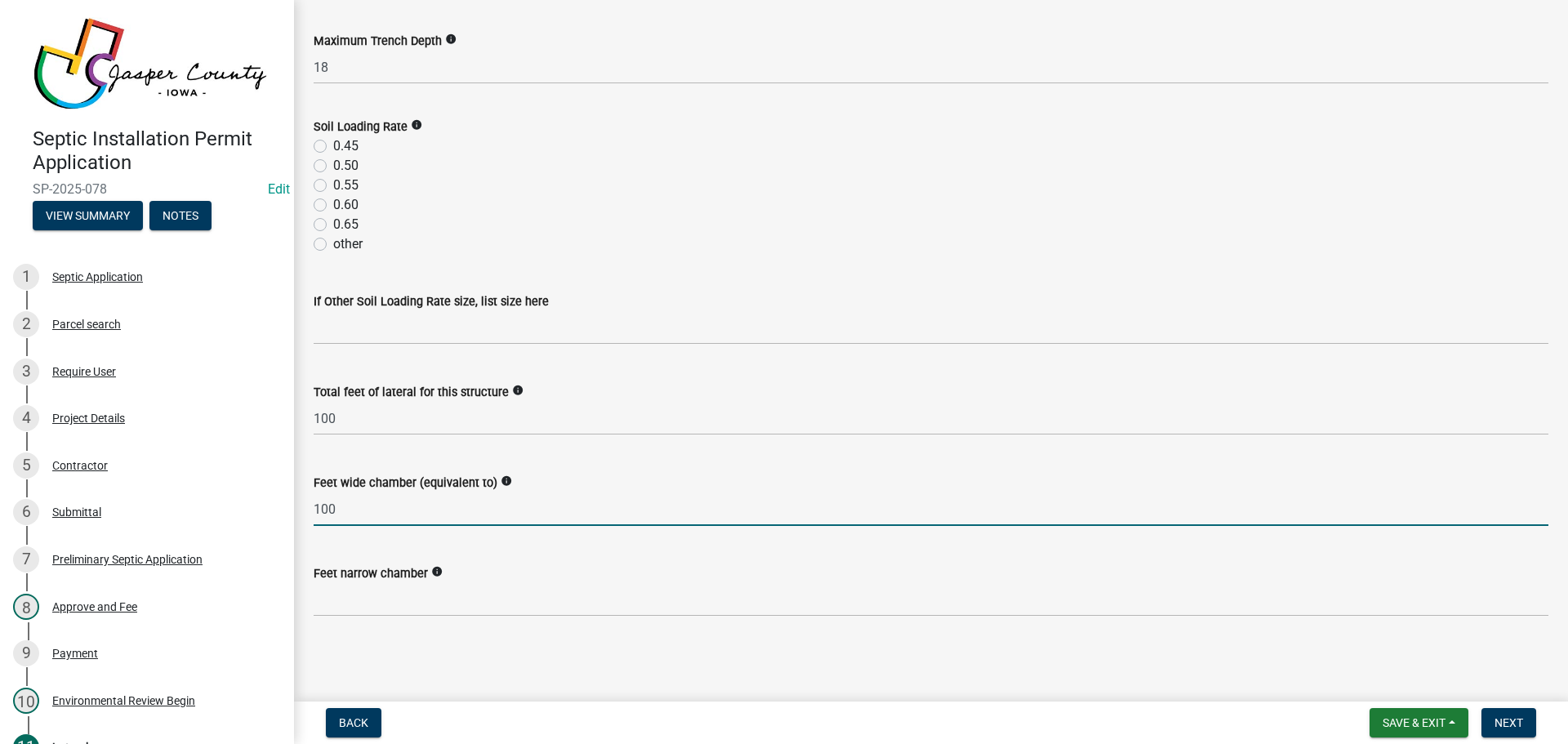
type input "100"
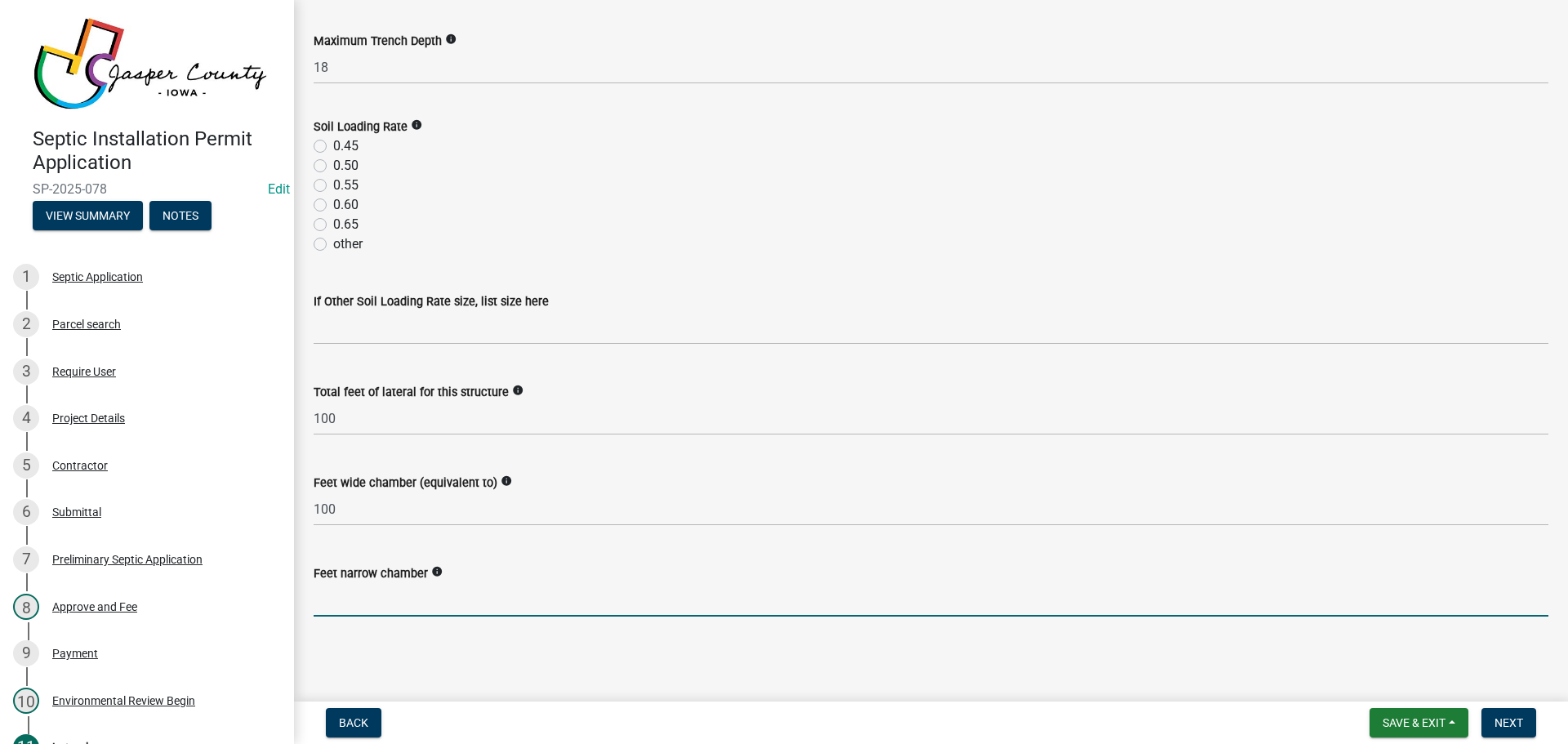
click at [409, 590] on input "text" at bounding box center [931, 600] width 1235 height 33
type input "150"
click at [1524, 722] on button "Next" at bounding box center [1509, 722] width 55 height 29
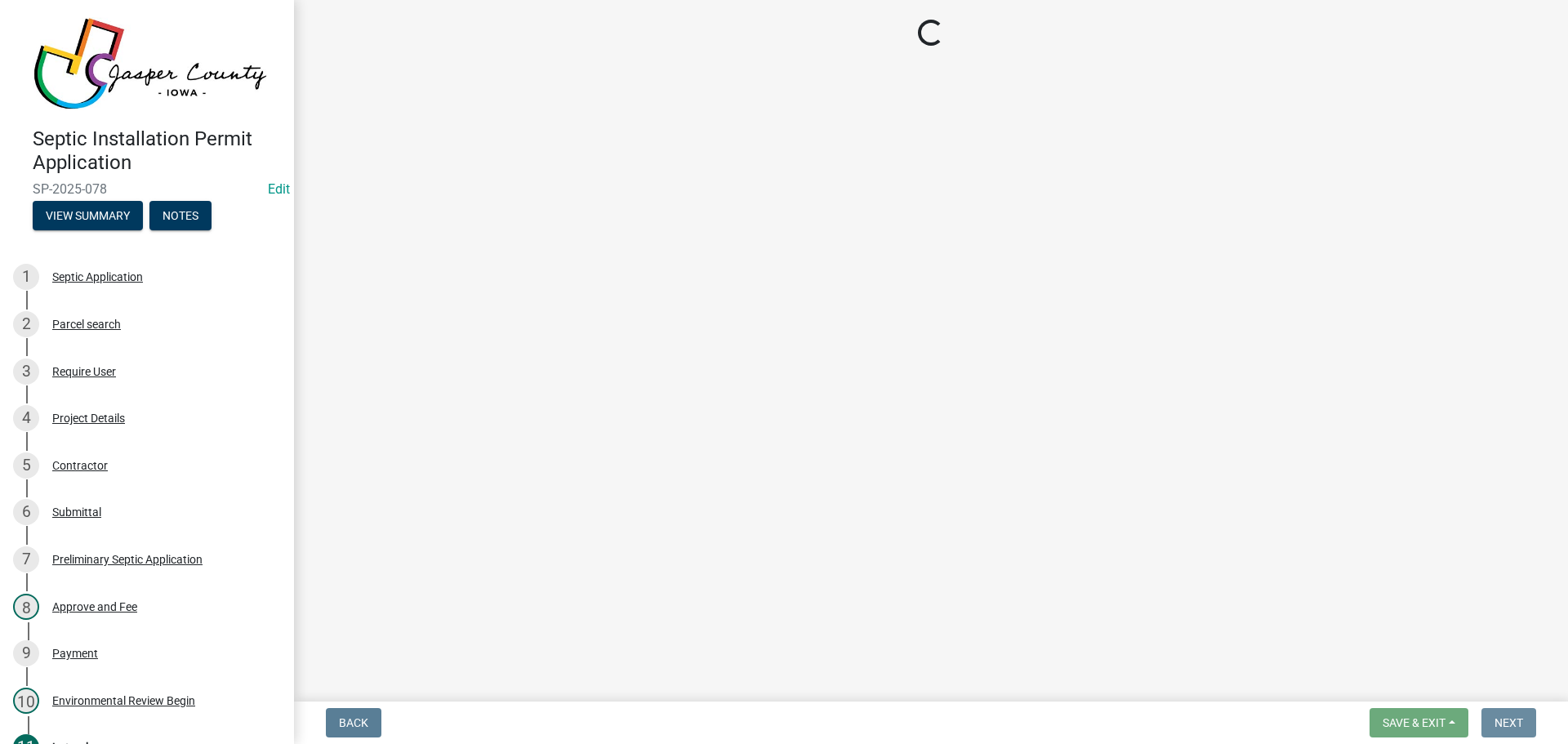
scroll to position [0, 0]
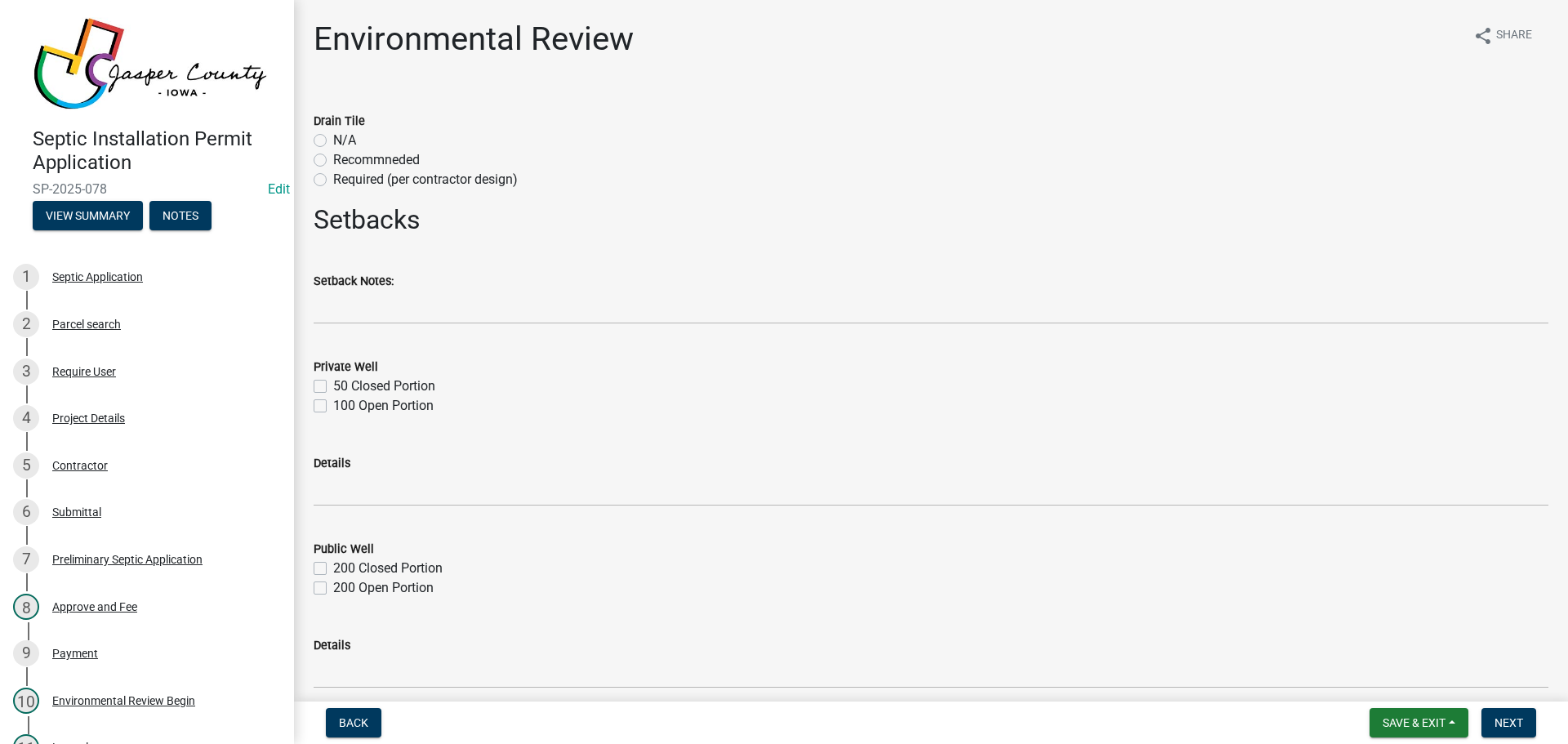
click at [333, 143] on label "N/A" at bounding box center [345, 140] width 23 height 20
click at [333, 142] on input "N/A" at bounding box center [338, 135] width 10 height 10
radio input "true"
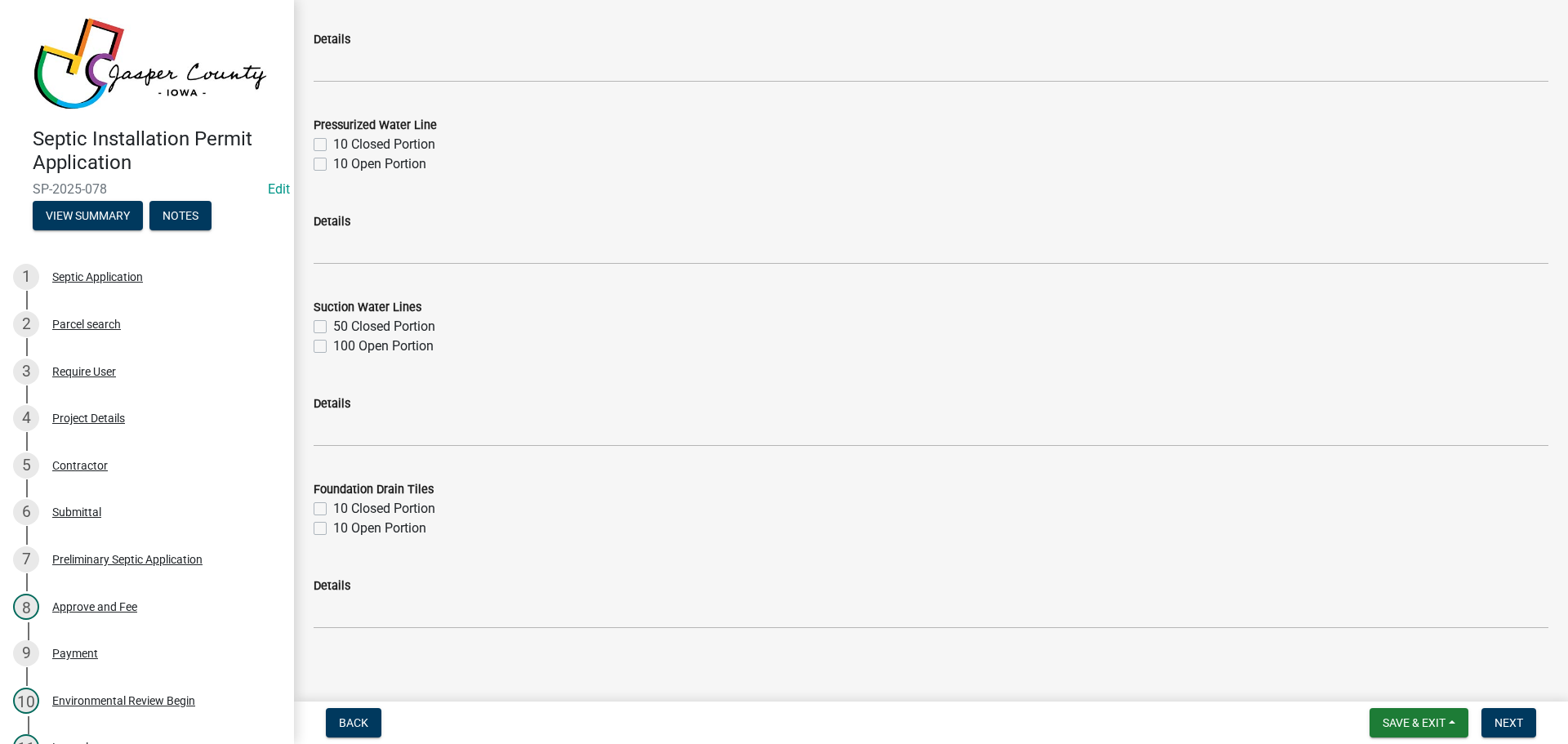
scroll to position [1892, 0]
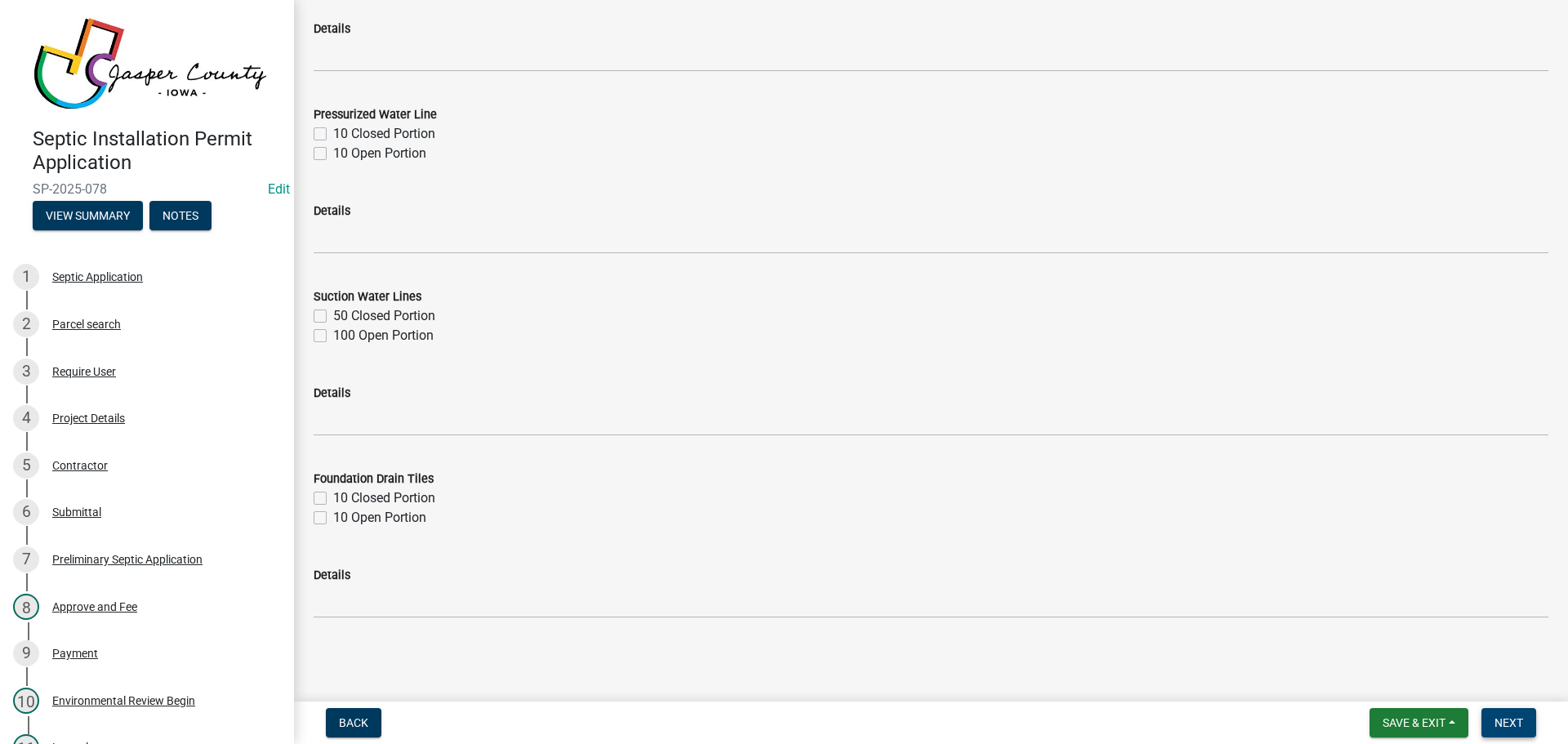
click at [1509, 719] on span "Next" at bounding box center [1509, 723] width 28 height 13
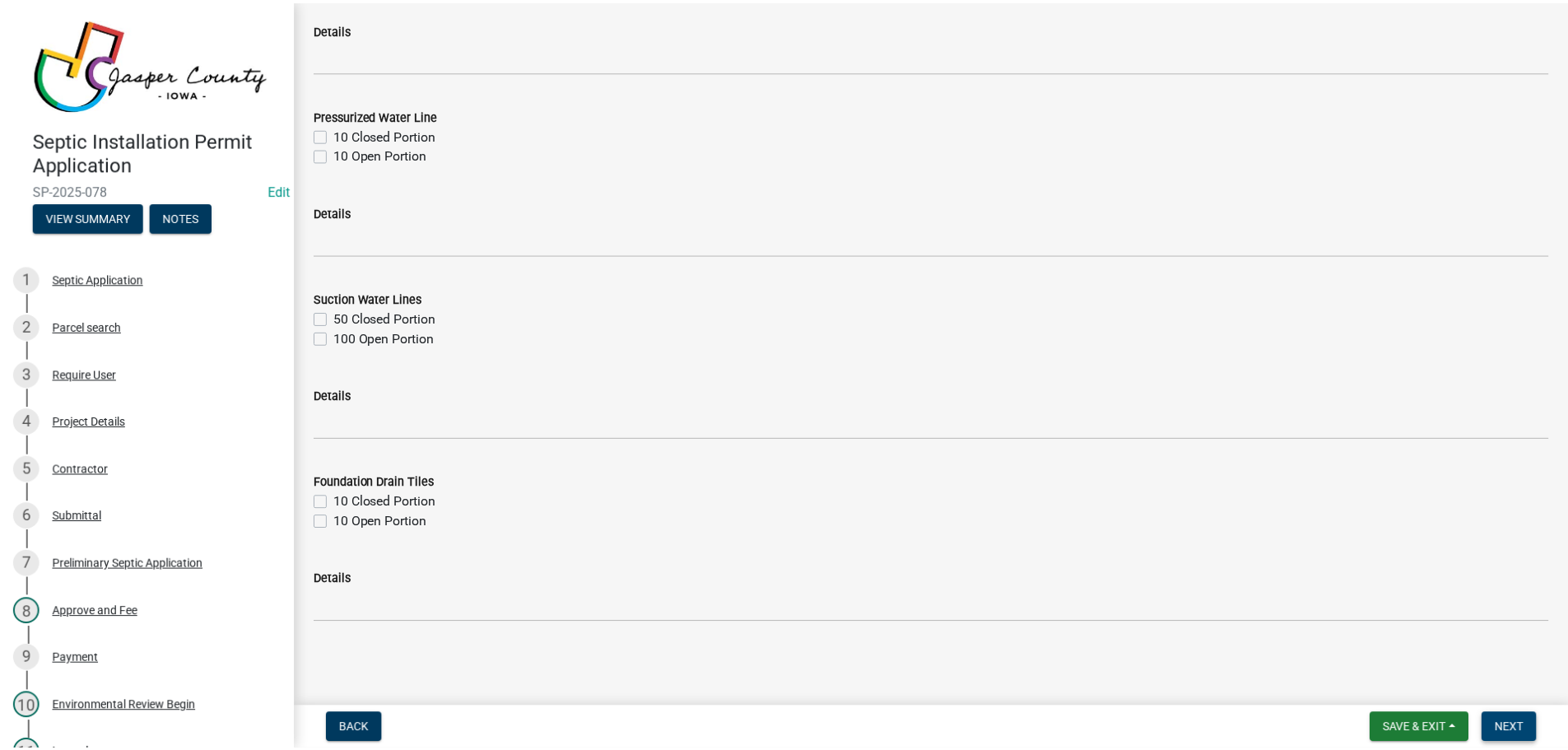
scroll to position [0, 0]
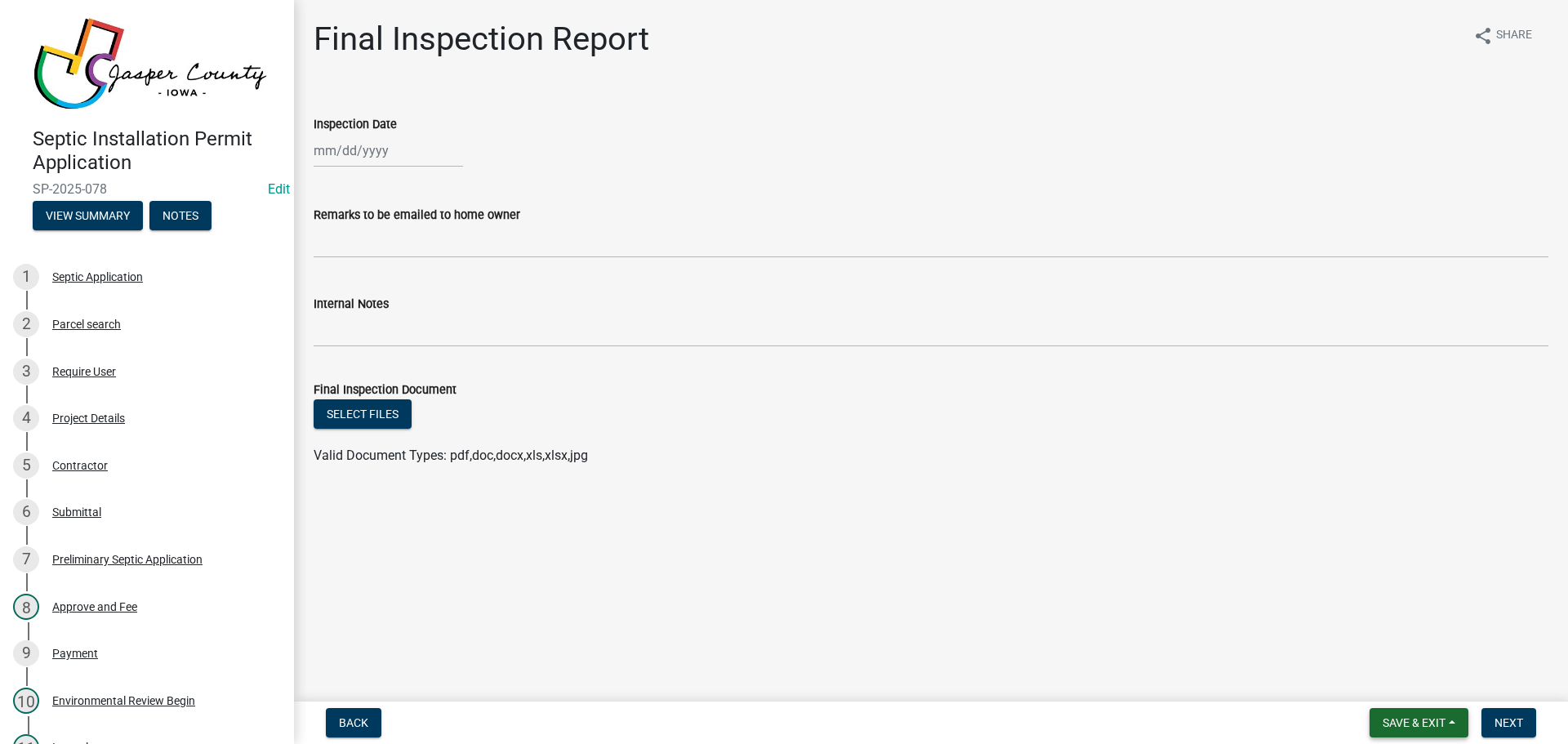
click at [1434, 723] on span "Save & Exit" at bounding box center [1414, 723] width 63 height 13
click at [1369, 682] on button "Save & Exit" at bounding box center [1403, 681] width 130 height 40
